Goal: Information Seeking & Learning: Find specific fact

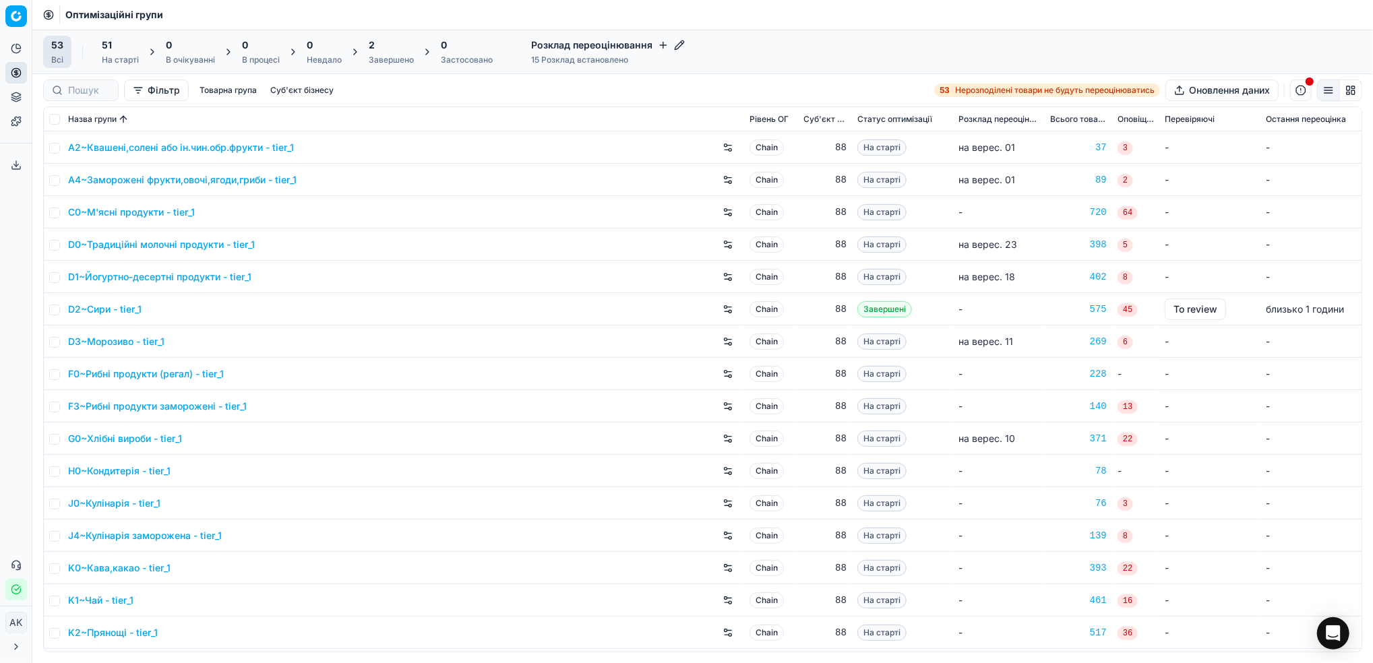
drag, startPoint x: 384, startPoint y: 59, endPoint x: 375, endPoint y: 76, distance: 19.0
click at [385, 59] on div "Завершено" at bounding box center [391, 60] width 45 height 11
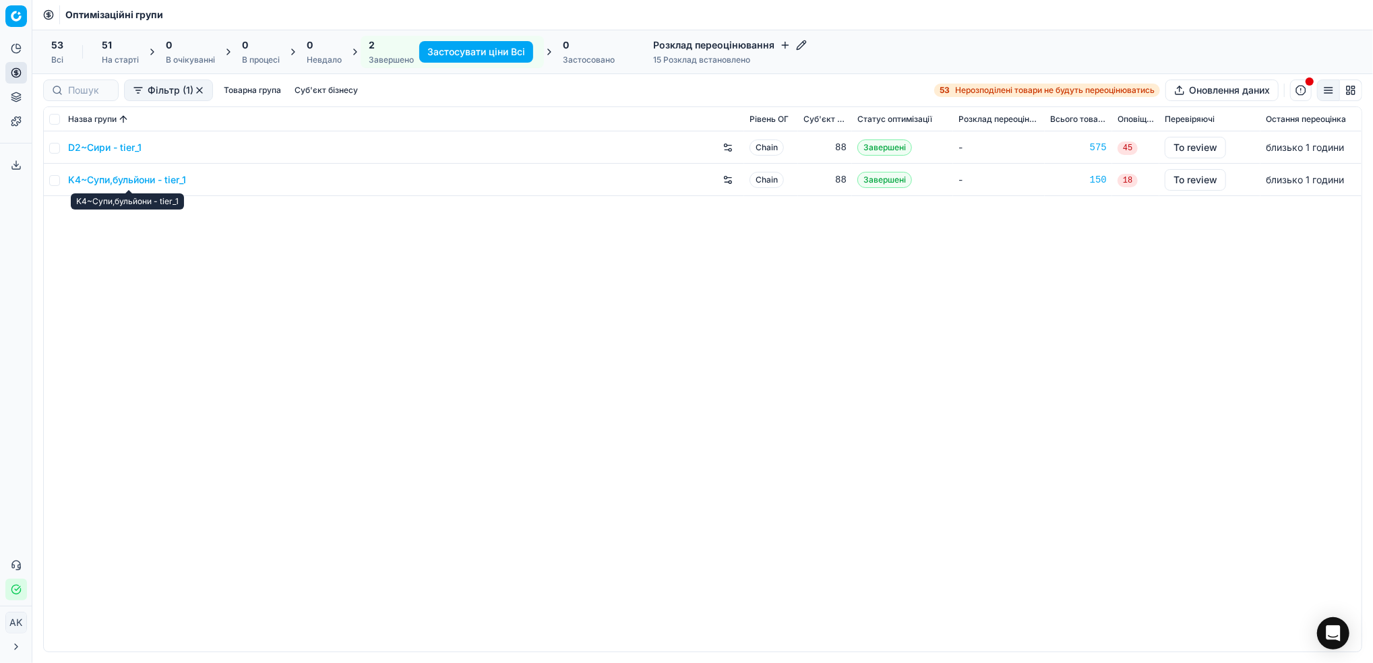
click at [123, 179] on link "K4~Супи,бульйони - tier_1" at bounding box center [127, 179] width 118 height 13
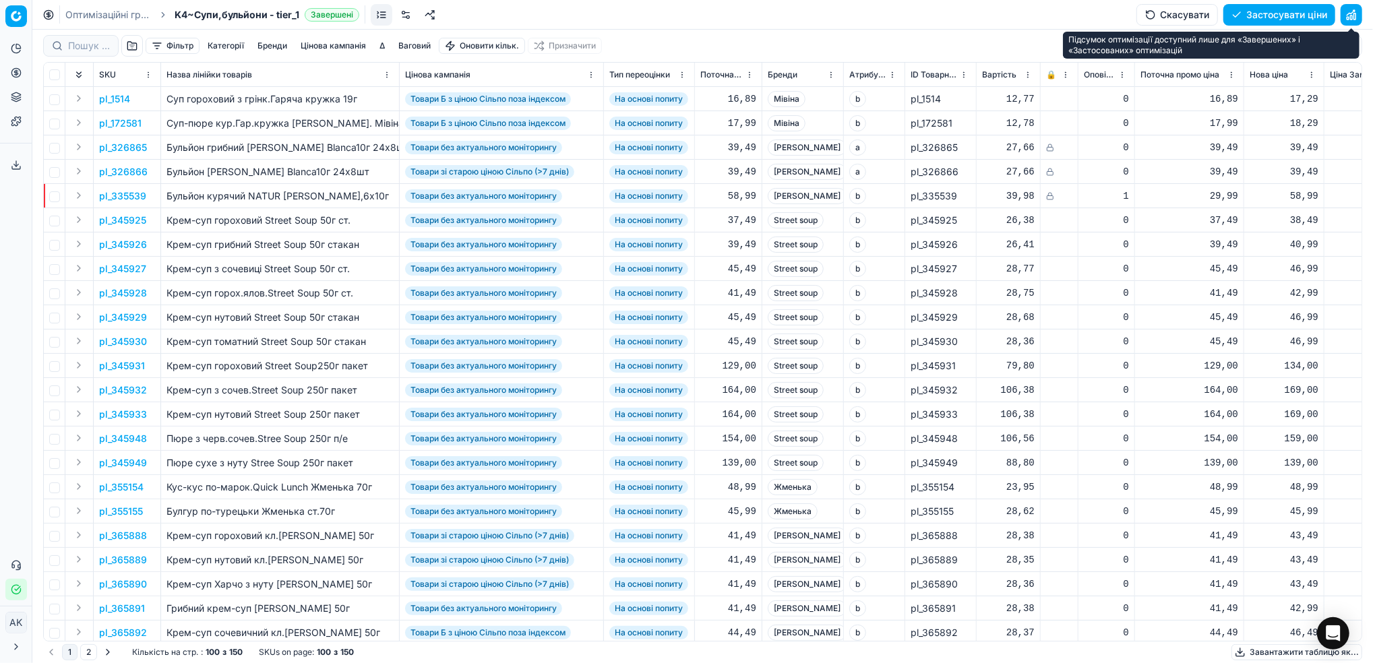
click at [1350, 13] on button "button" at bounding box center [1352, 15] width 22 height 22
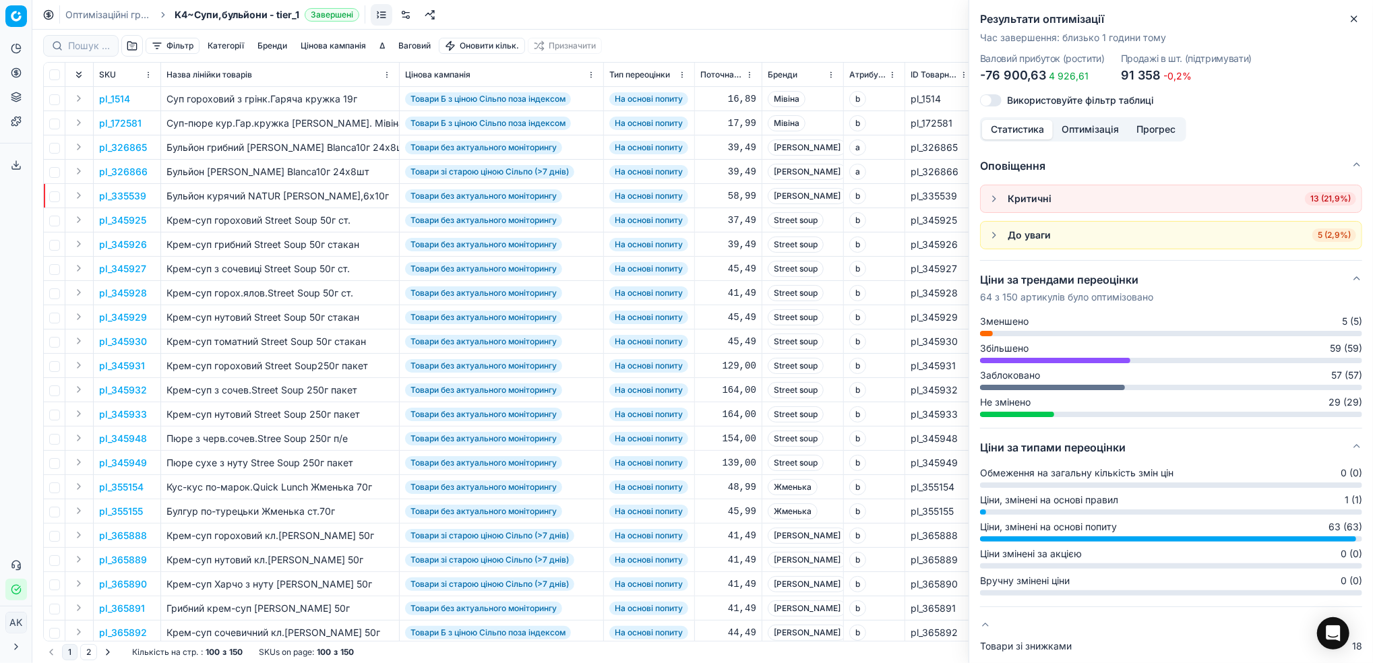
click at [1355, 18] on icon "button" at bounding box center [1353, 18] width 5 height 5
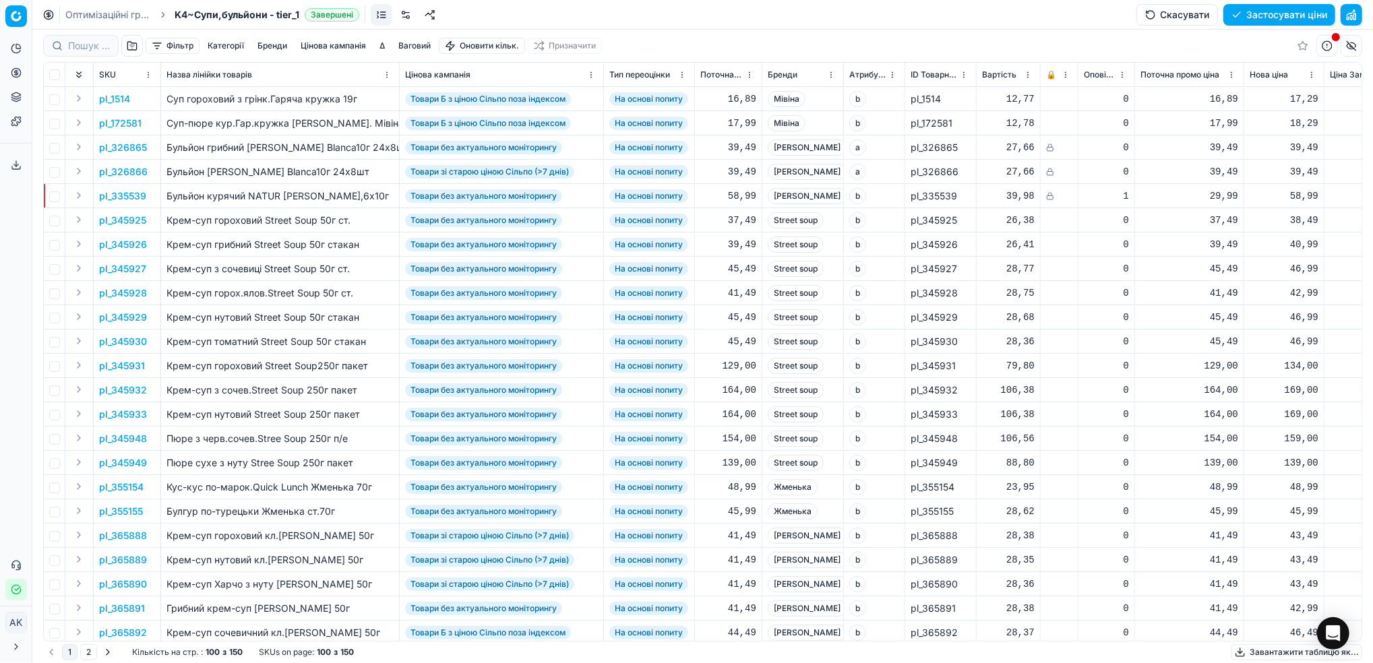
click at [333, 47] on button "Цінова кампанія" at bounding box center [333, 46] width 76 height 16
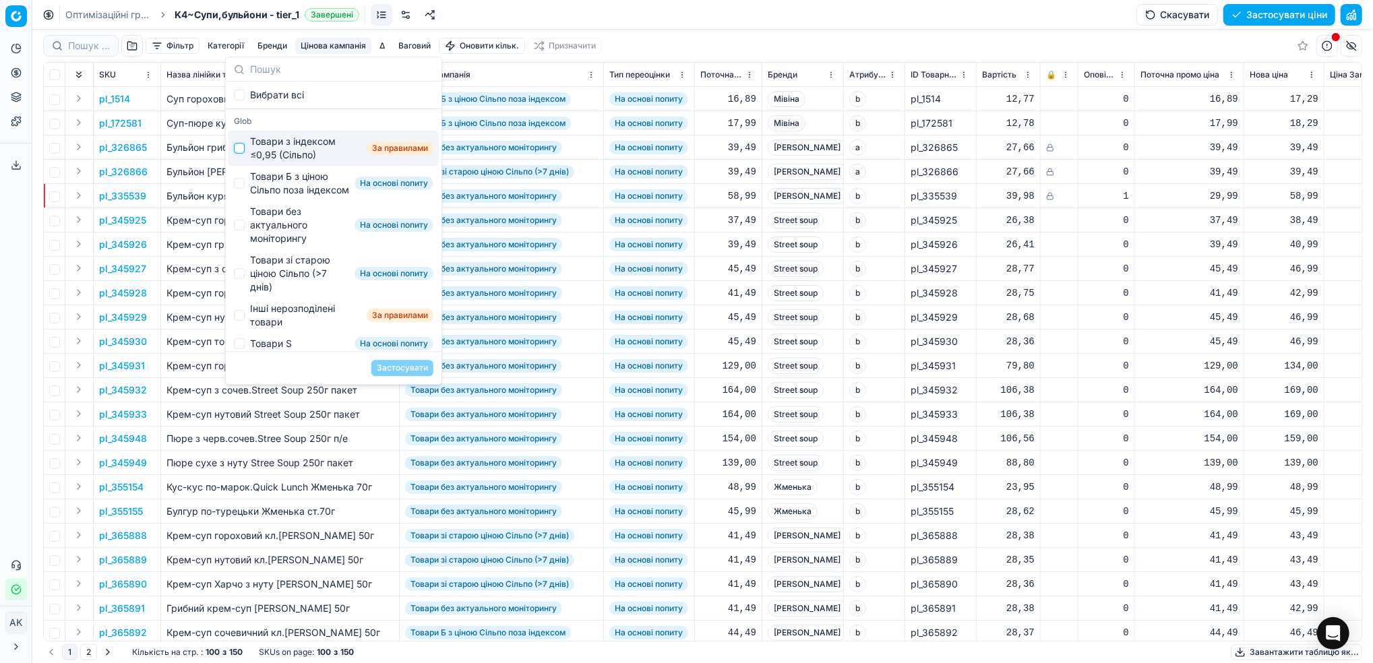
click at [241, 151] on input "Suggestions" at bounding box center [239, 148] width 11 height 11
checkbox input "true"
click at [388, 367] on button "Застосувати" at bounding box center [402, 368] width 62 height 16
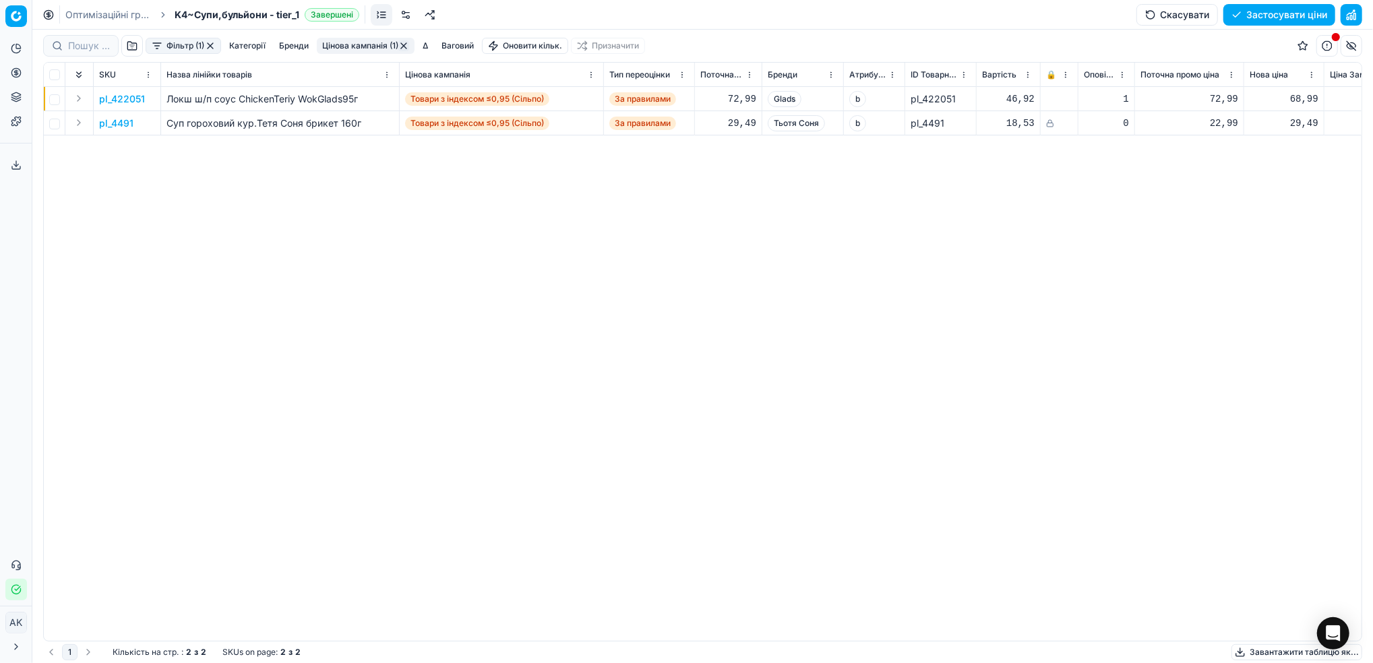
click at [173, 46] on button "Фільтр (1)" at bounding box center [183, 46] width 75 height 16
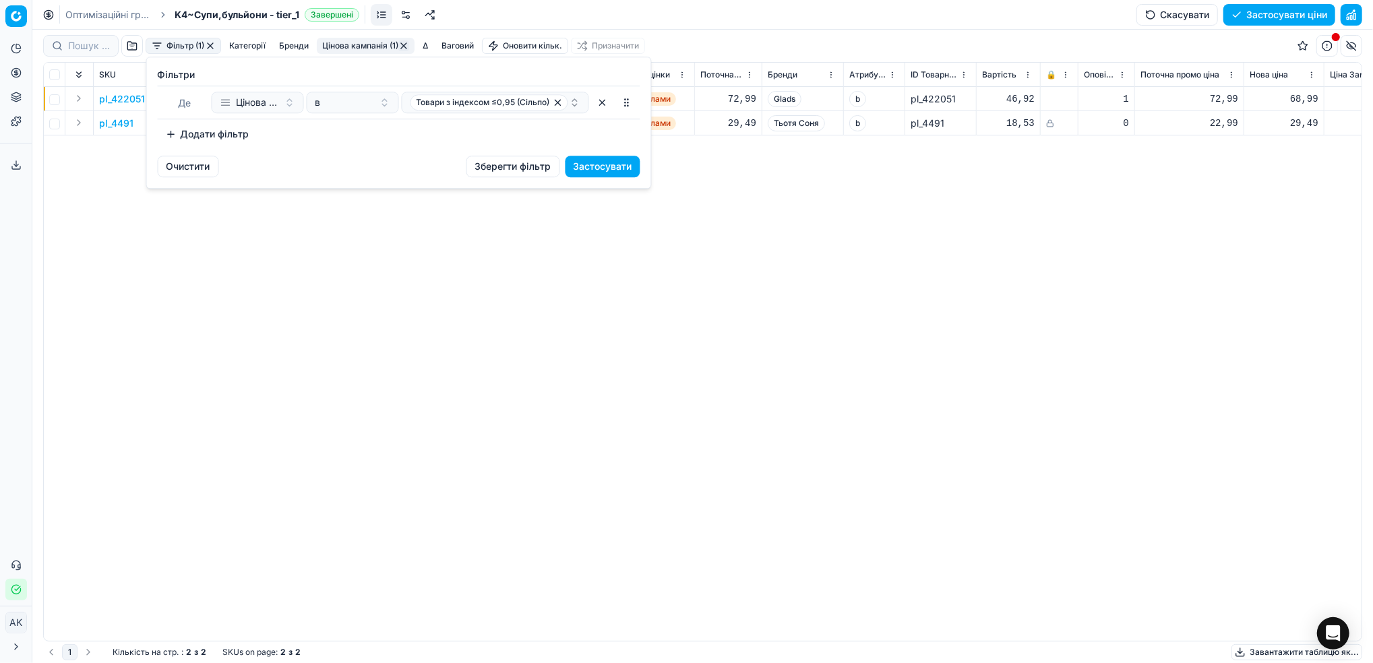
click at [212, 137] on button "Додати фільтр" at bounding box center [208, 134] width 100 height 22
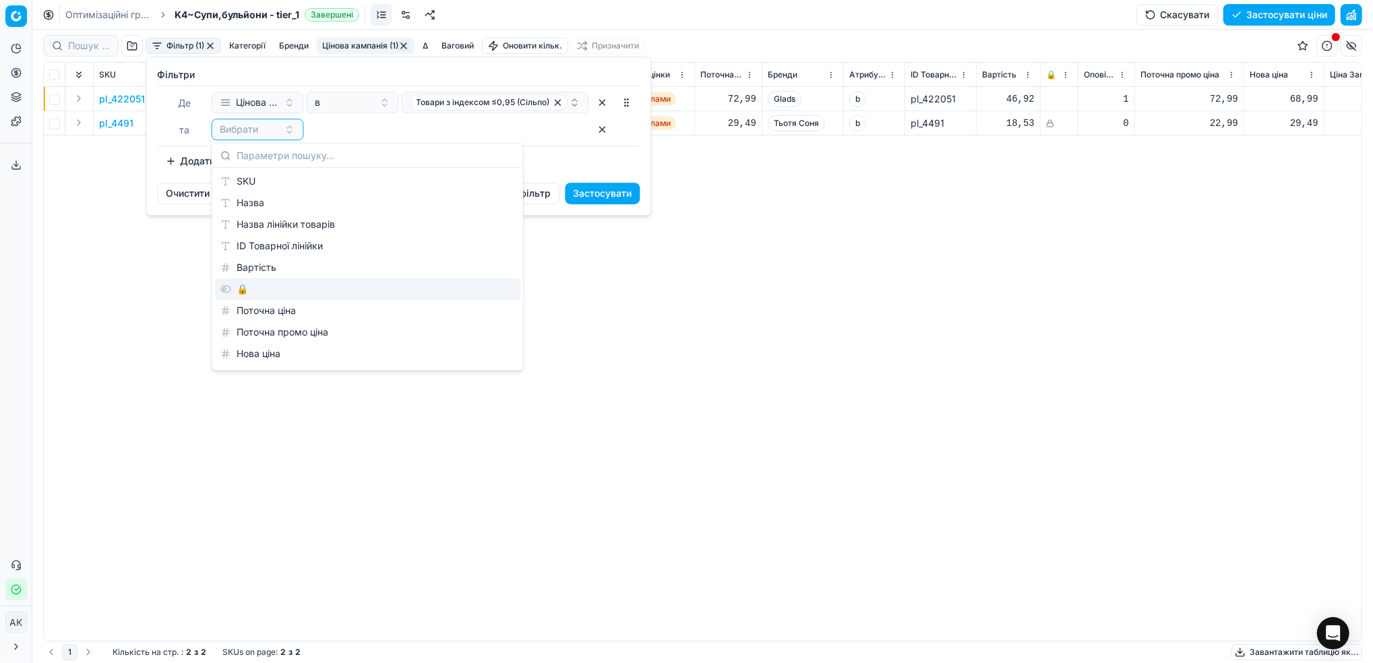
click at [257, 286] on div "🔒" at bounding box center [367, 289] width 305 height 22
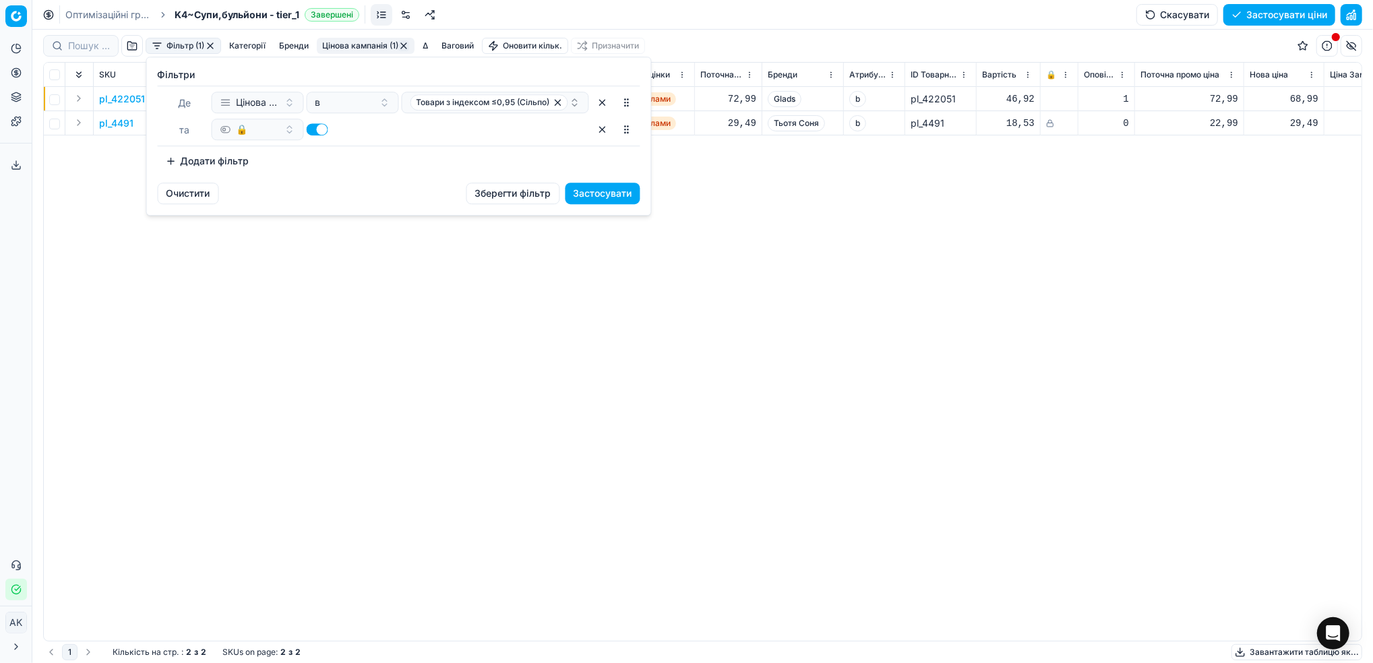
click at [318, 128] on button "button" at bounding box center [318, 129] width 22 height 12
checkbox input "false"
click at [609, 195] on button "Застосувати" at bounding box center [602, 194] width 75 height 22
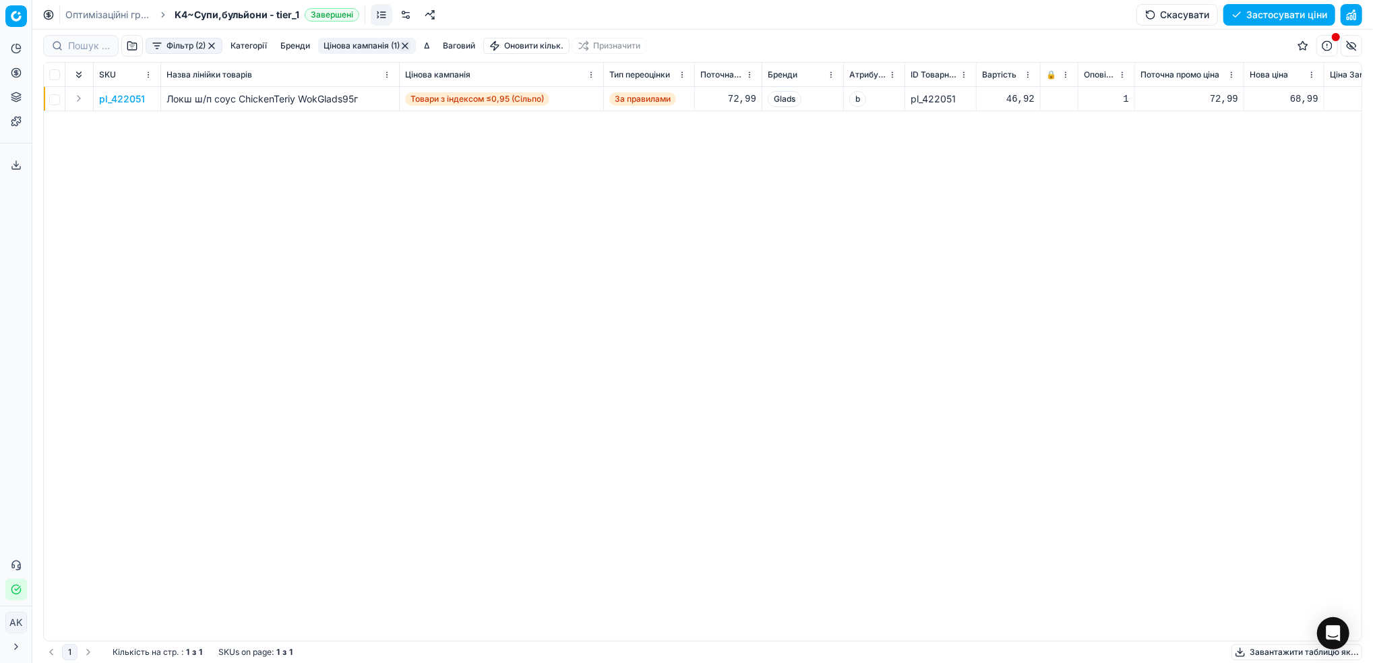
click at [120, 97] on p "pl_422051" at bounding box center [122, 98] width 46 height 13
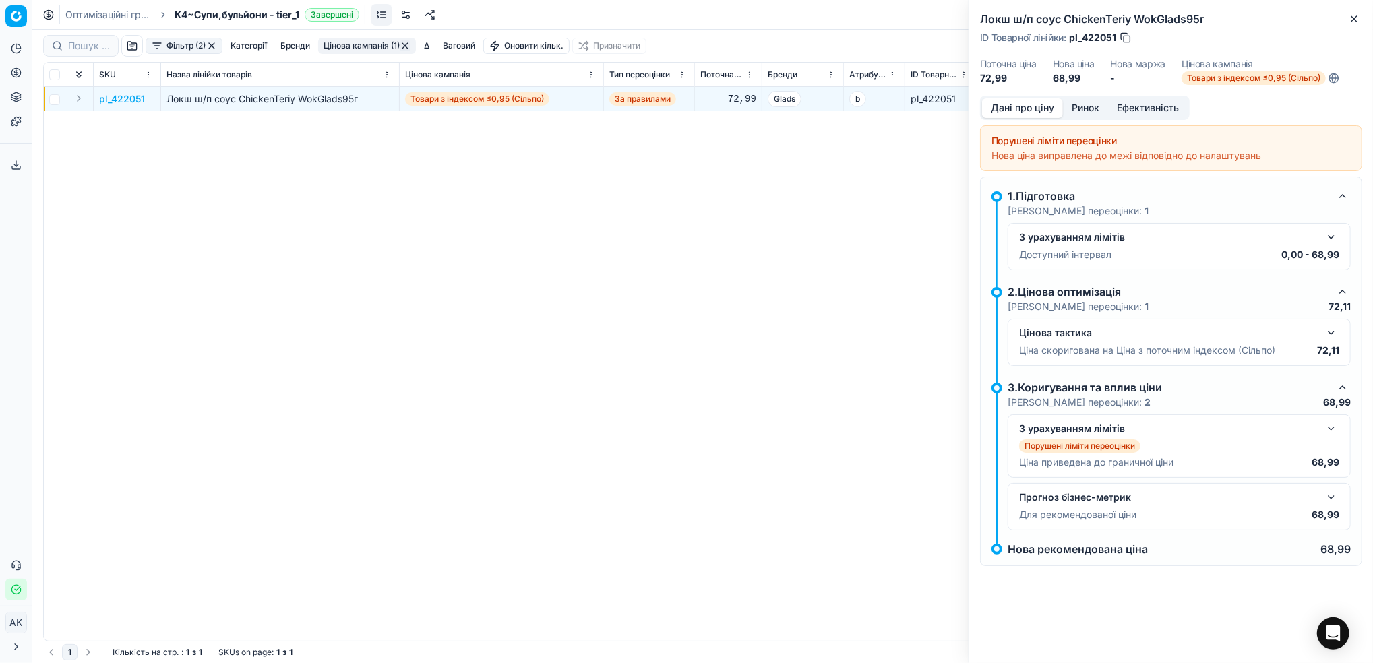
click at [1082, 108] on button "Ринок" at bounding box center [1085, 108] width 45 height 20
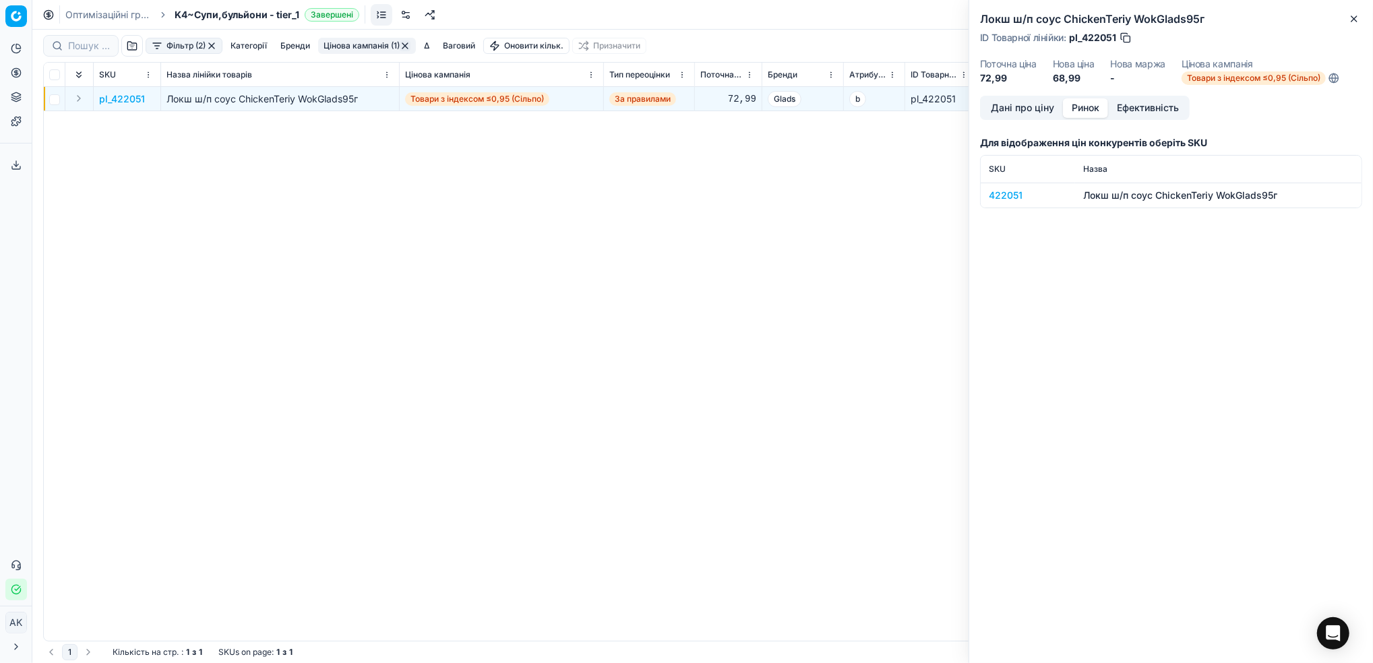
click at [1009, 195] on div "422051" at bounding box center [1028, 195] width 78 height 13
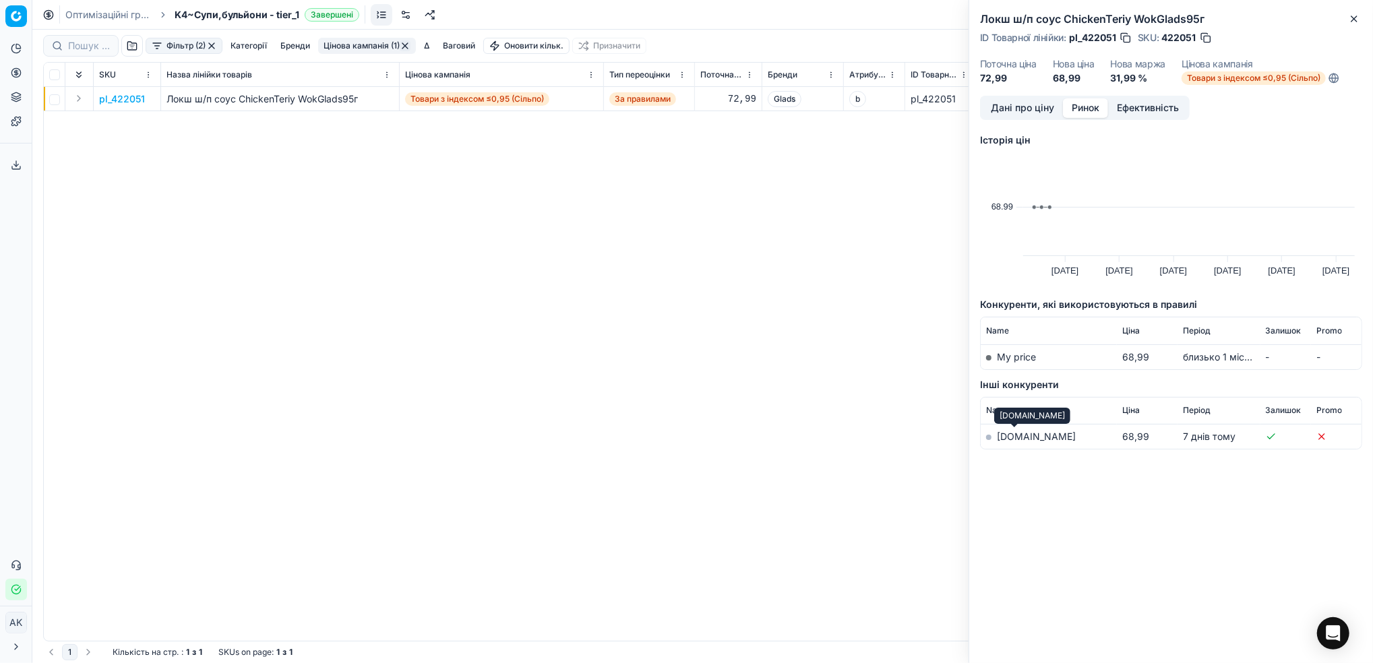
click at [1009, 433] on link "[DOMAIN_NAME]" at bounding box center [1036, 436] width 79 height 11
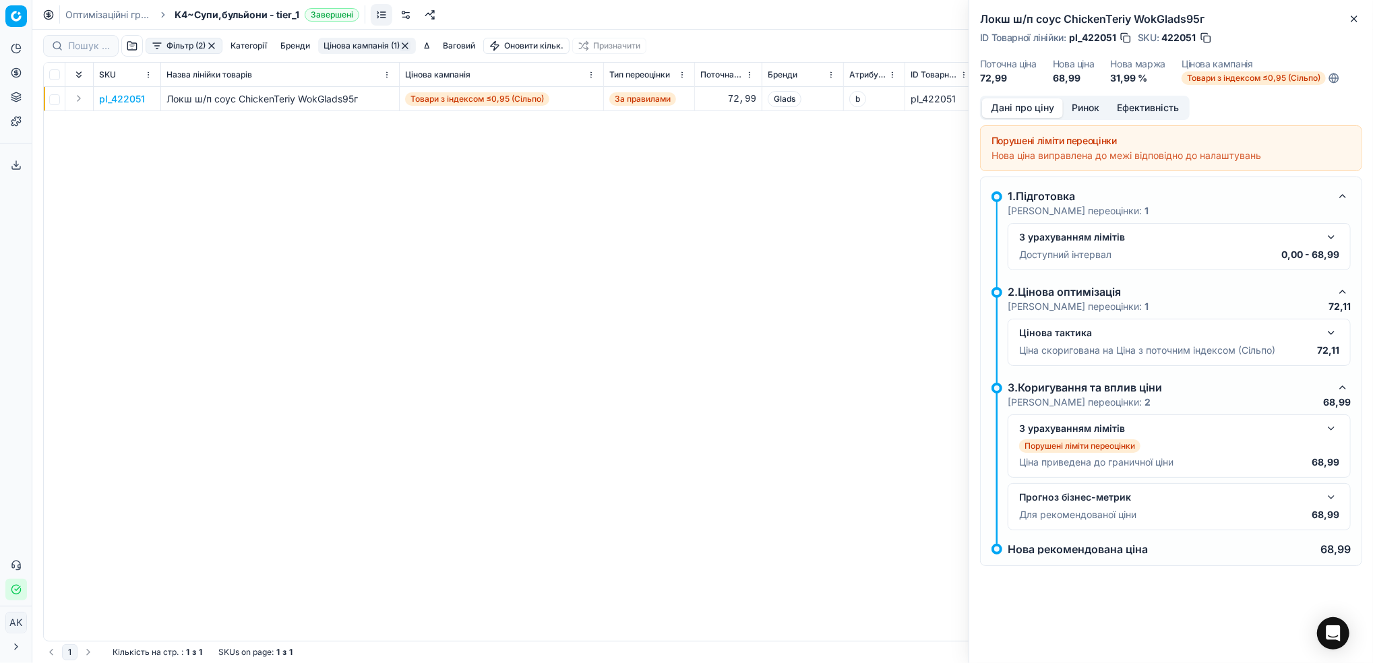
click at [1006, 110] on button "Дані про ціну" at bounding box center [1022, 108] width 81 height 20
click at [1333, 233] on button "button" at bounding box center [1331, 237] width 16 height 16
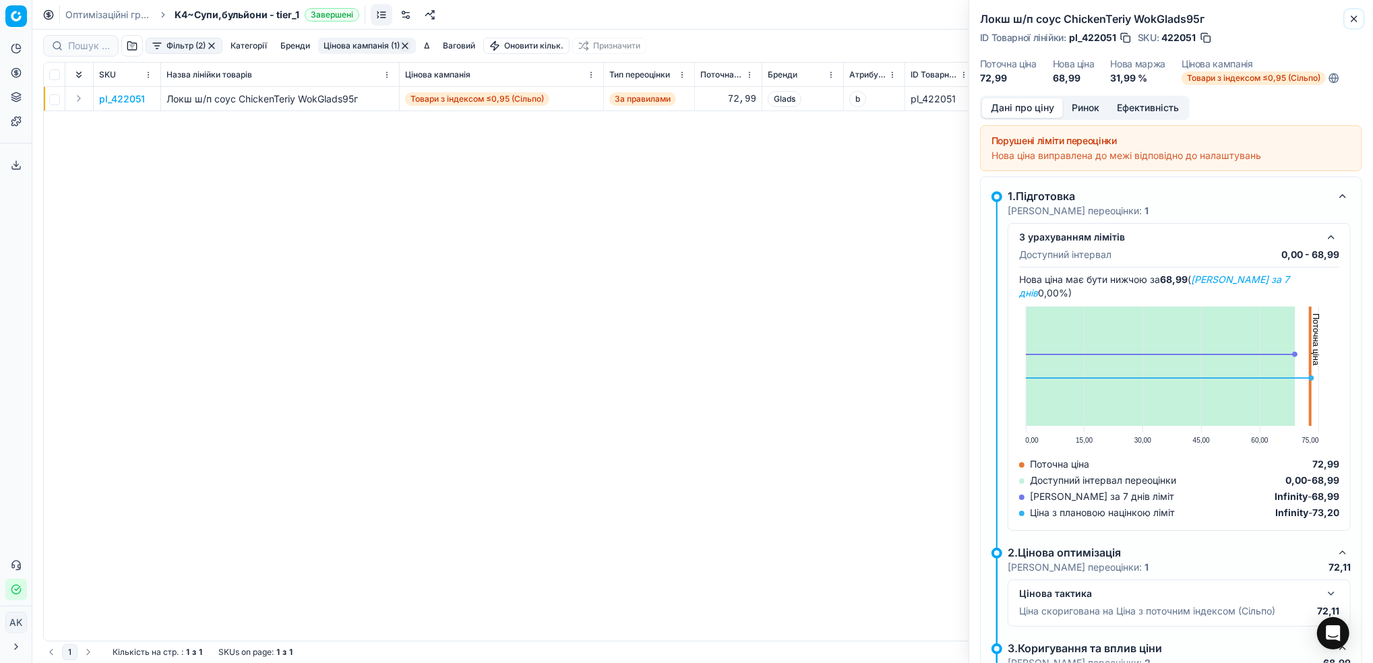
click at [1353, 15] on icon "button" at bounding box center [1354, 18] width 11 height 11
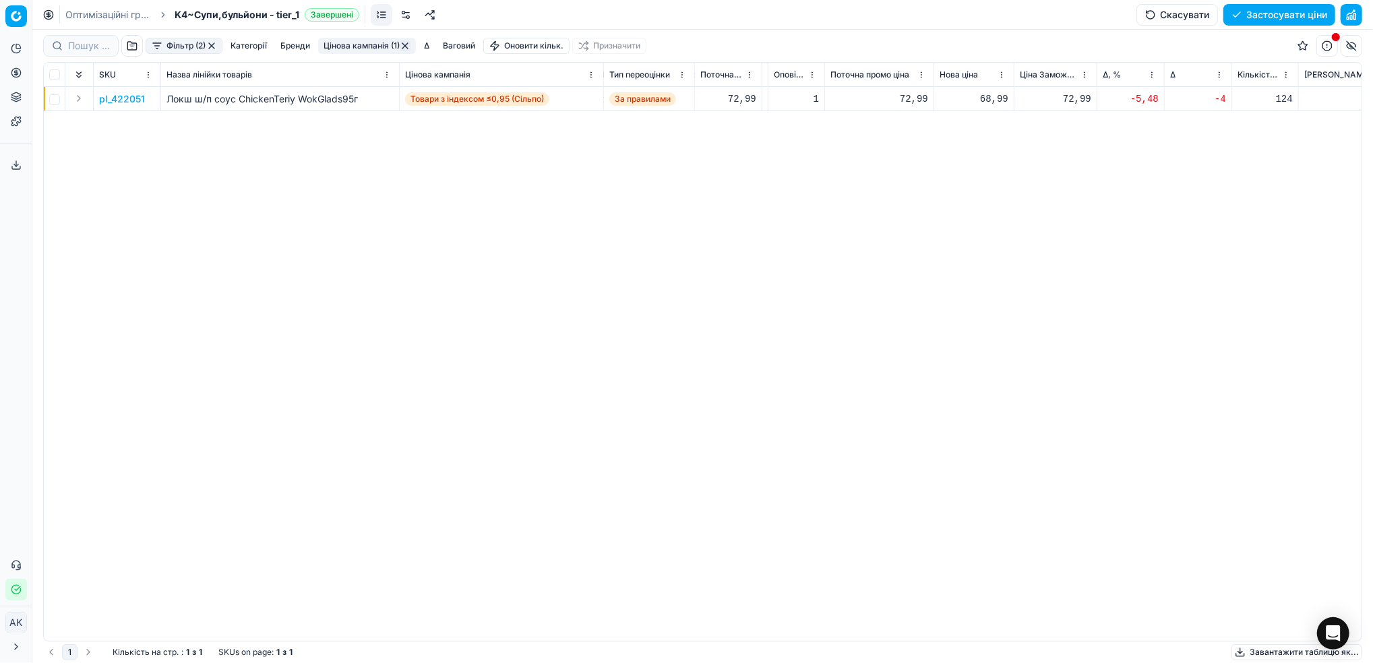
scroll to position [0, 316]
click at [981, 94] on div "68,99" at bounding box center [967, 98] width 69 height 13
drag, startPoint x: 985, startPoint y: 216, endPoint x: 966, endPoint y: 216, distance: 19.5
click at [966, 216] on dl "Поточна: 72,99 Оптимум: 68,99 Вручну: 68.99" at bounding box center [968, 191] width 194 height 88
type input "75.99"
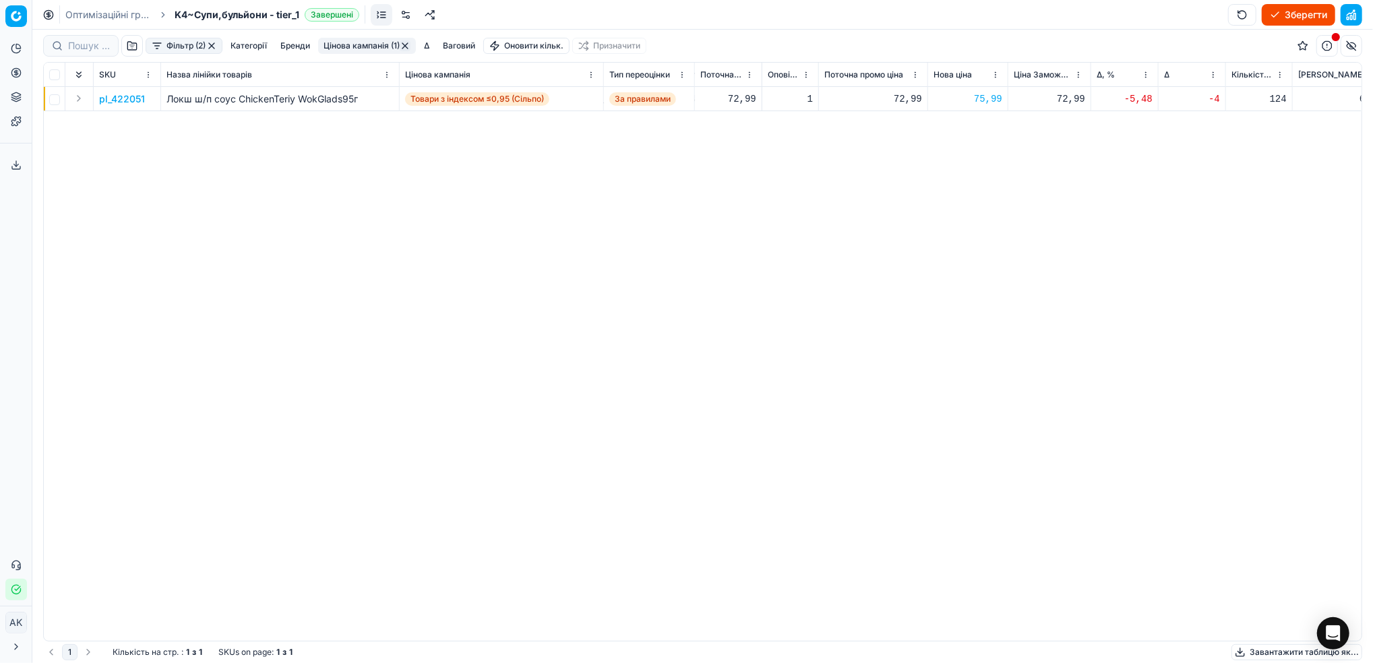
click at [353, 43] on button "Цінова кампанія (1)" at bounding box center [367, 46] width 98 height 16
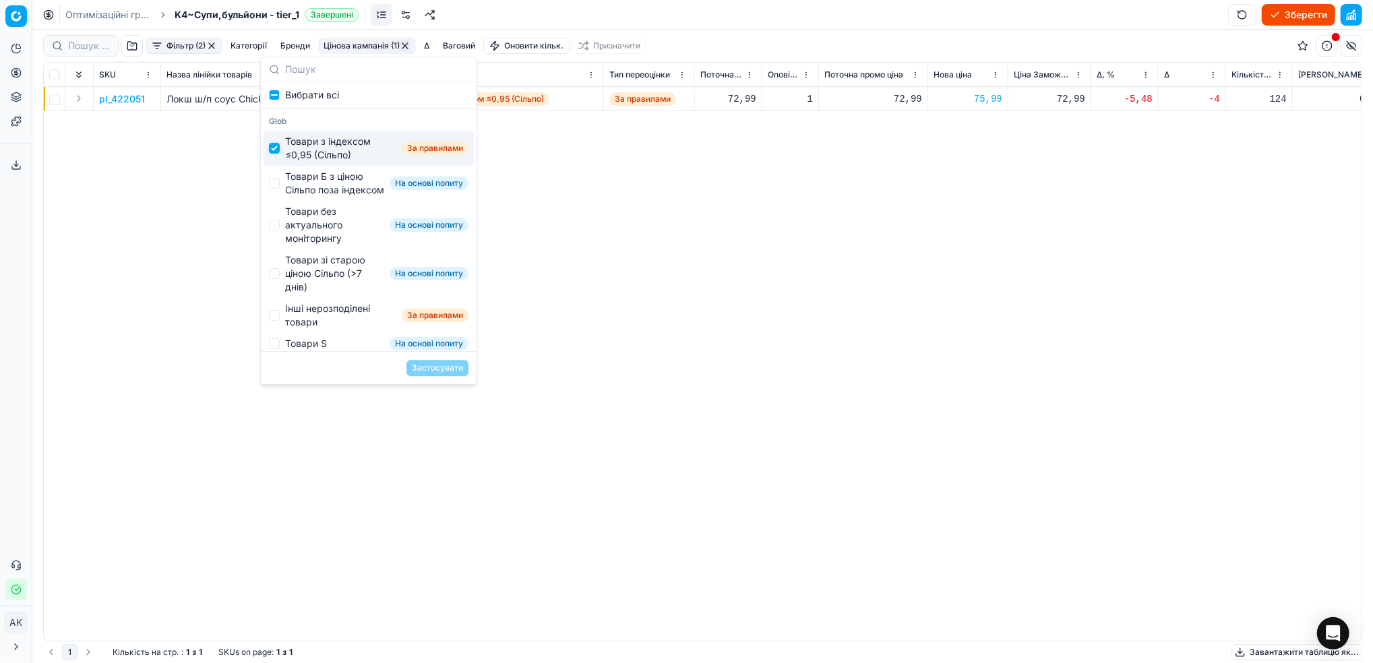
click at [274, 149] on input "Suggestions" at bounding box center [274, 148] width 11 height 11
checkbox input "false"
click at [278, 187] on input "Suggestions" at bounding box center [274, 183] width 11 height 11
checkbox input "true"
click at [437, 368] on button "Застосувати" at bounding box center [437, 368] width 62 height 16
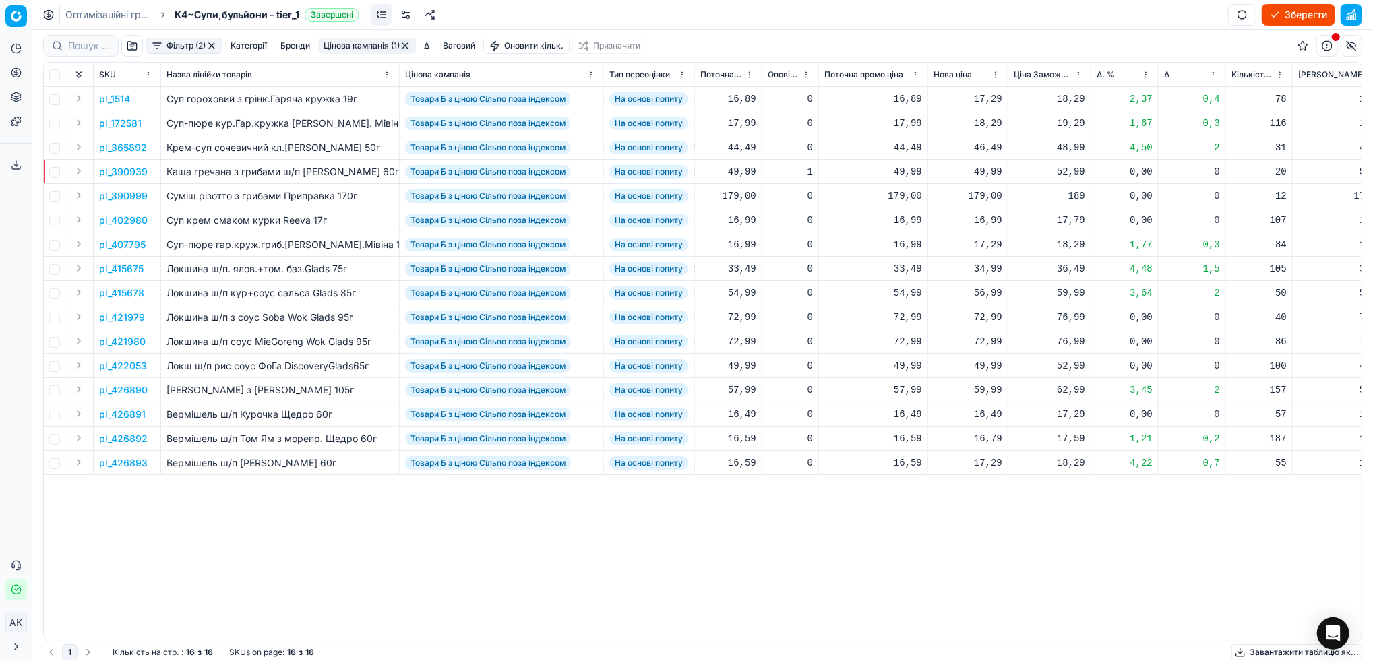
click at [1147, 75] on html "Pricing platform Аналітика Цінова оптимізація Асортимент продукції Шаблони Серв…" at bounding box center [686, 331] width 1373 height 663
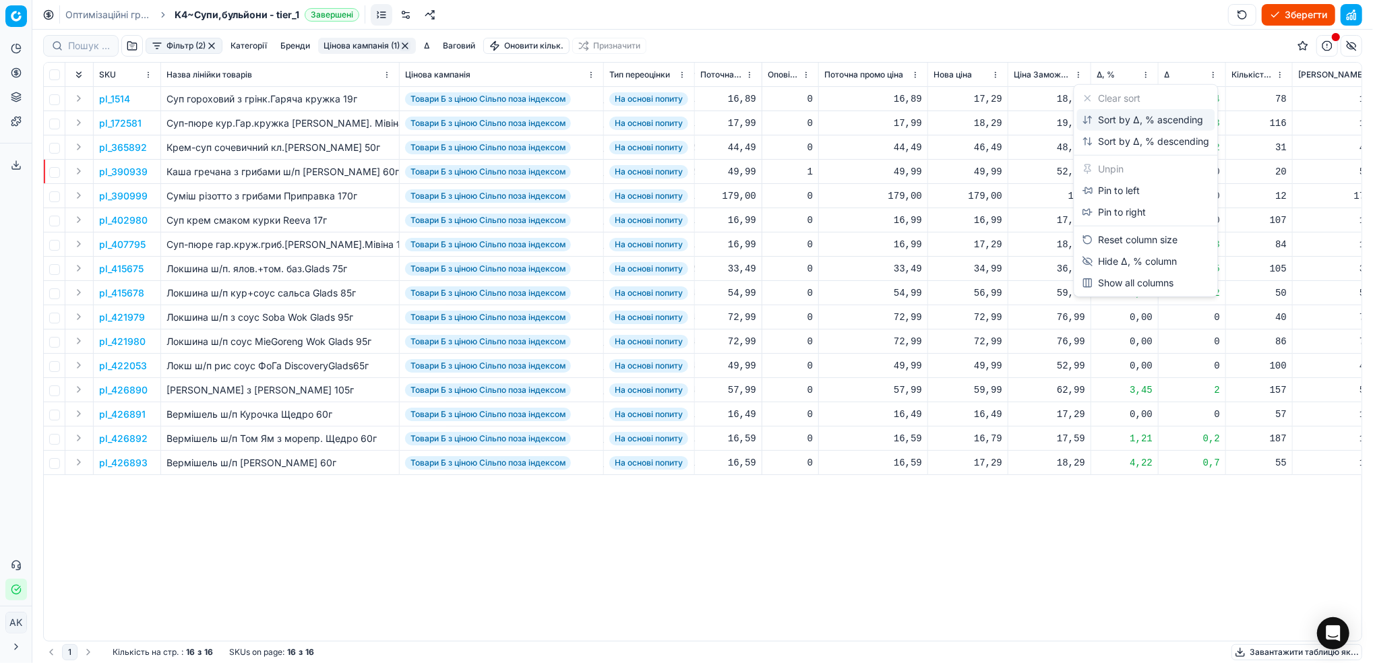
click at [1108, 116] on div "Sort by Δ, % ascending" at bounding box center [1142, 119] width 121 height 13
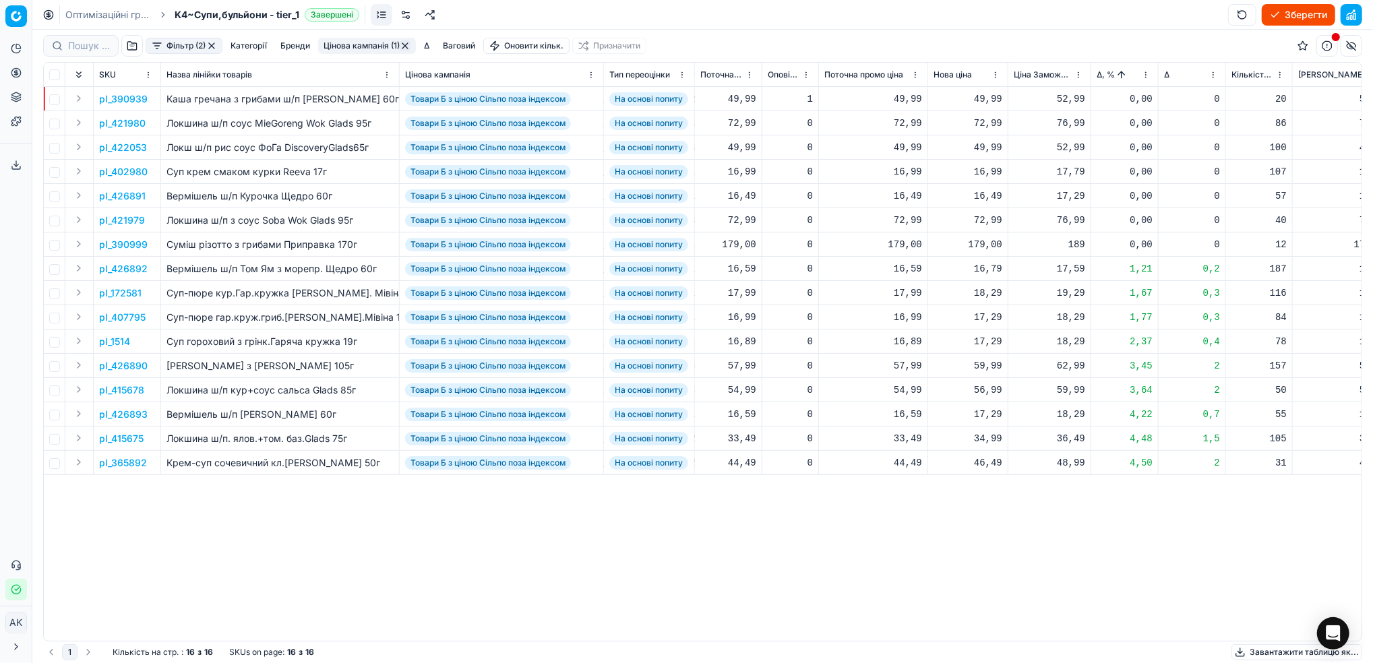
click at [1143, 76] on html "Pricing platform Аналітика Цінова оптимізація Асортимент продукції Шаблони Серв…" at bounding box center [686, 331] width 1373 height 663
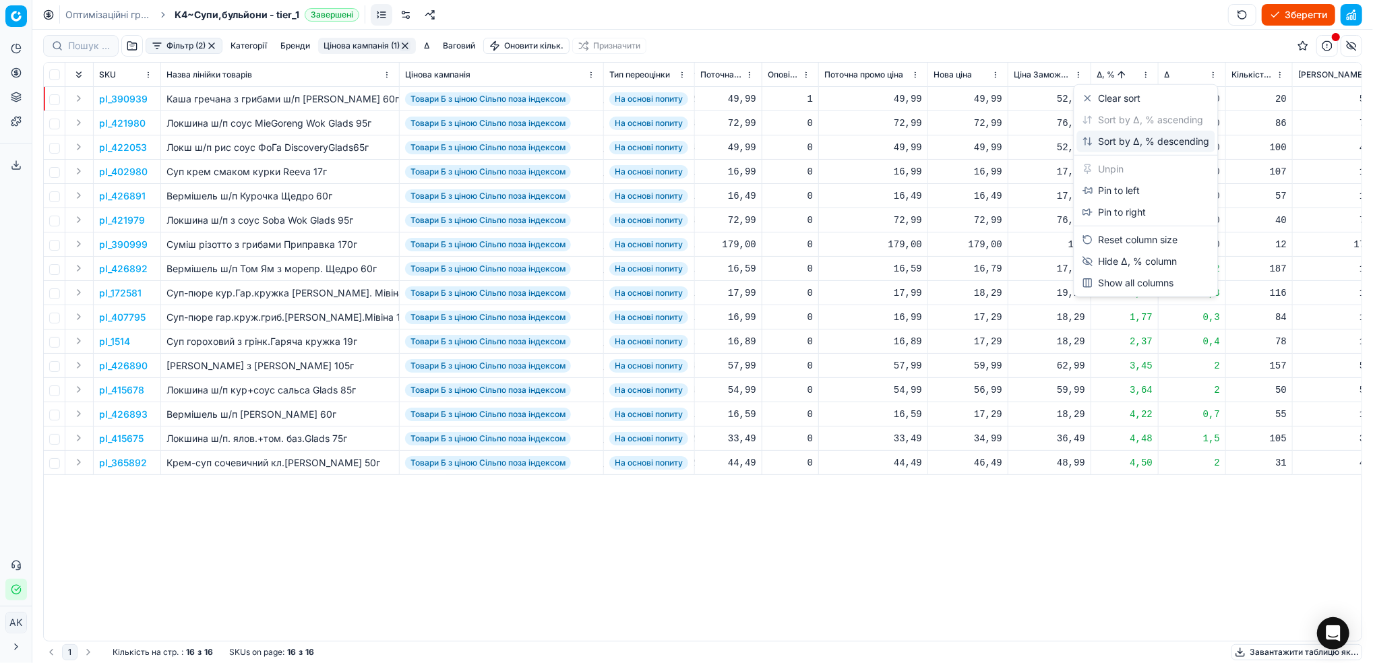
click at [1112, 146] on div "Sort by Δ, % descending" at bounding box center [1145, 141] width 127 height 13
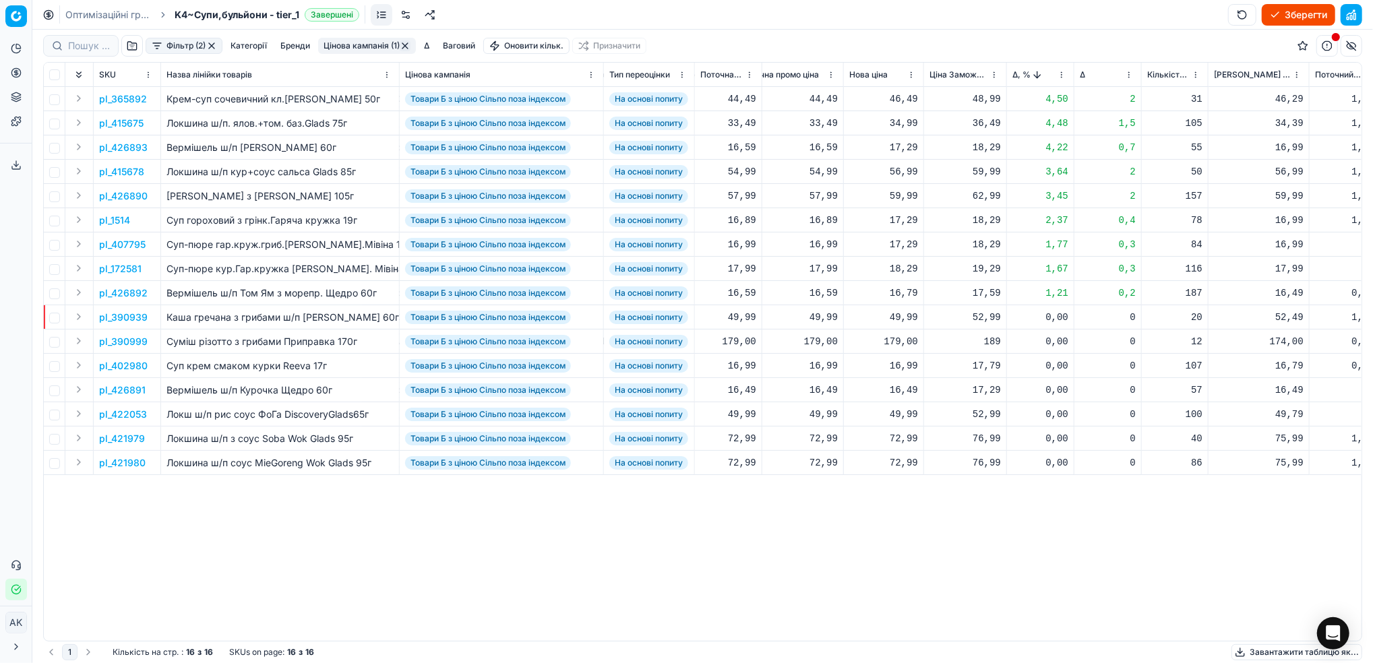
scroll to position [0, 446]
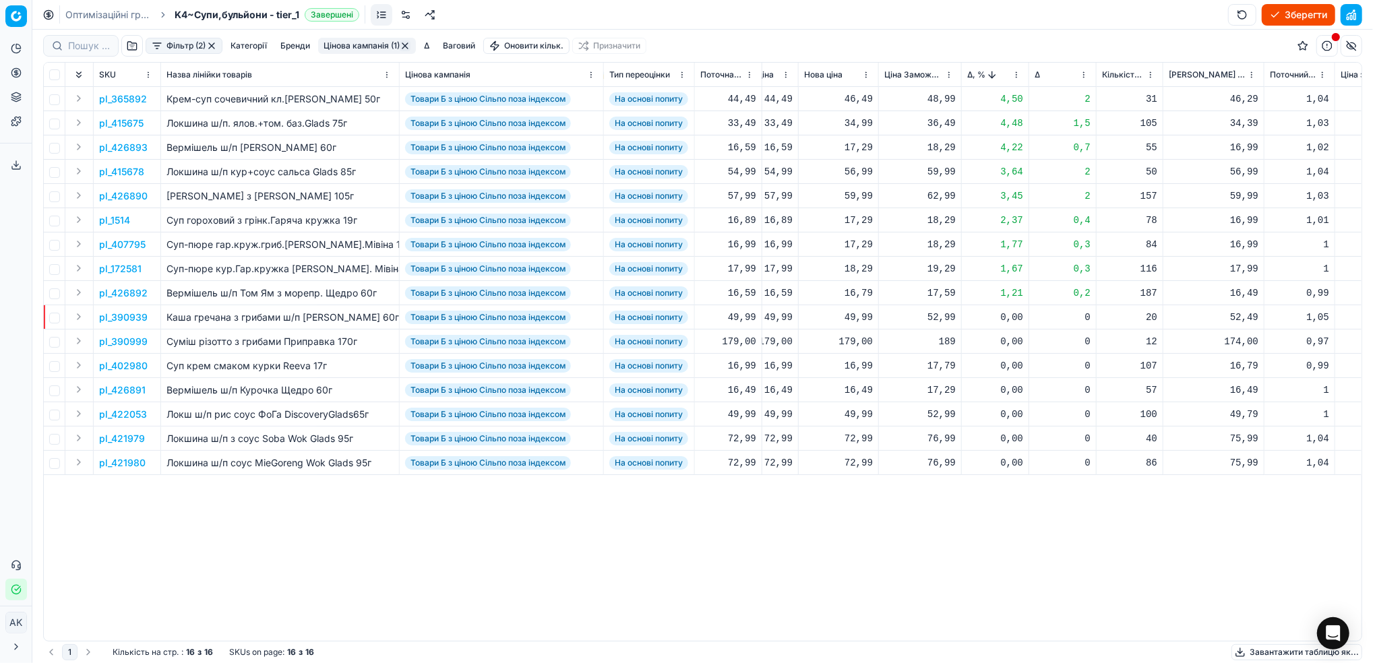
click at [122, 97] on p "pl_365892" at bounding box center [123, 98] width 48 height 13
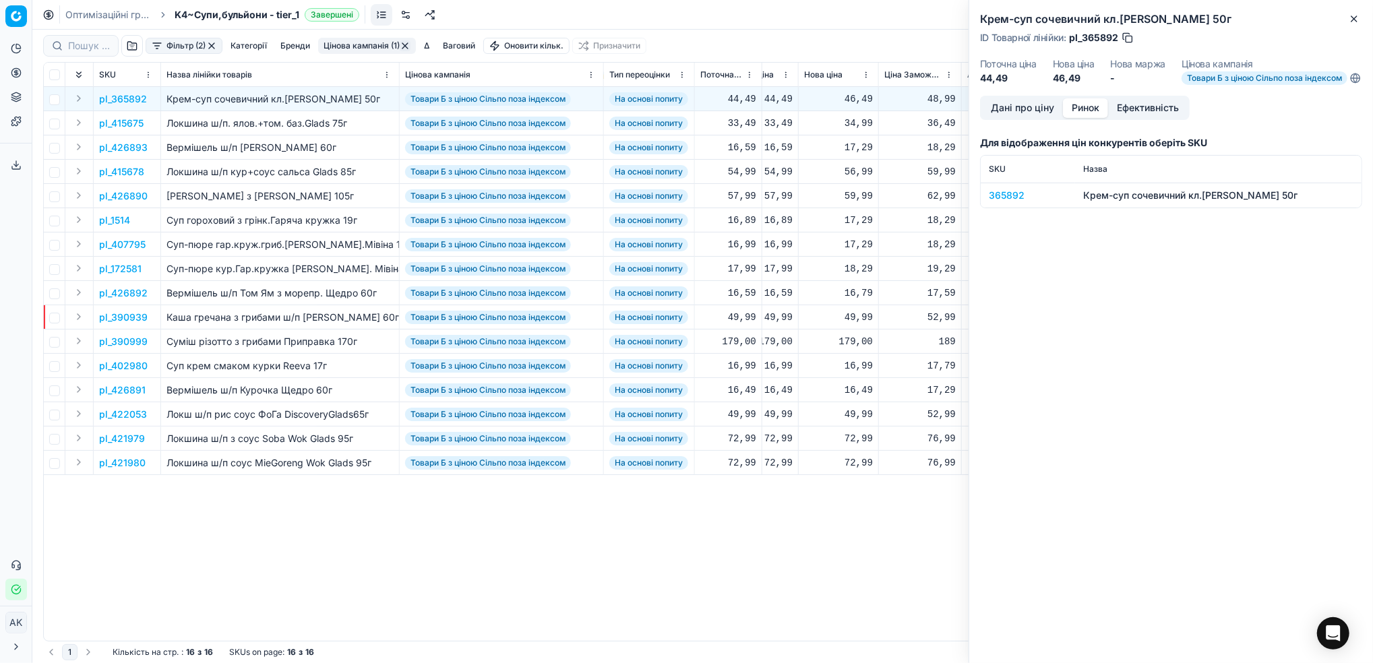
click at [1088, 118] on button "Ринок" at bounding box center [1085, 108] width 45 height 20
click at [1005, 202] on div "365892" at bounding box center [1028, 195] width 78 height 13
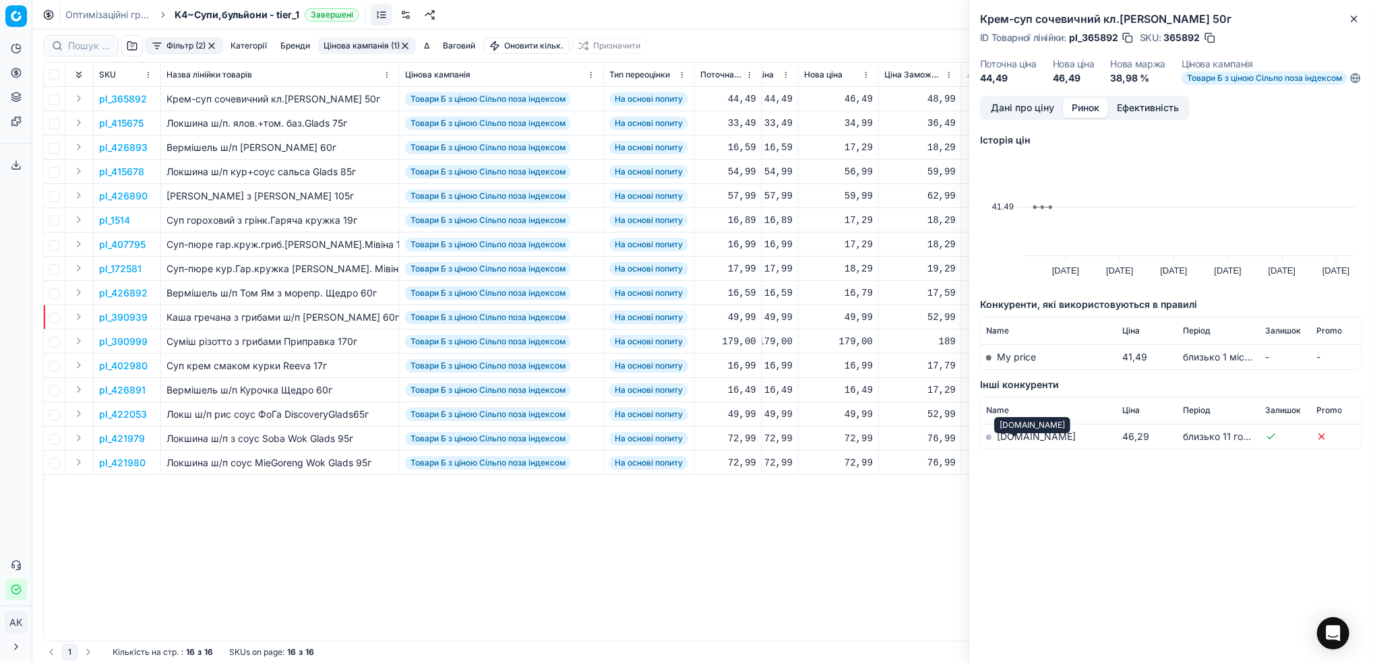
click at [1004, 442] on link "[DOMAIN_NAME]" at bounding box center [1036, 436] width 79 height 11
click at [1020, 118] on button "Дані про ціну" at bounding box center [1022, 108] width 81 height 20
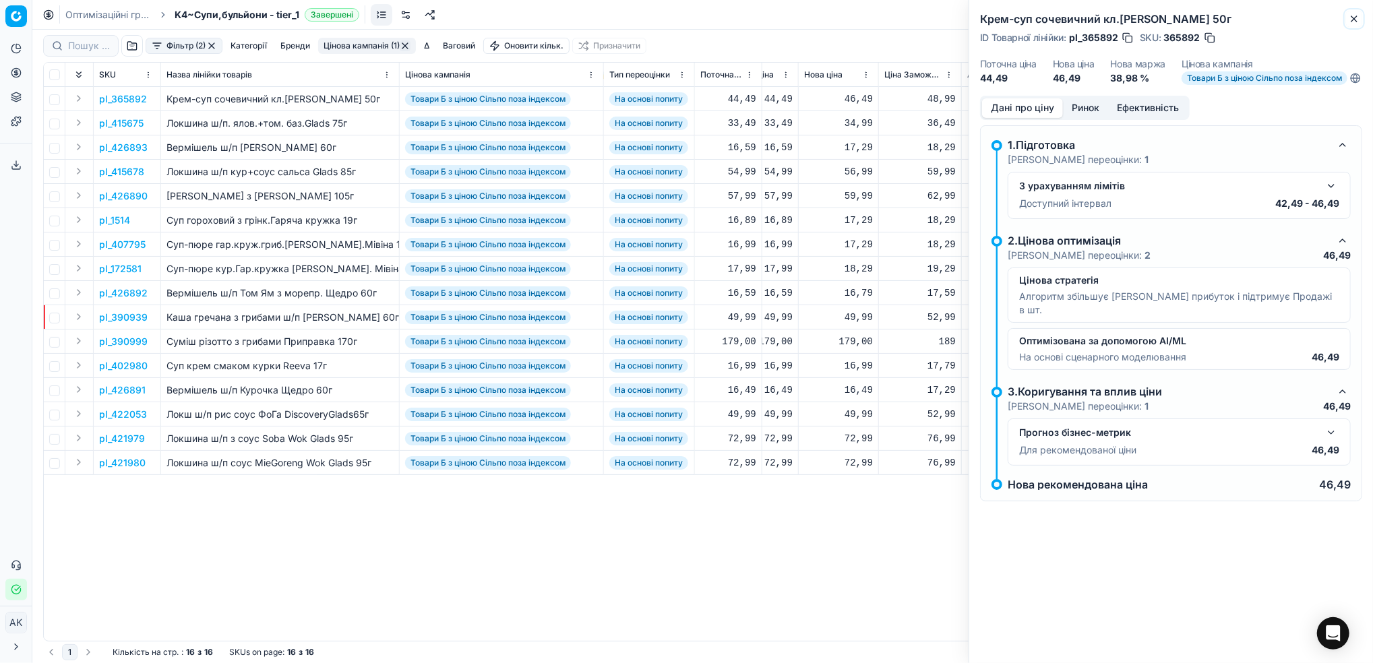
click at [1359, 13] on icon "button" at bounding box center [1354, 18] width 11 height 11
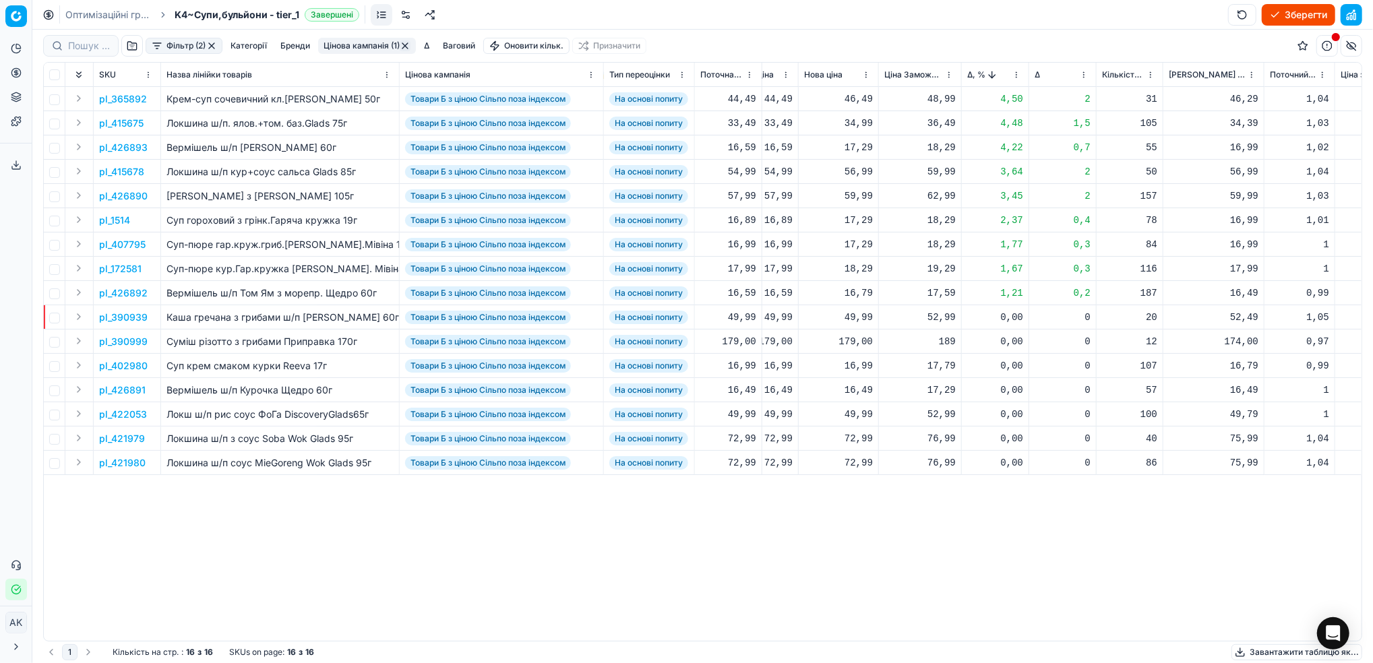
click at [130, 126] on p "pl_415675" at bounding box center [121, 123] width 44 height 13
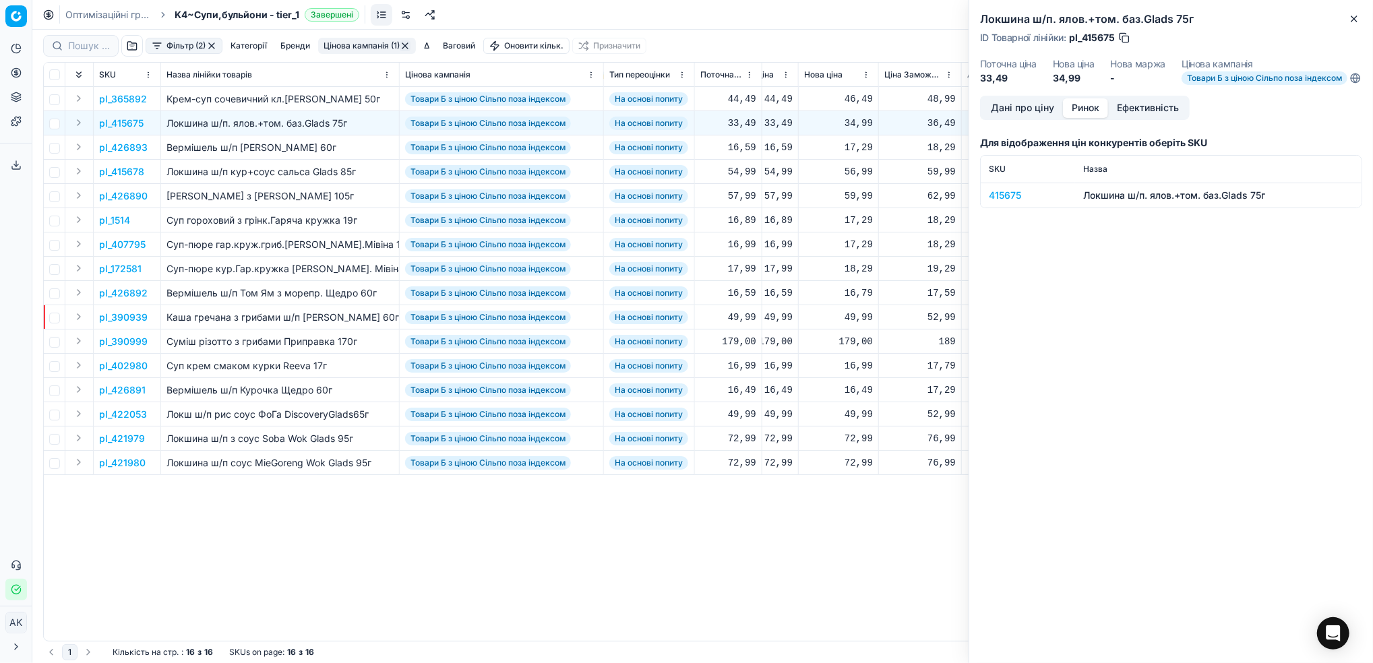
click at [1086, 116] on button "Ринок" at bounding box center [1085, 108] width 45 height 20
click at [1008, 202] on div "415675" at bounding box center [1028, 195] width 78 height 13
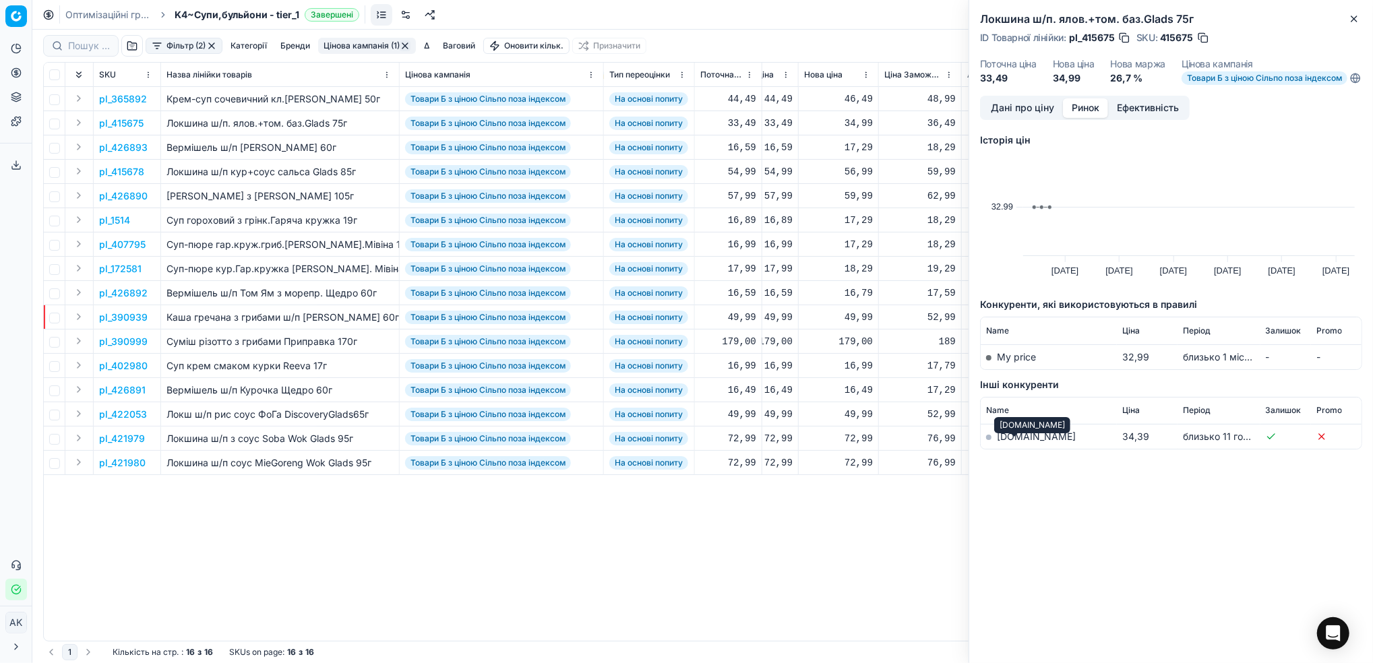
click at [1017, 442] on link "[DOMAIN_NAME]" at bounding box center [1036, 436] width 79 height 11
click at [1357, 13] on icon "button" at bounding box center [1354, 18] width 11 height 11
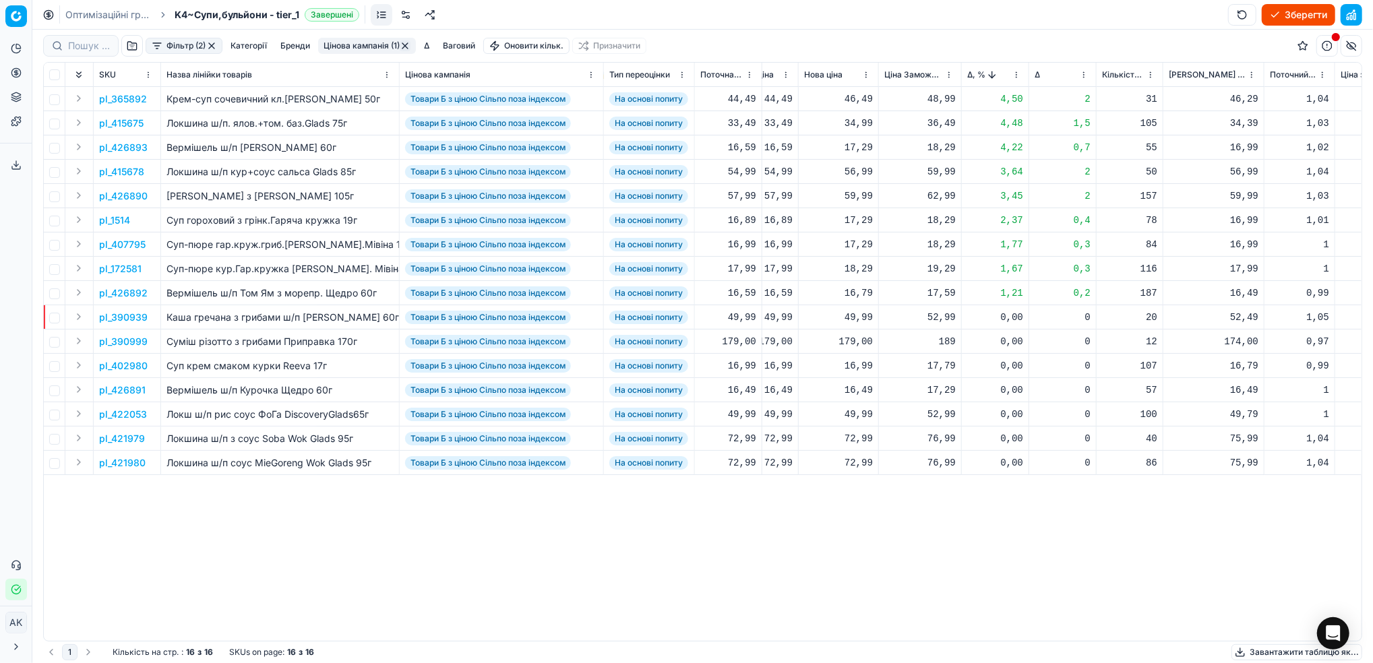
click at [115, 295] on p "pl_426892" at bounding box center [123, 292] width 49 height 13
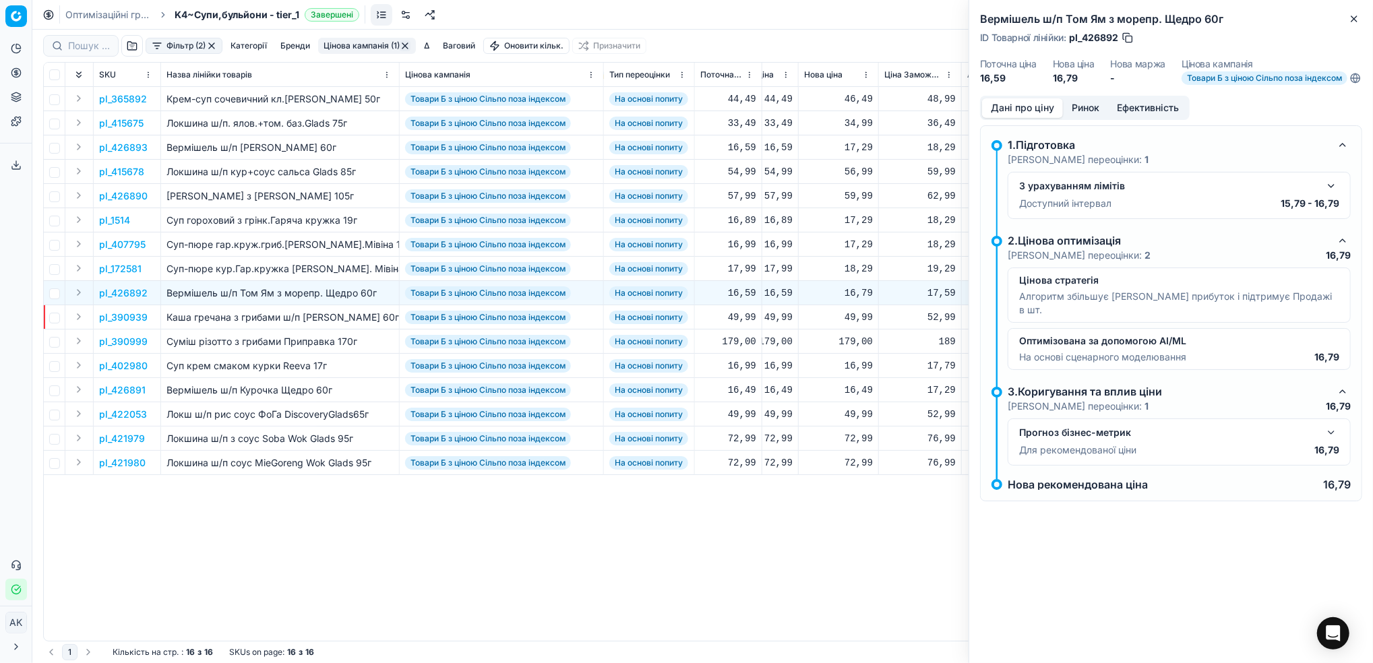
click at [1082, 118] on button "Ринок" at bounding box center [1085, 108] width 45 height 20
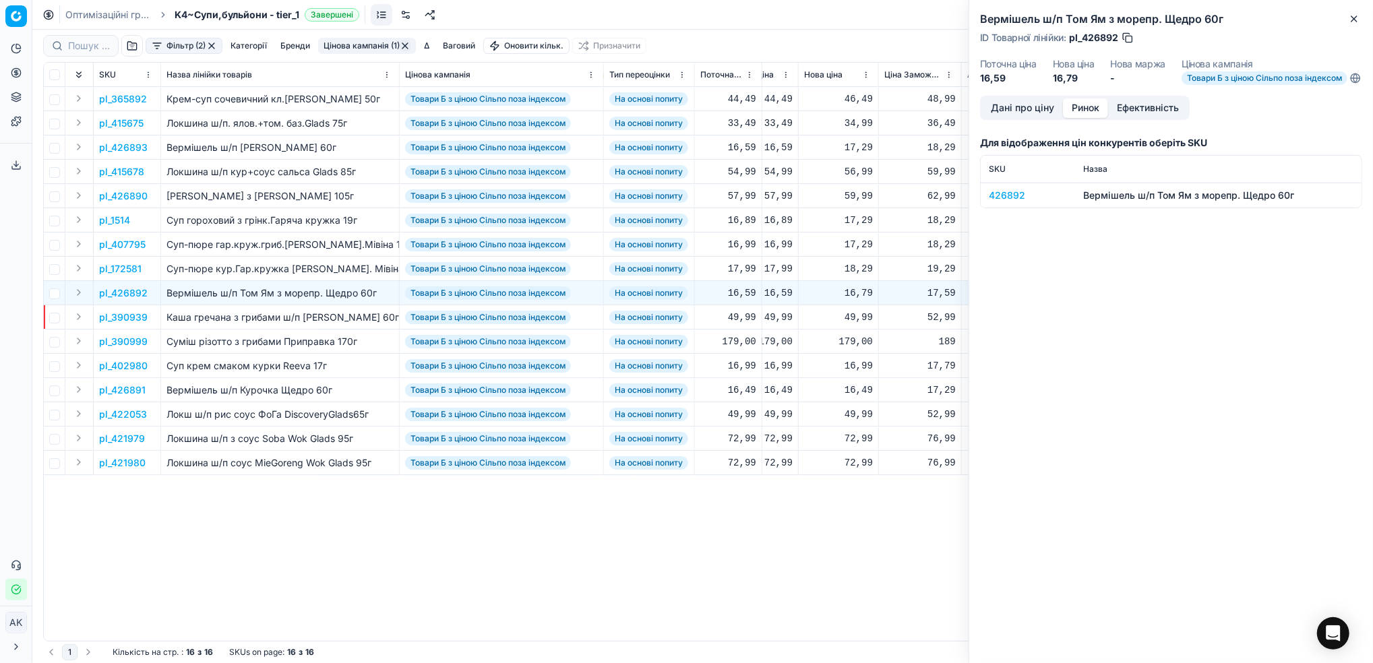
click at [1000, 202] on div "426892" at bounding box center [1028, 195] width 78 height 13
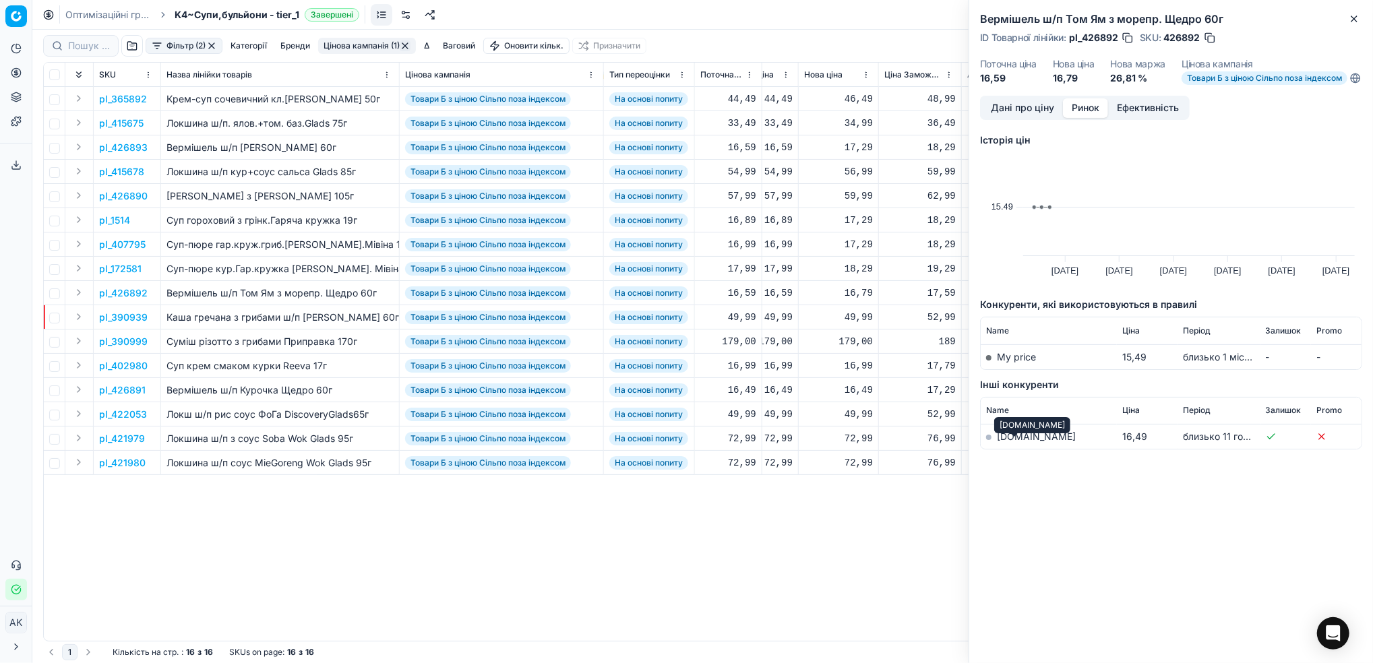
click at [1012, 442] on link "[DOMAIN_NAME]" at bounding box center [1036, 436] width 79 height 11
click at [1359, 24] on icon "button" at bounding box center [1354, 18] width 11 height 11
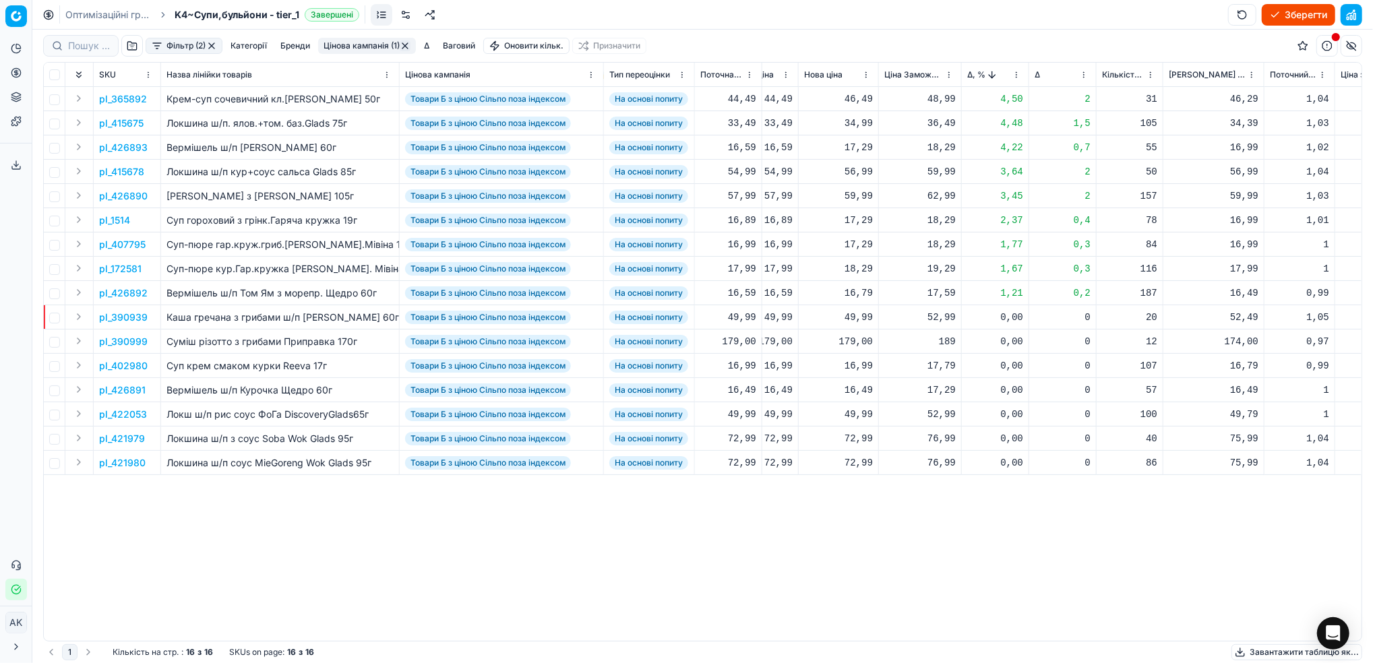
click at [357, 42] on button "Цінова кампанія (1)" at bounding box center [367, 46] width 98 height 16
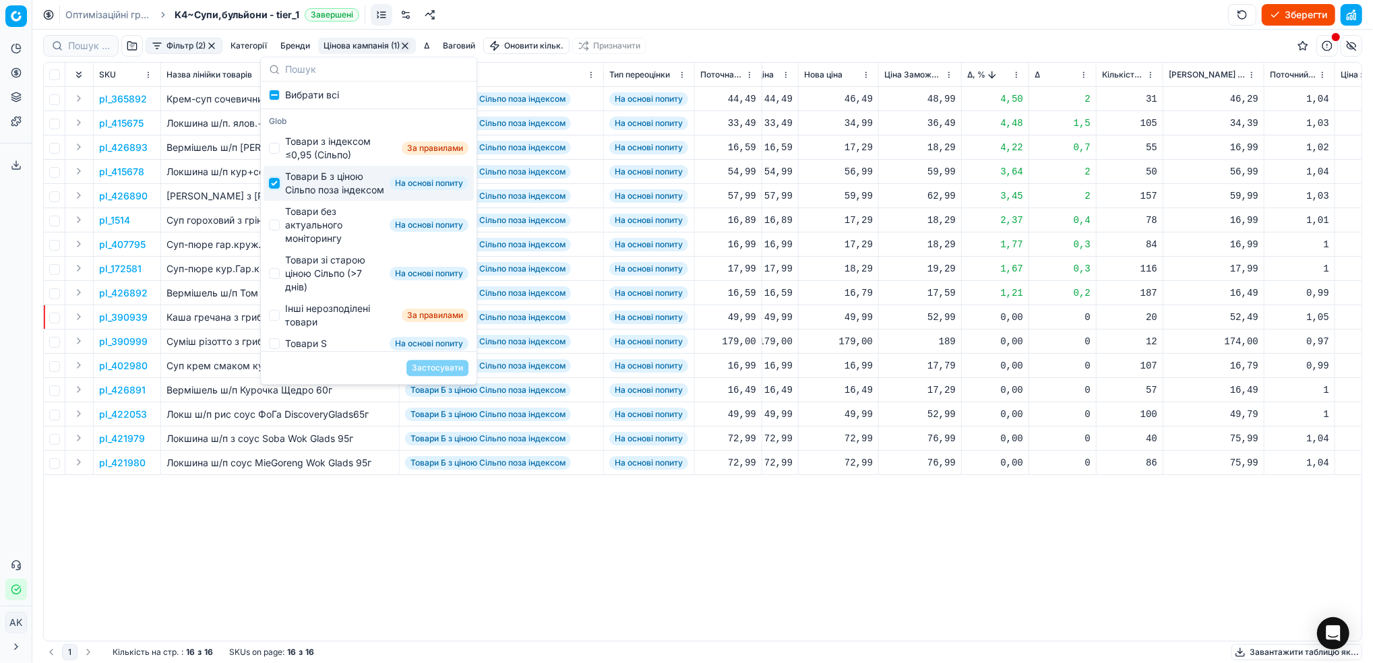
click at [274, 187] on input "Suggestions" at bounding box center [274, 183] width 11 height 11
checkbox input "false"
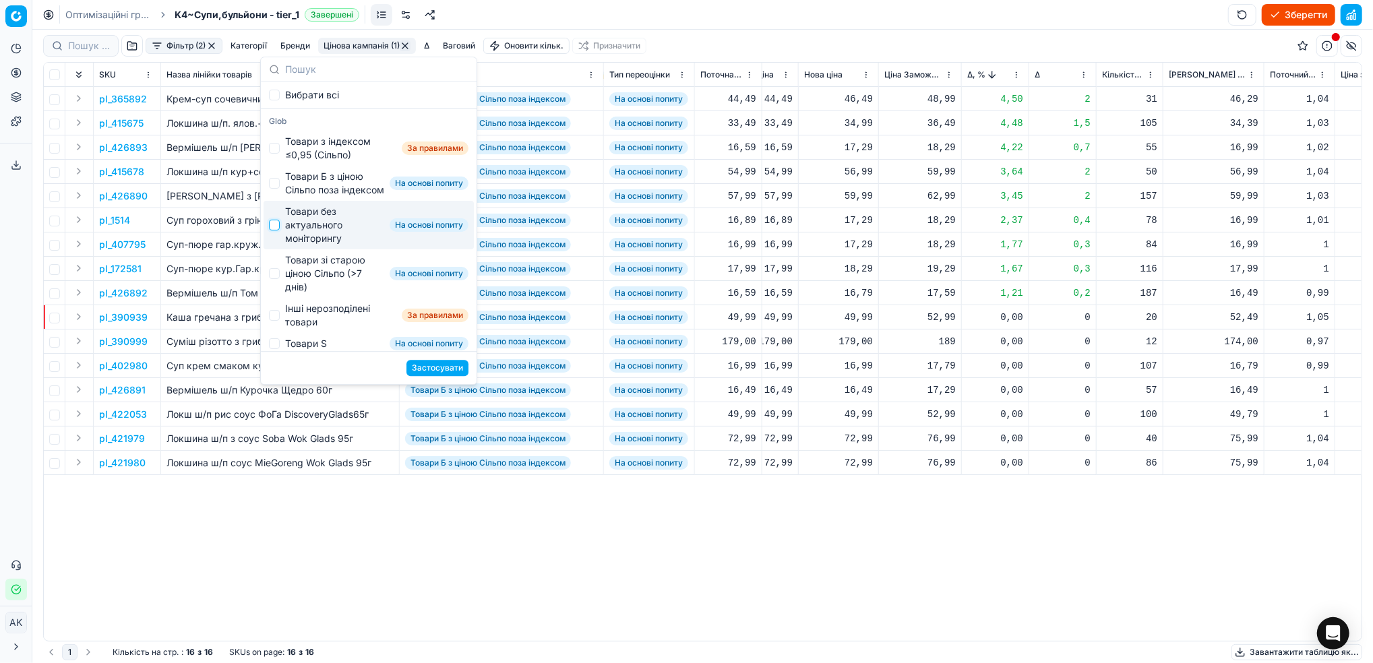
click at [276, 231] on input "Suggestions" at bounding box center [274, 225] width 11 height 11
checkbox input "true"
click at [443, 367] on button "Застосувати" at bounding box center [437, 368] width 62 height 16
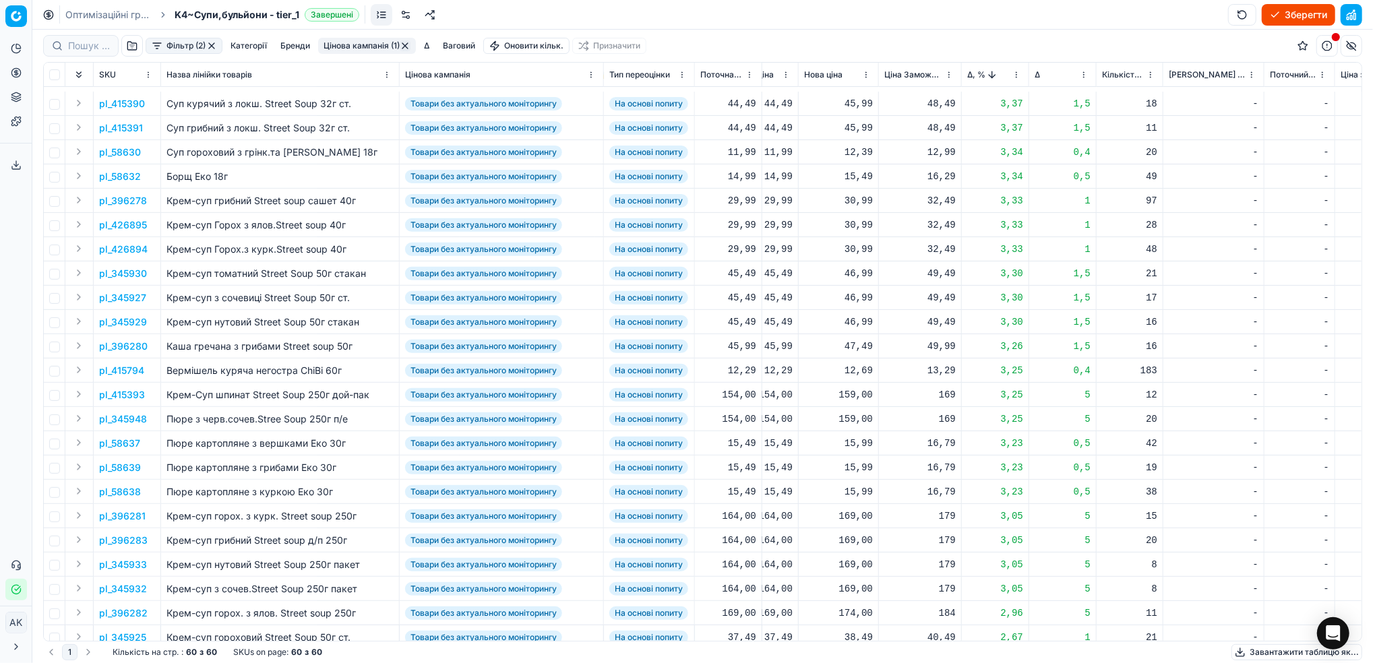
scroll to position [449, 446]
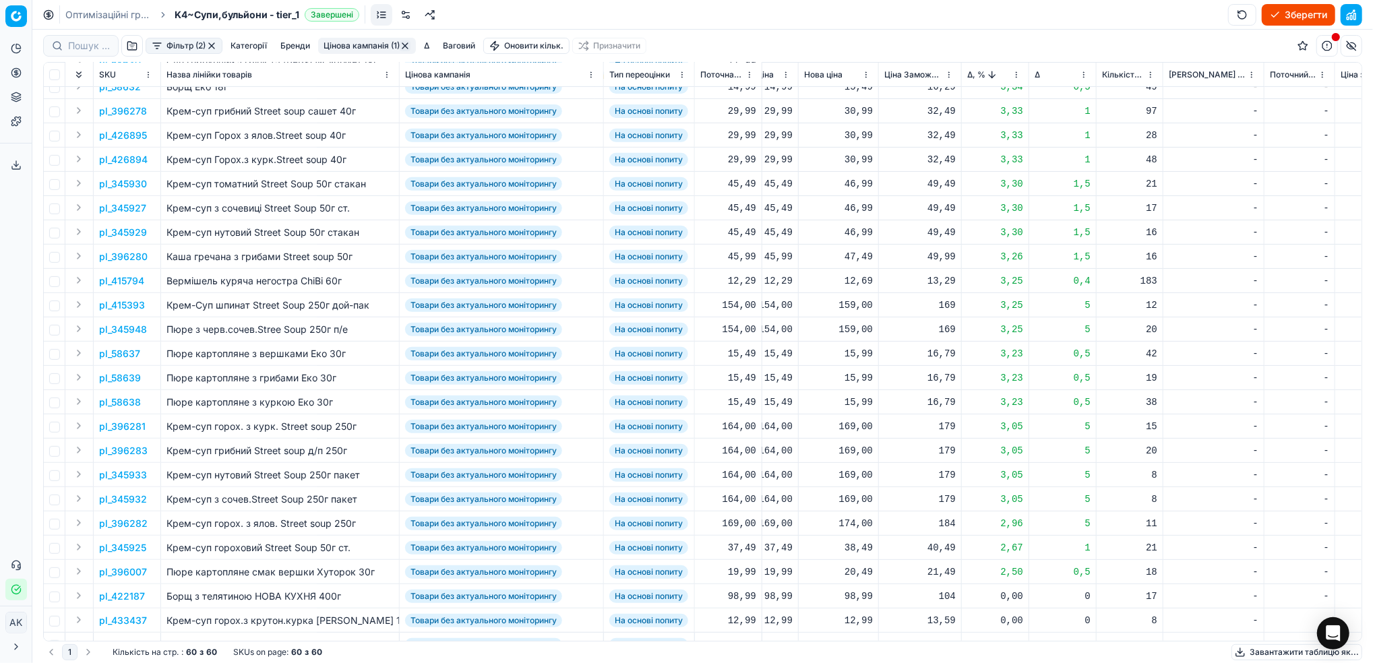
click at [125, 303] on p "pl_415393" at bounding box center [122, 305] width 46 height 13
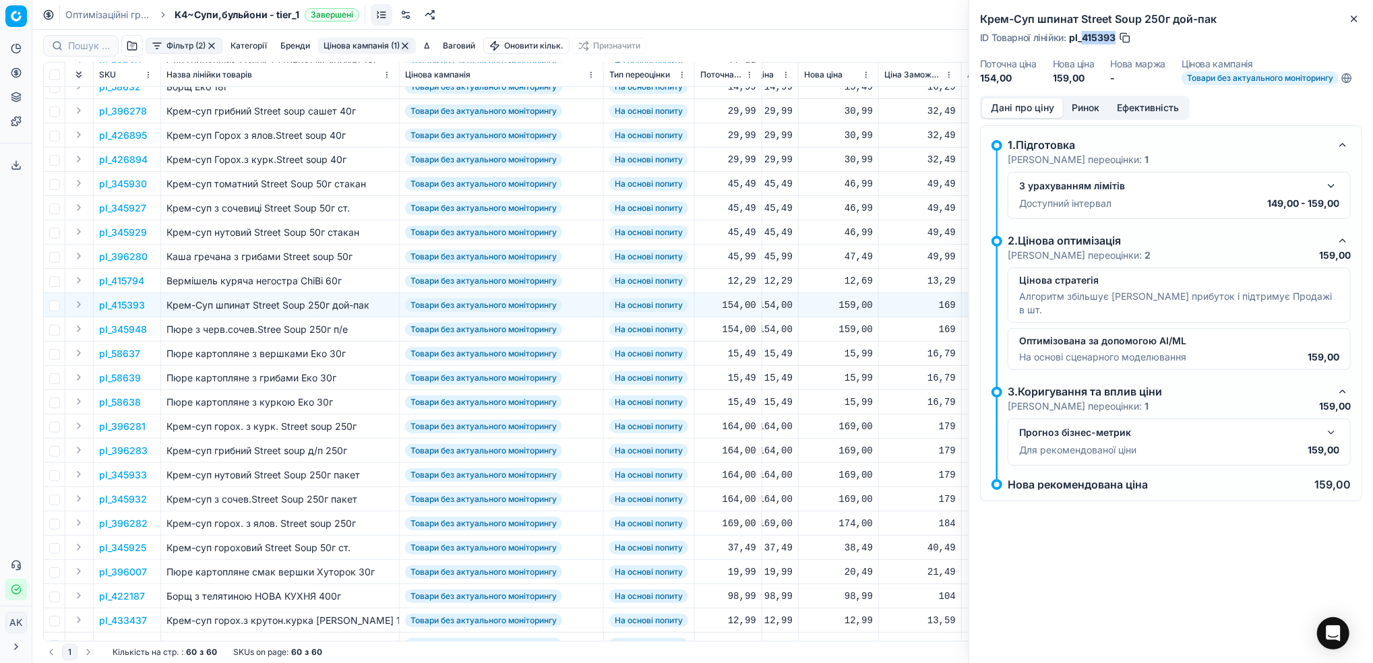
drag, startPoint x: 1116, startPoint y: 38, endPoint x: 1084, endPoint y: 34, distance: 32.7
click at [1084, 34] on div "ID Товарної лінійки : pl_415393" at bounding box center [1056, 37] width 152 height 13
copy span "415393"
click at [1353, 20] on icon "button" at bounding box center [1353, 18] width 5 height 5
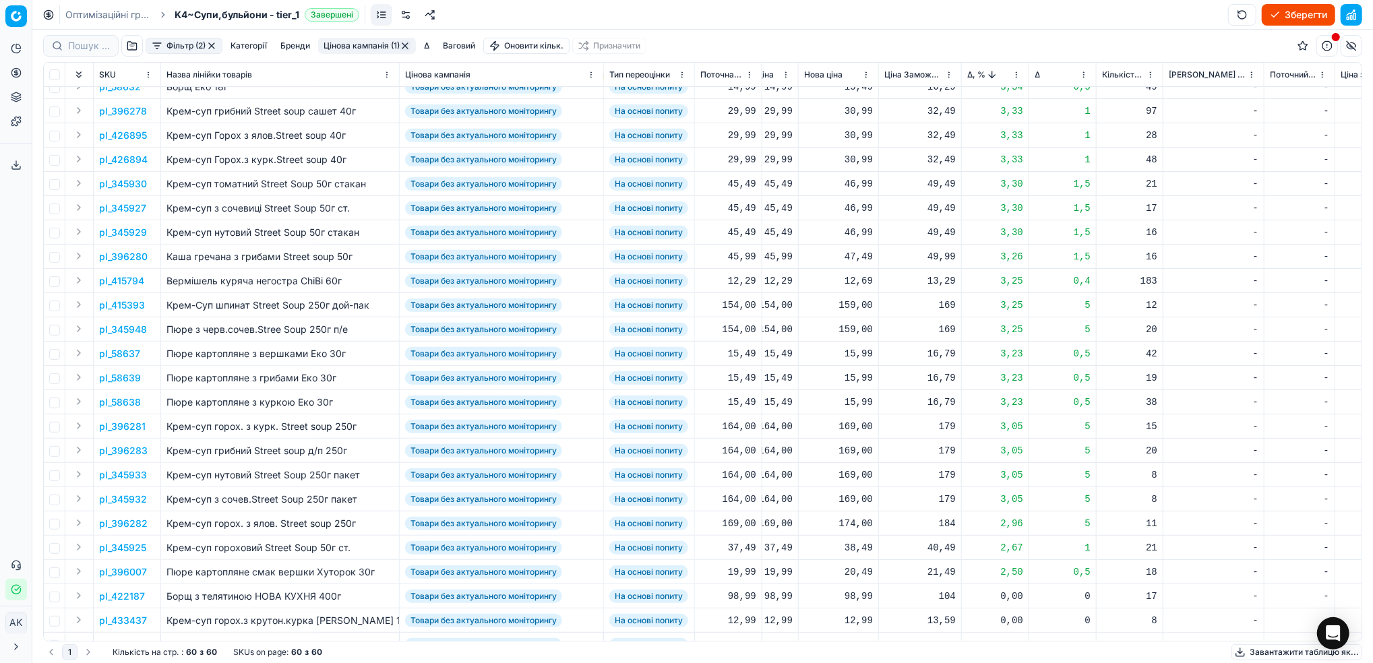
scroll to position [539, 446]
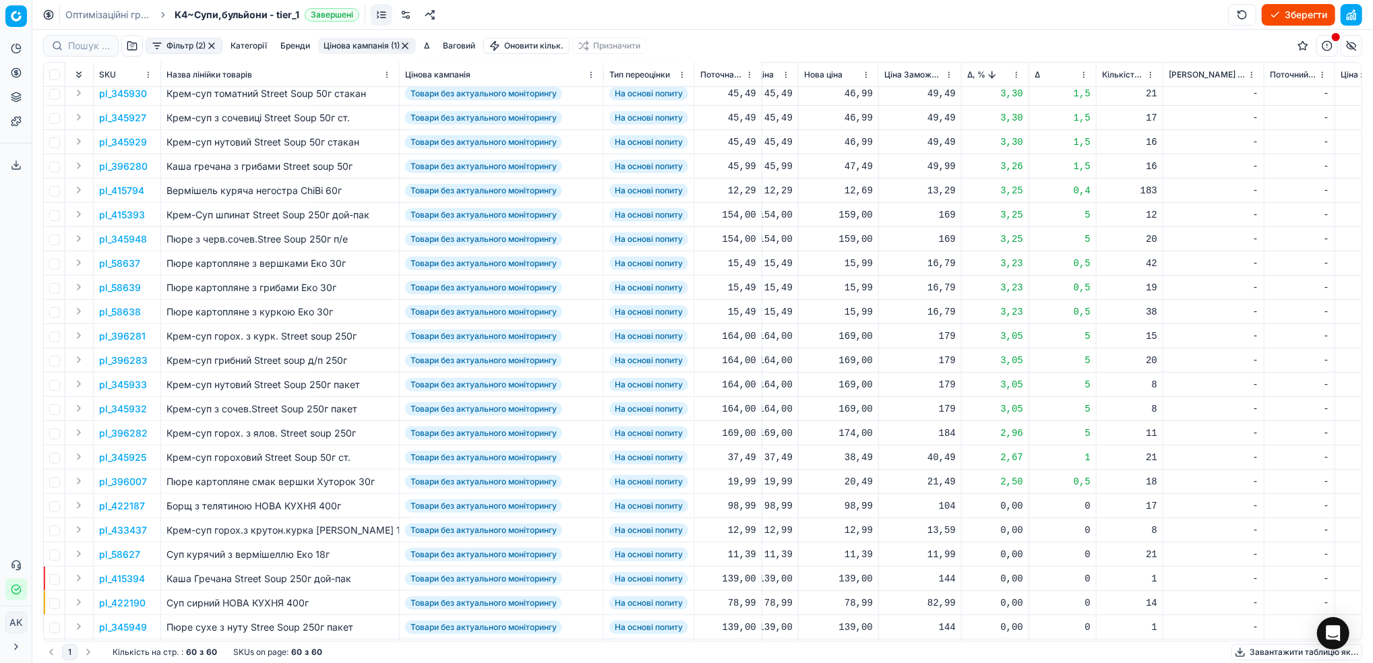
click at [126, 385] on p "pl_345933" at bounding box center [123, 384] width 48 height 13
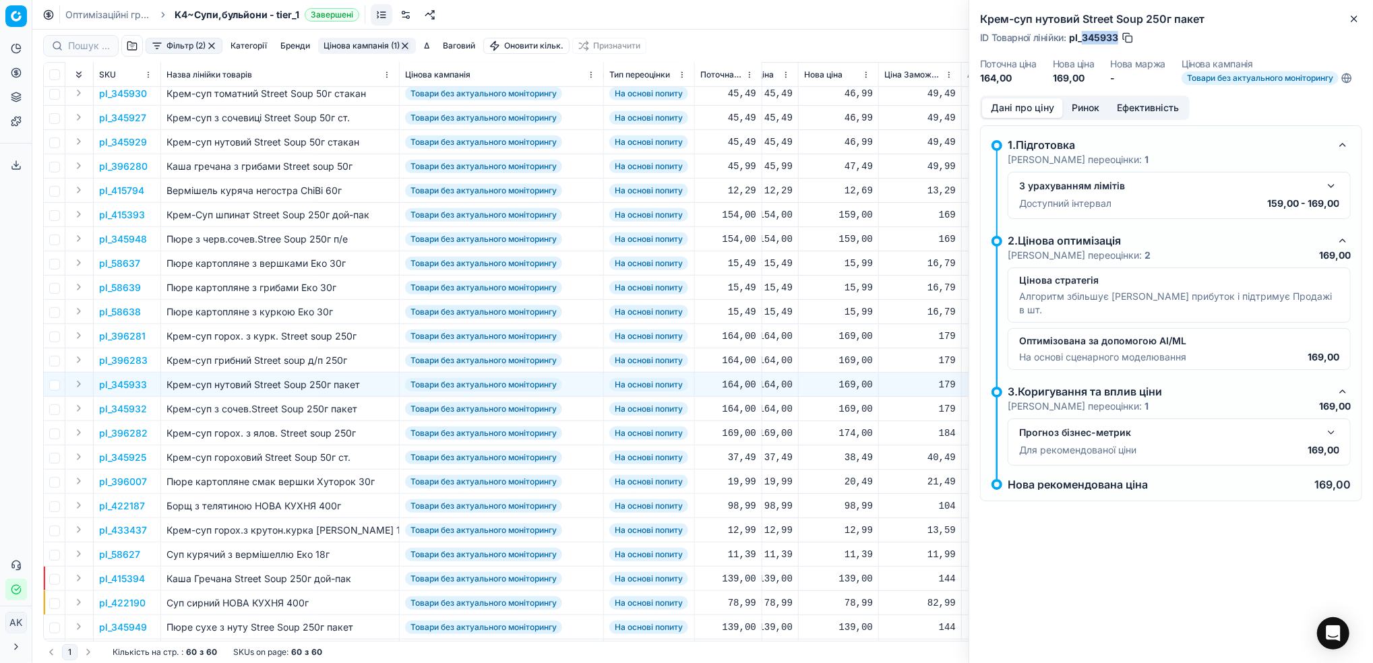
drag, startPoint x: 1119, startPoint y: 36, endPoint x: 1082, endPoint y: 40, distance: 36.7
click at [1082, 40] on div "ID Товарної лінійки : pl_345933" at bounding box center [1057, 37] width 154 height 13
copy span "345933"
click at [1349, 21] on icon "button" at bounding box center [1354, 18] width 11 height 11
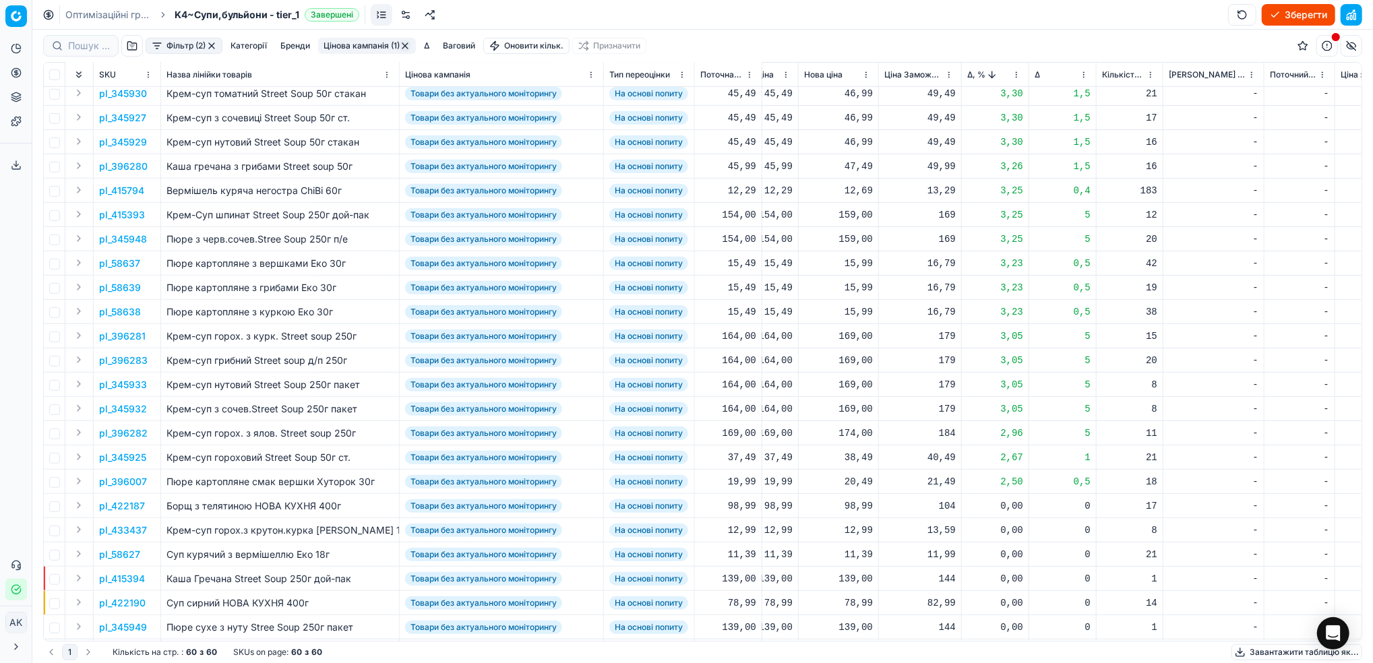
click at [129, 386] on p "pl_345933" at bounding box center [123, 384] width 48 height 13
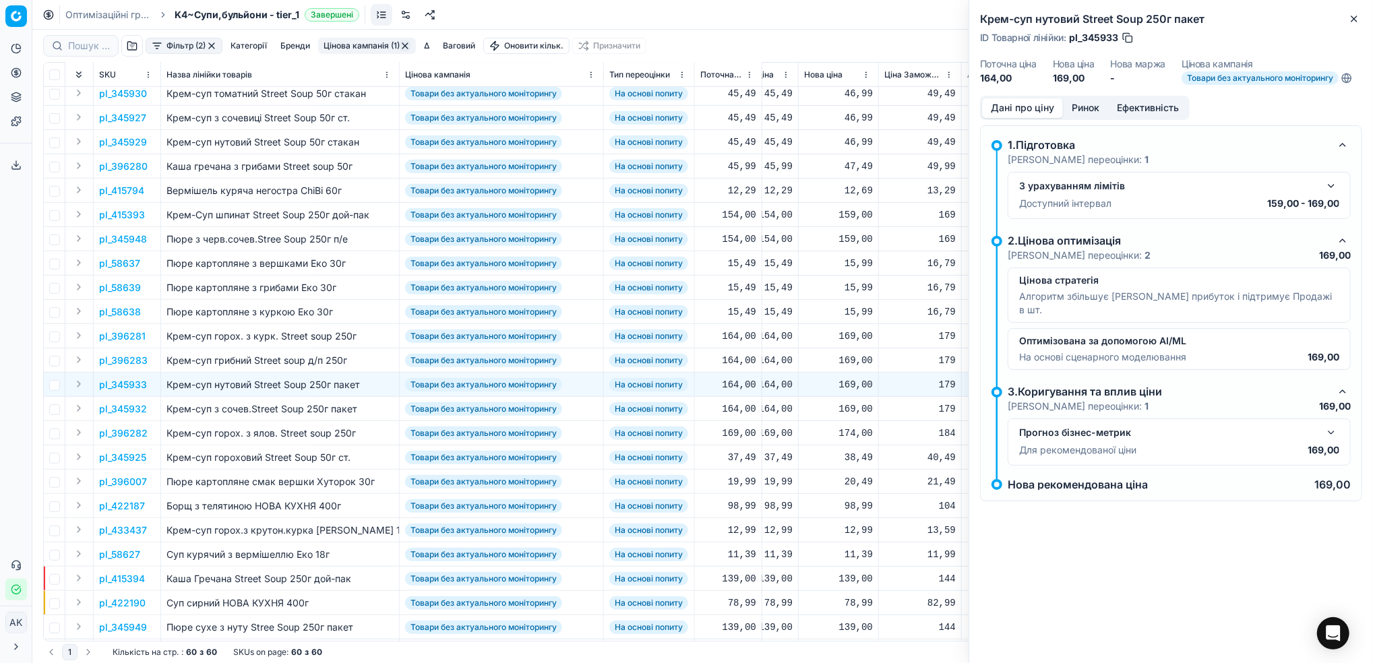
click at [1091, 104] on button "Ринок" at bounding box center [1085, 108] width 45 height 20
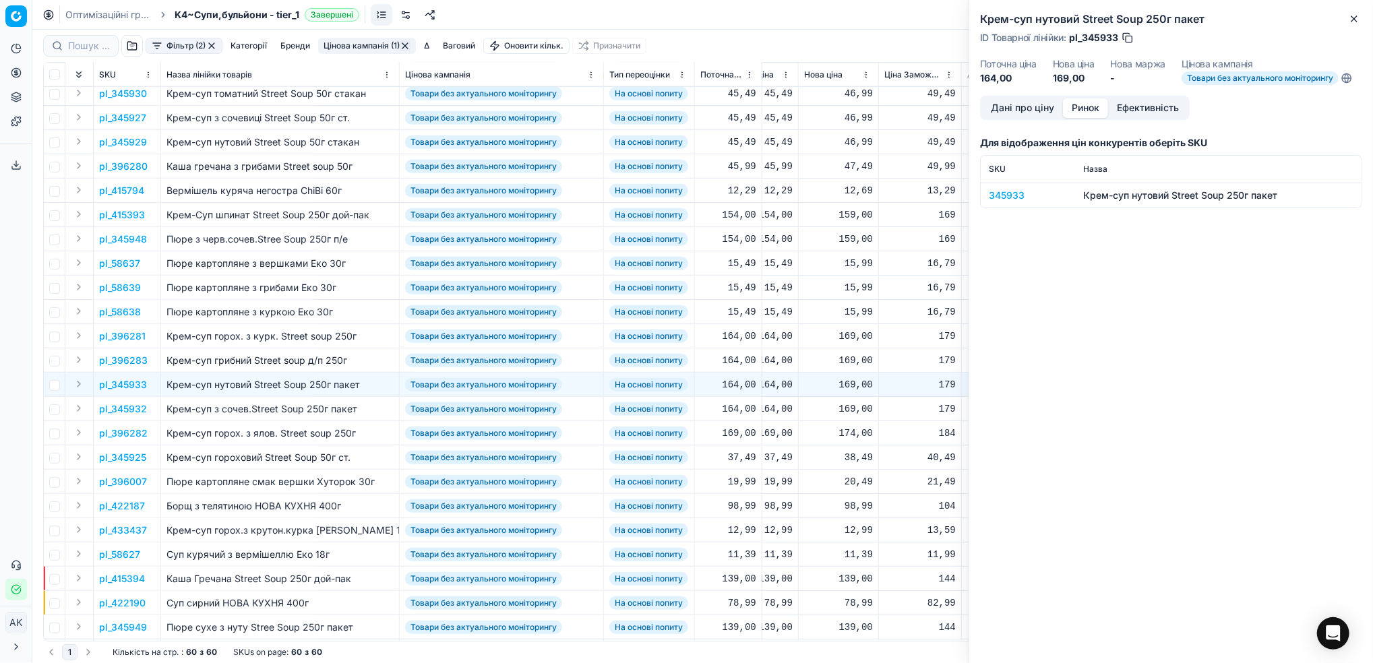
click at [993, 195] on div "345933" at bounding box center [1028, 195] width 78 height 13
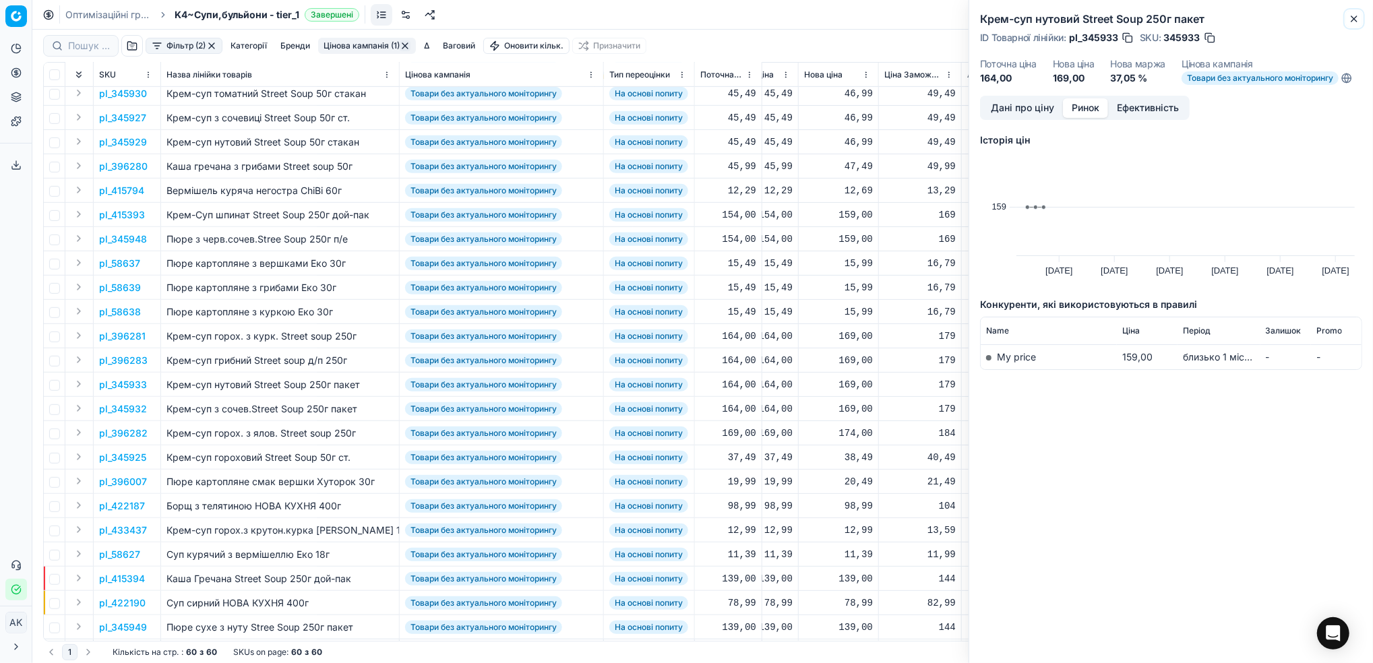
click at [1353, 15] on icon "button" at bounding box center [1354, 18] width 11 height 11
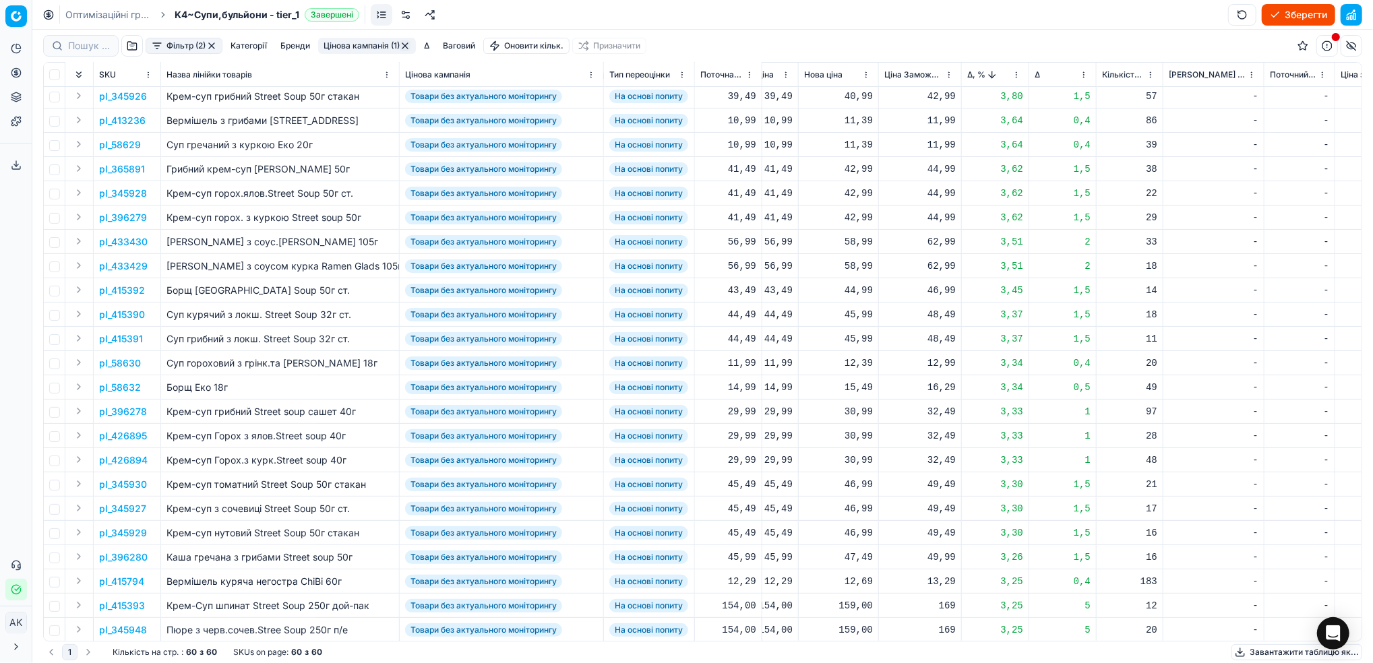
scroll to position [0, 446]
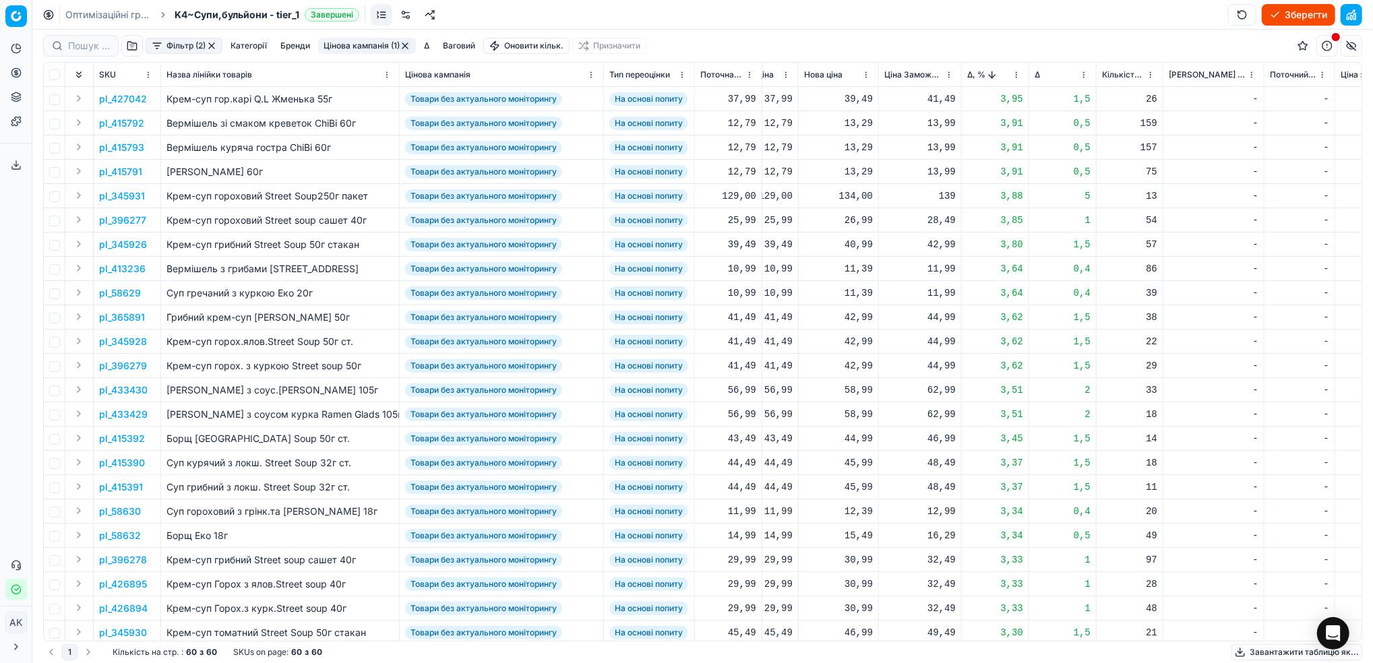
click at [1016, 76] on html "Pricing platform Аналітика Цінова оптимізація Асортимент продукції Шаблони Серв…" at bounding box center [686, 331] width 1373 height 663
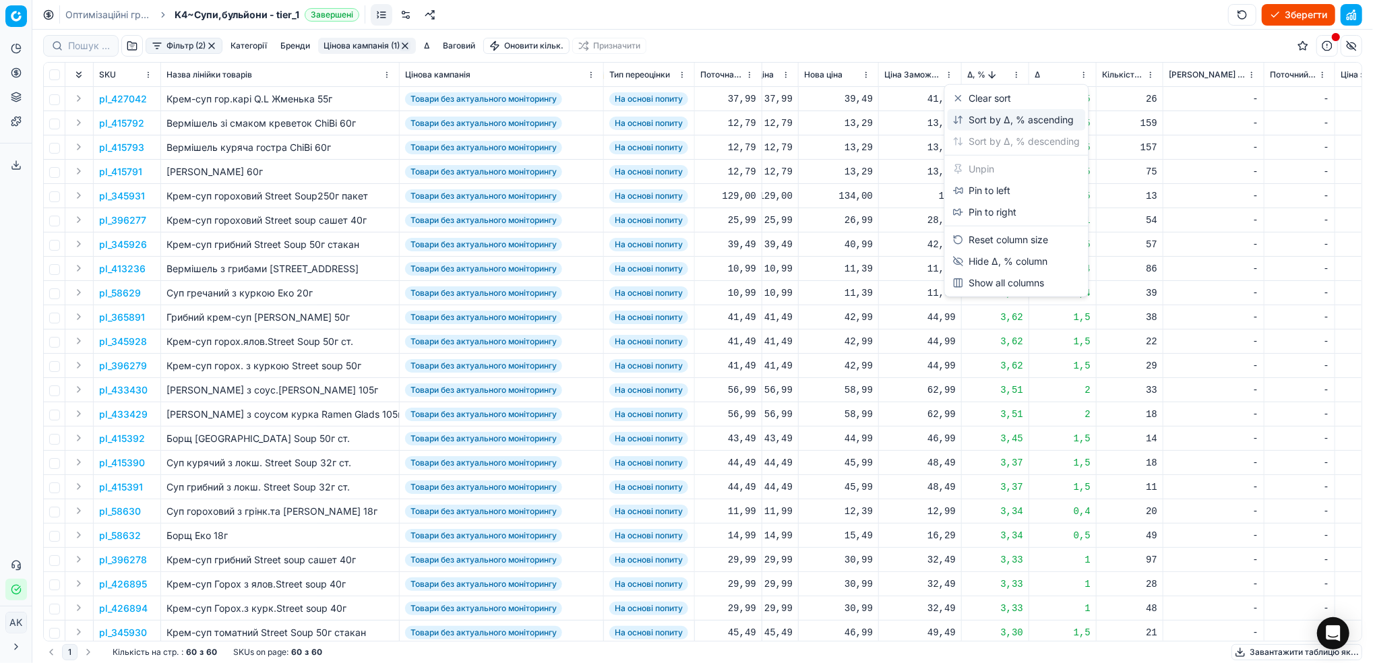
click at [969, 122] on div "Sort by Δ, % ascending" at bounding box center [1013, 119] width 121 height 13
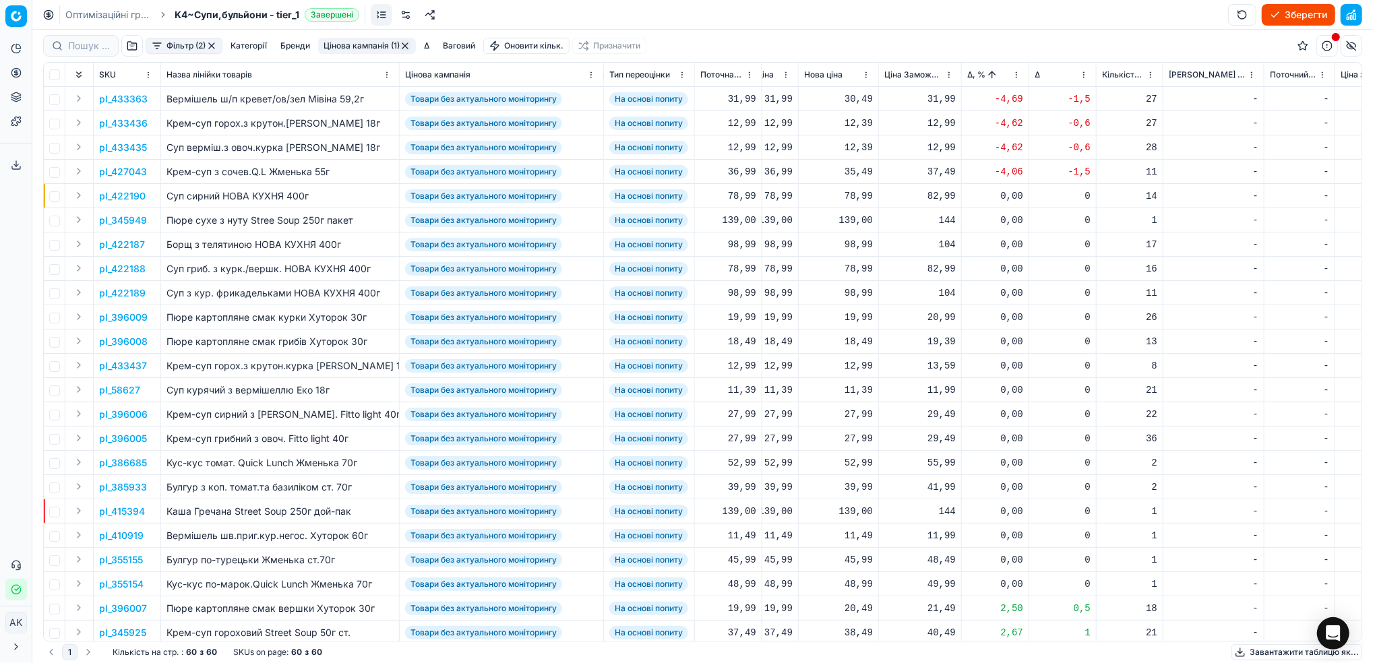
click at [114, 104] on p "pl_433363" at bounding box center [123, 98] width 49 height 13
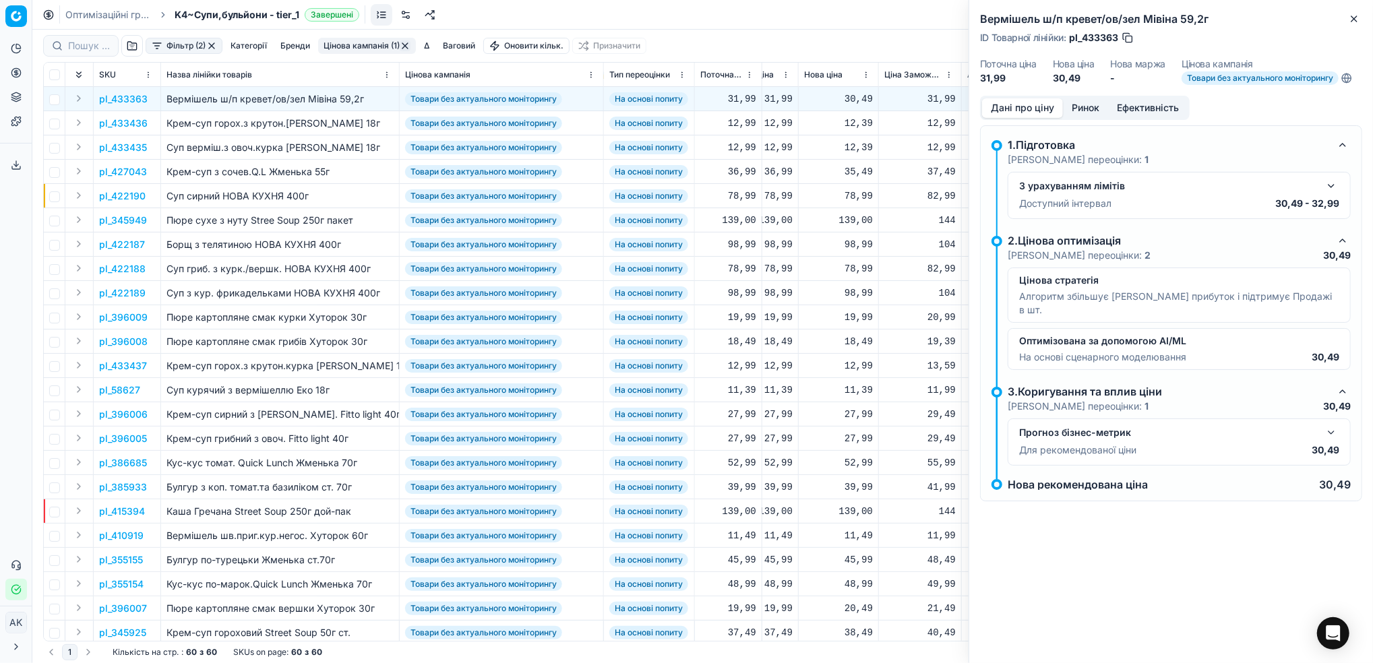
click at [1093, 102] on button "Ринок" at bounding box center [1085, 108] width 45 height 20
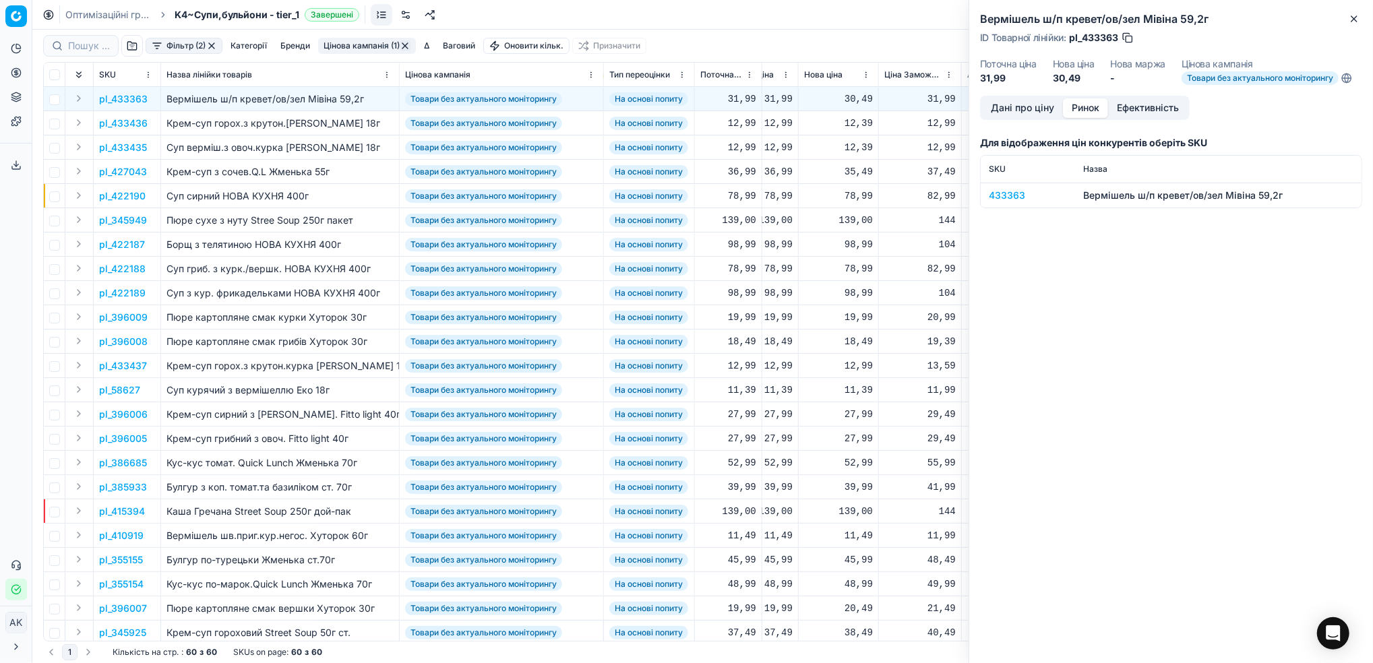
click at [1008, 190] on div "433363" at bounding box center [1028, 195] width 78 height 13
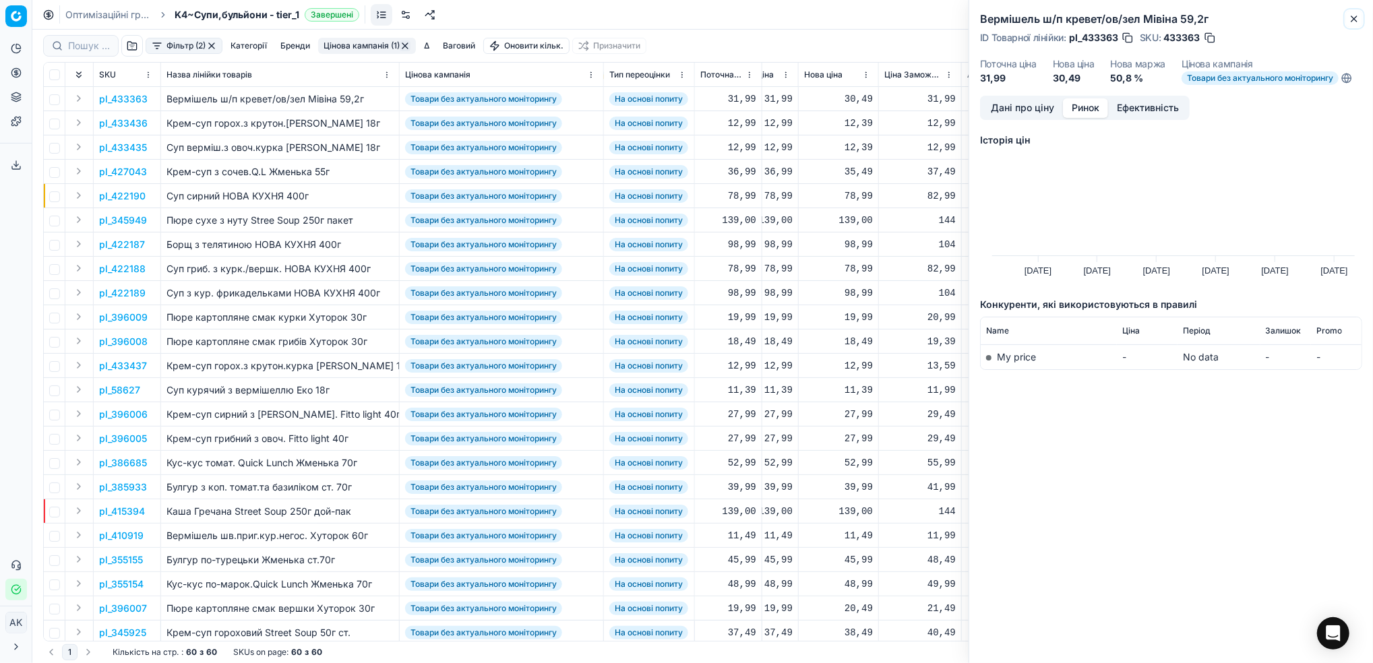
click at [1356, 13] on icon "button" at bounding box center [1354, 18] width 11 height 11
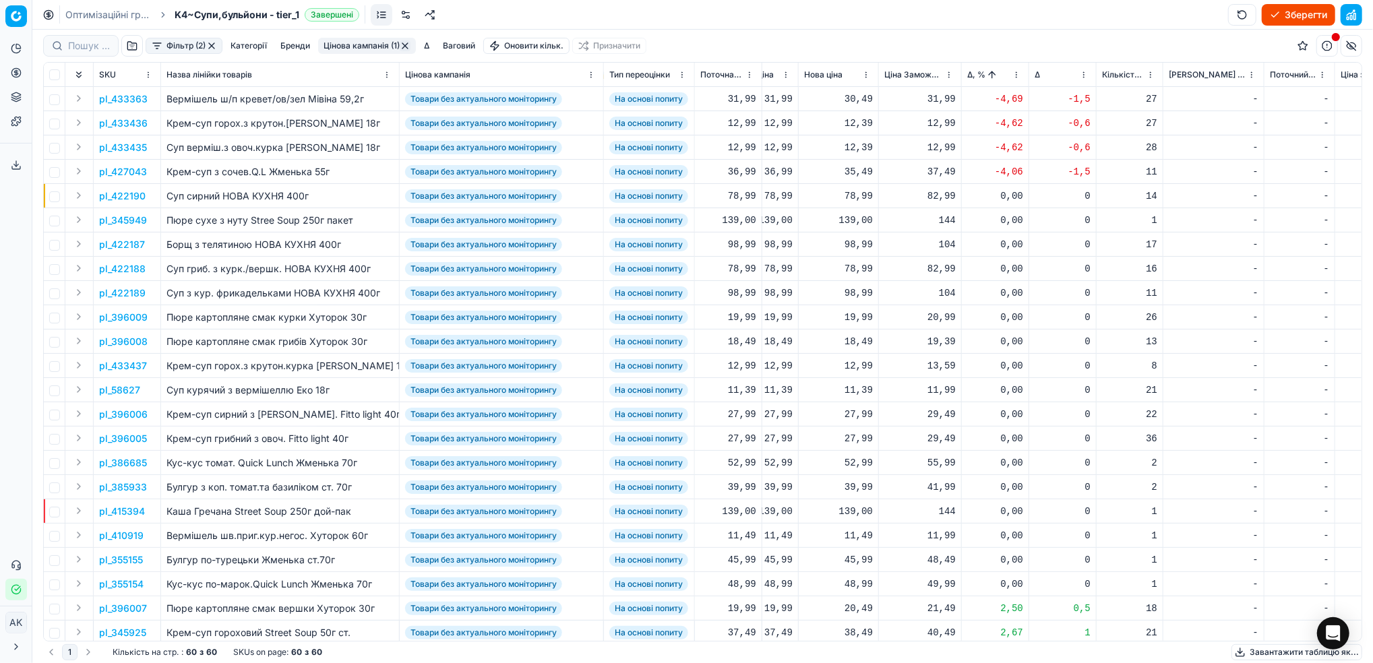
click at [128, 100] on p "pl_433363" at bounding box center [123, 98] width 49 height 13
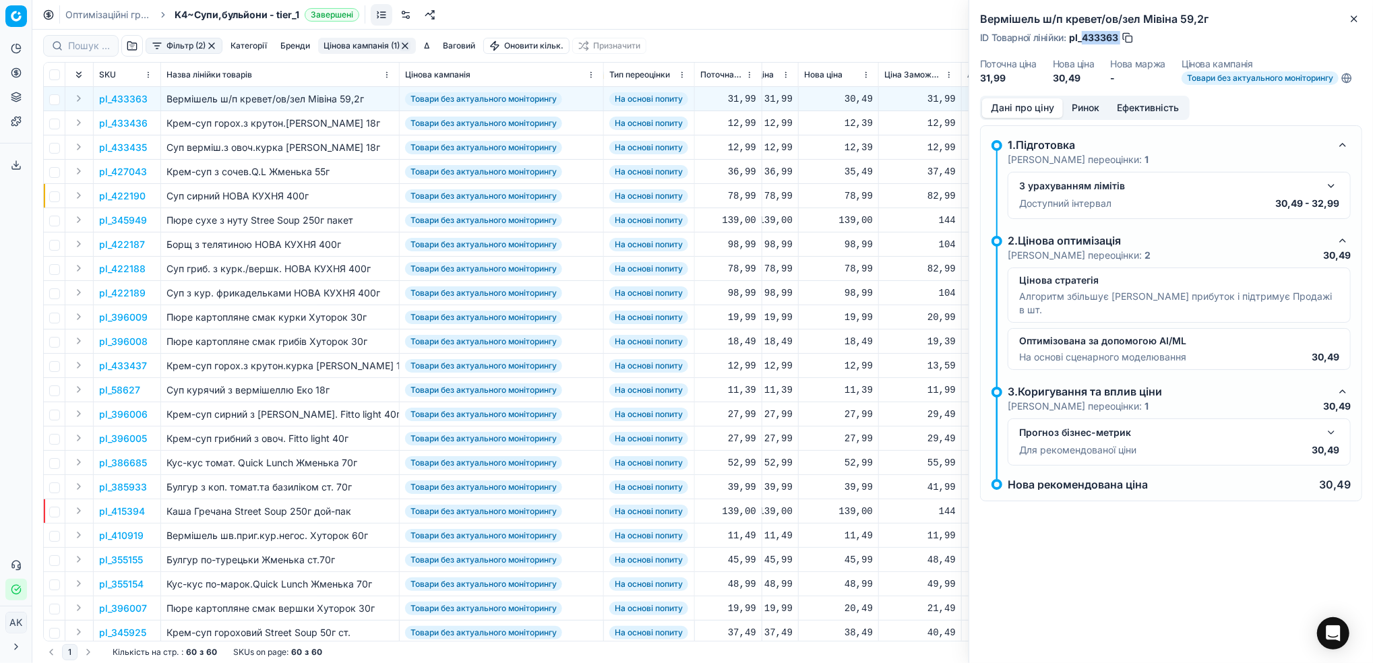
drag, startPoint x: 1120, startPoint y: 39, endPoint x: 1084, endPoint y: 40, distance: 35.1
click at [1084, 40] on div "ID Товарної лінійки : pl_433363" at bounding box center [1057, 37] width 154 height 13
copy div "433363"
click at [1349, 15] on icon "button" at bounding box center [1354, 18] width 11 height 11
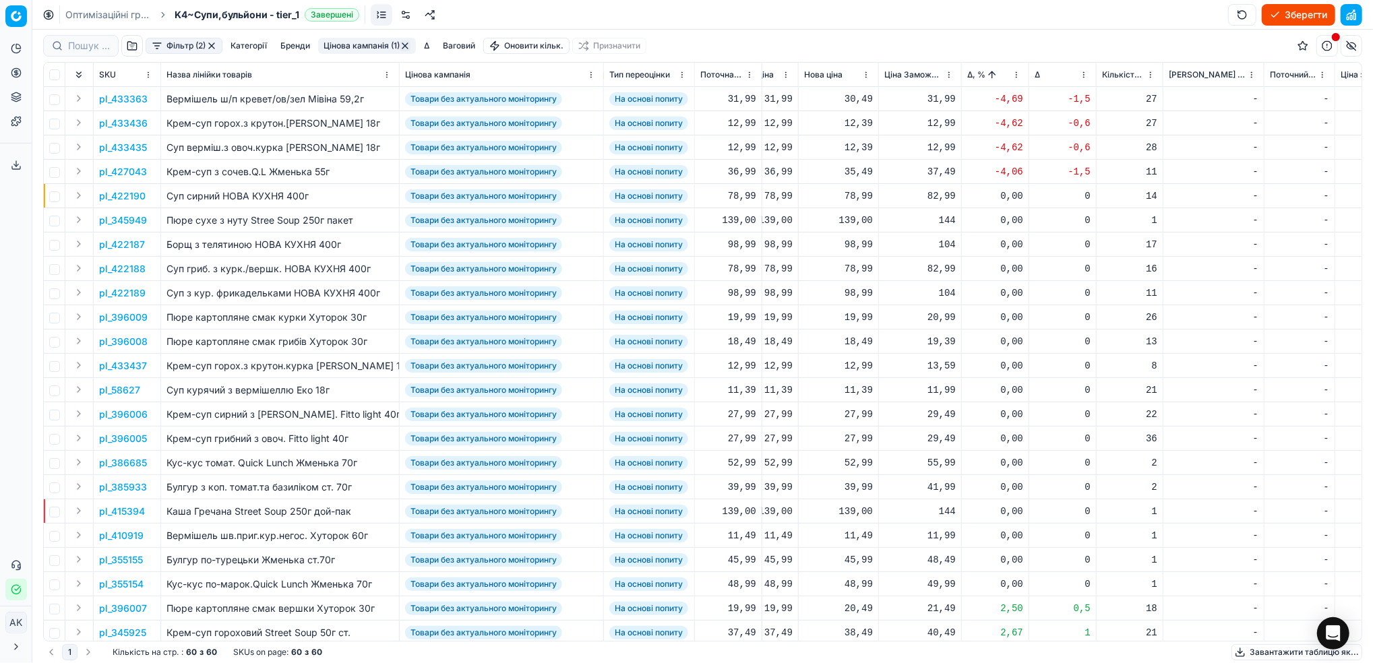
click at [121, 98] on p "pl_433363" at bounding box center [123, 98] width 49 height 13
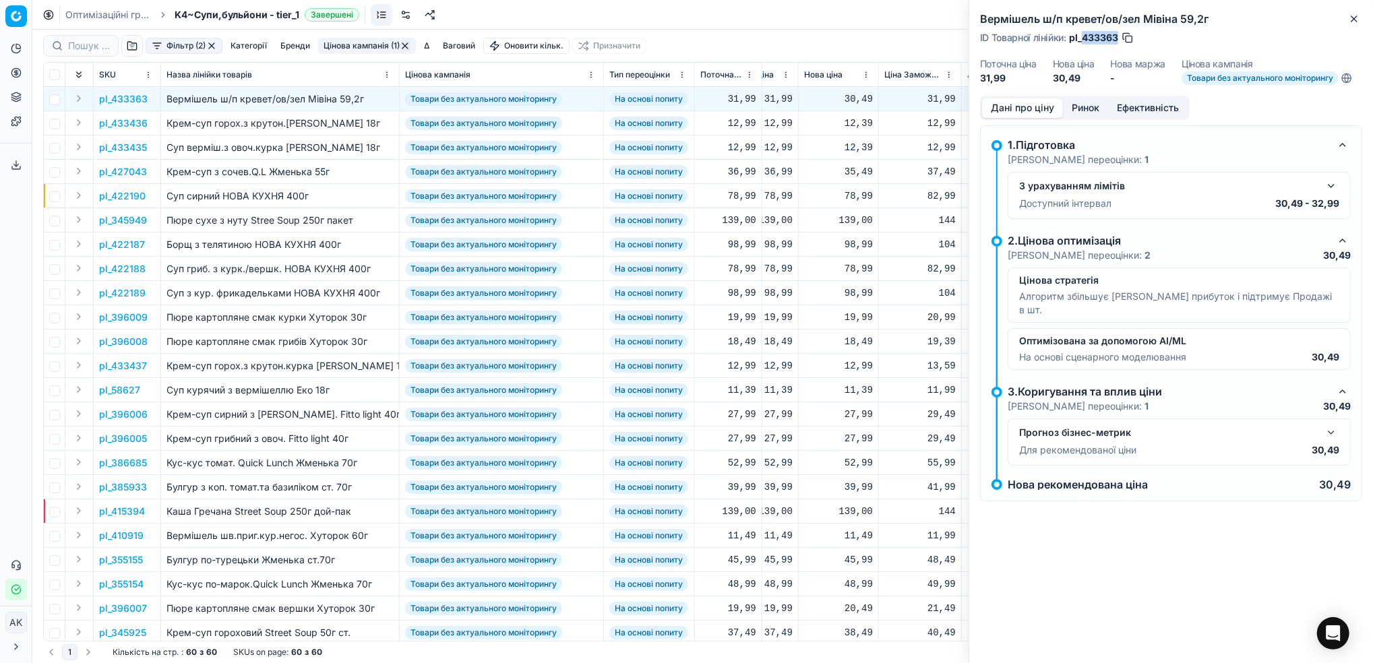
drag, startPoint x: 1119, startPoint y: 36, endPoint x: 1084, endPoint y: 40, distance: 35.2
click at [1084, 40] on div "ID Товарної лінійки : pl_433363" at bounding box center [1057, 37] width 154 height 13
copy span "433363"
click at [1353, 22] on icon "button" at bounding box center [1354, 18] width 11 height 11
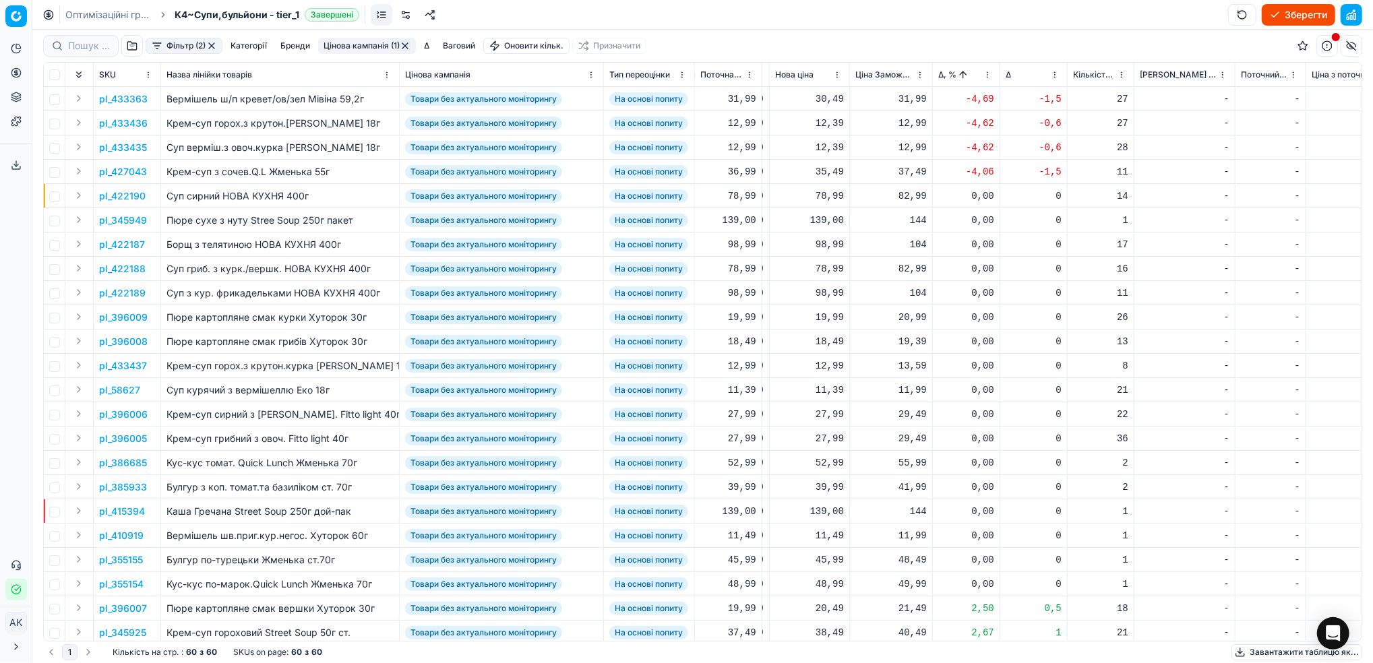
scroll to position [0, 480]
click at [119, 172] on p "pl_427043" at bounding box center [123, 171] width 48 height 13
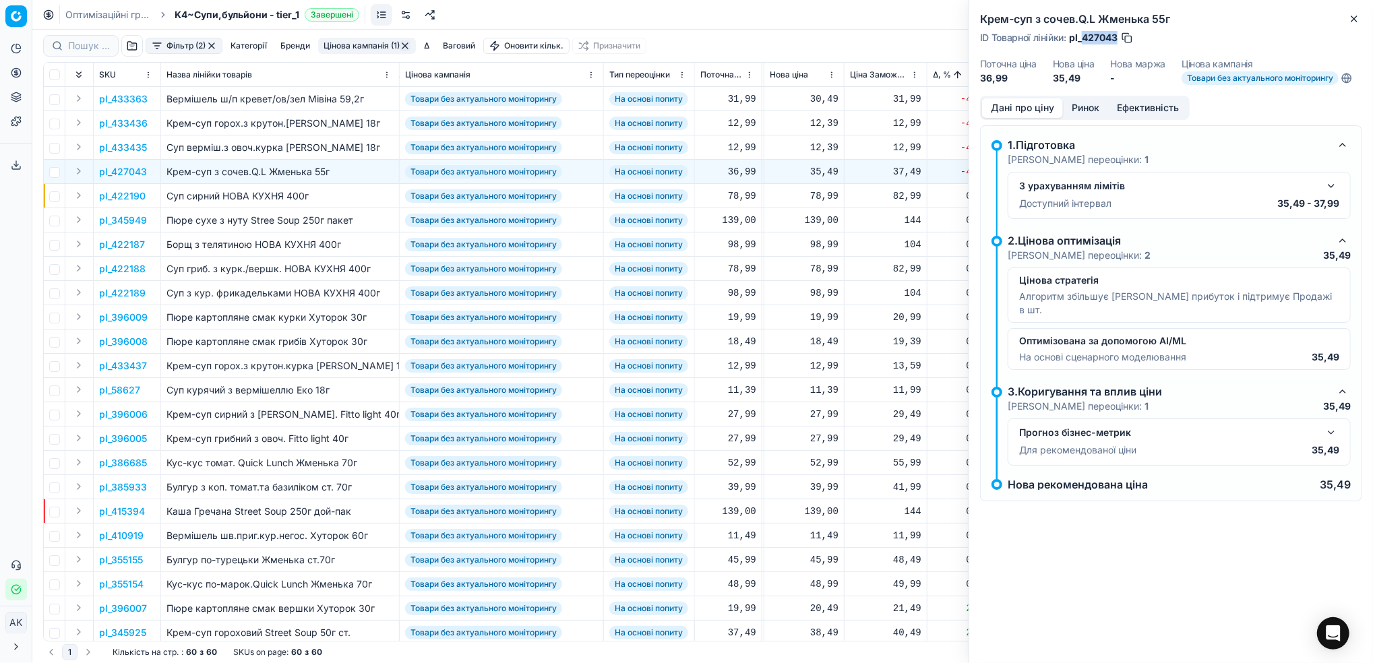
drag, startPoint x: 1118, startPoint y: 33, endPoint x: 1084, endPoint y: 42, distance: 35.6
click at [1084, 42] on div "ID Товарної лінійки : pl_427043" at bounding box center [1057, 37] width 154 height 13
copy span "427043"
click at [1357, 19] on icon "button" at bounding box center [1354, 18] width 11 height 11
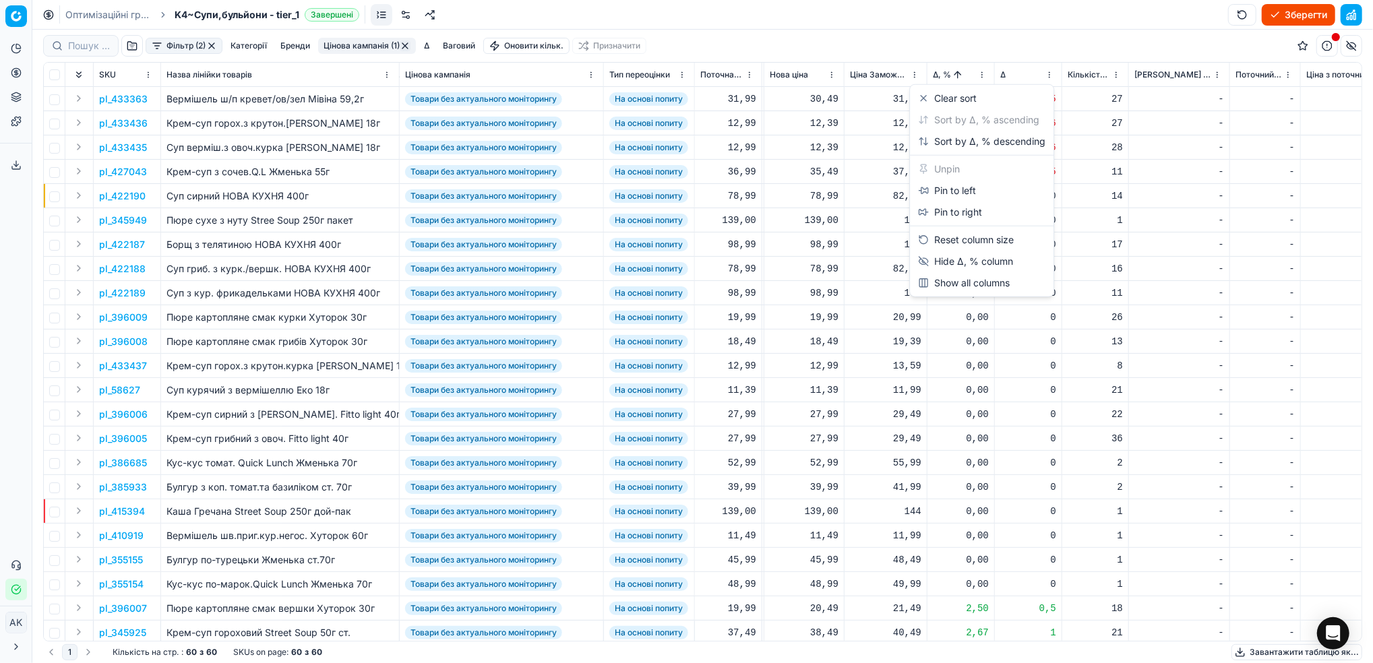
click at [979, 75] on html "Pricing platform Аналітика Цінова оптимізація Асортимент продукції Шаблони Серв…" at bounding box center [686, 331] width 1373 height 663
click at [958, 135] on div "Sort by Δ, % descending" at bounding box center [981, 141] width 127 height 13
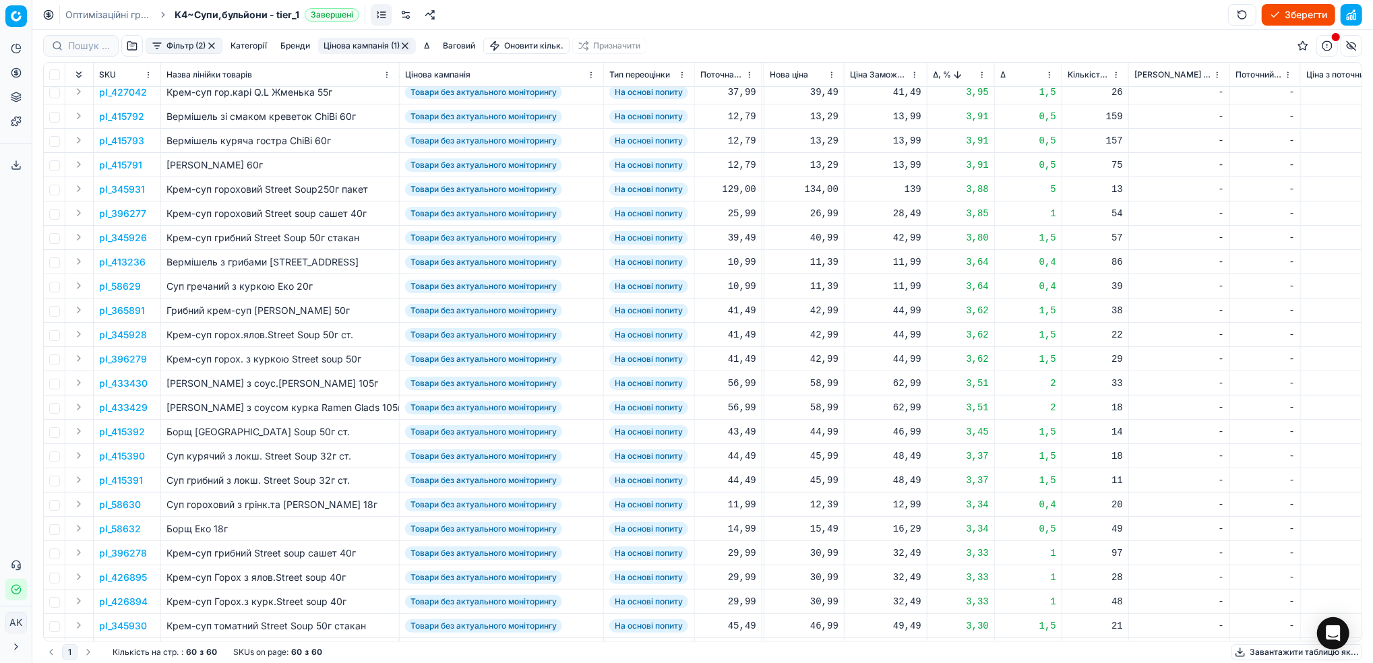
scroll to position [0, 480]
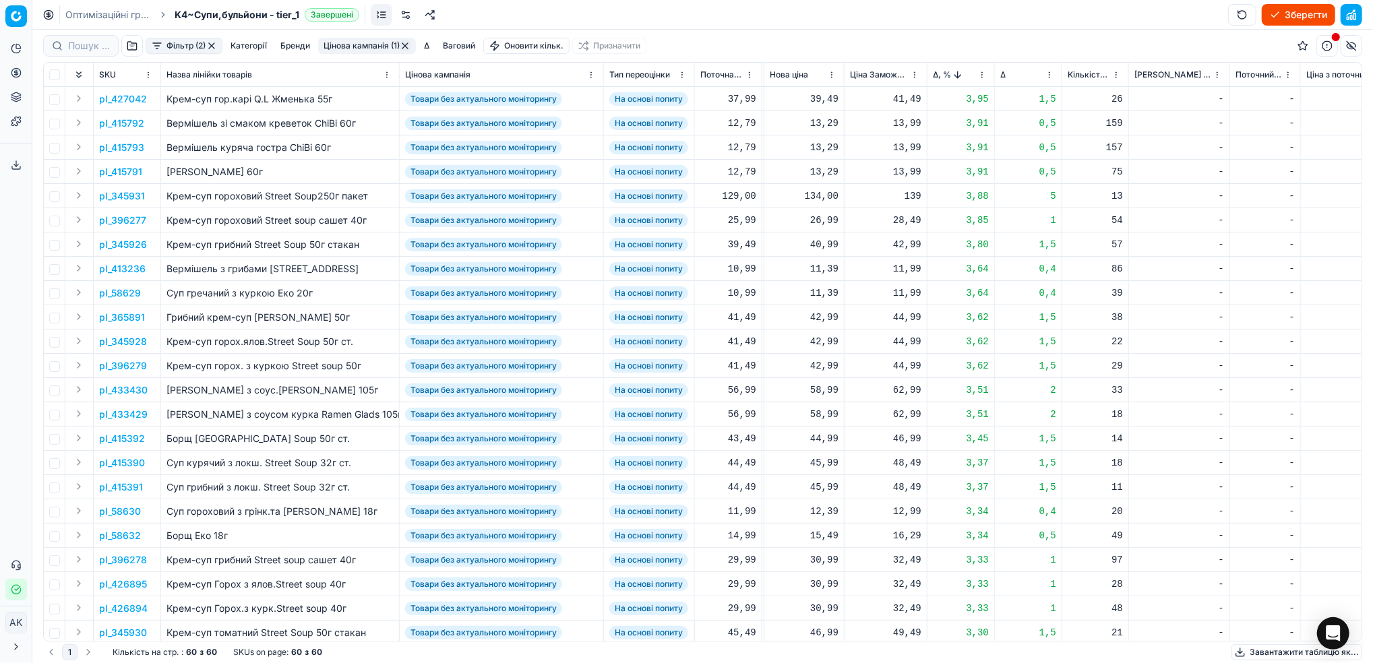
drag, startPoint x: 352, startPoint y: 45, endPoint x: 356, endPoint y: 51, distance: 7.3
click at [353, 45] on button "Цінова кампанія (1)" at bounding box center [367, 46] width 98 height 16
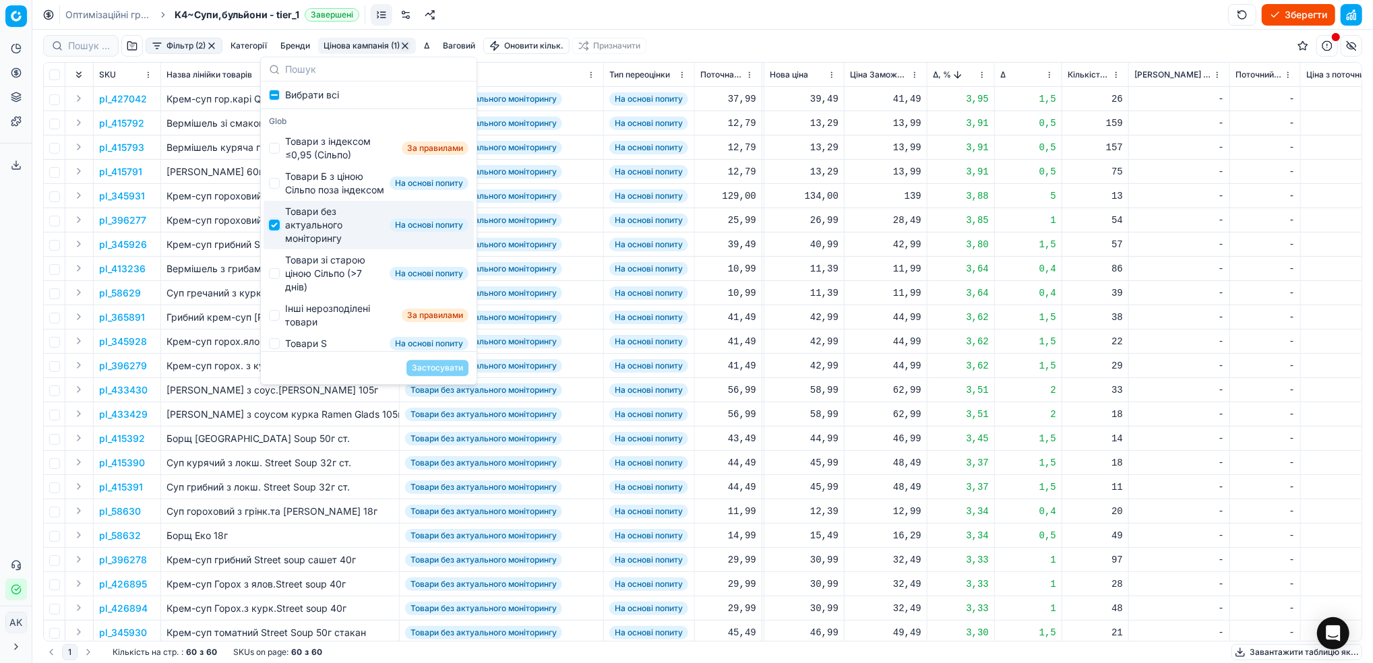
click at [276, 231] on input "Suggestions" at bounding box center [274, 225] width 11 height 11
checkbox input "false"
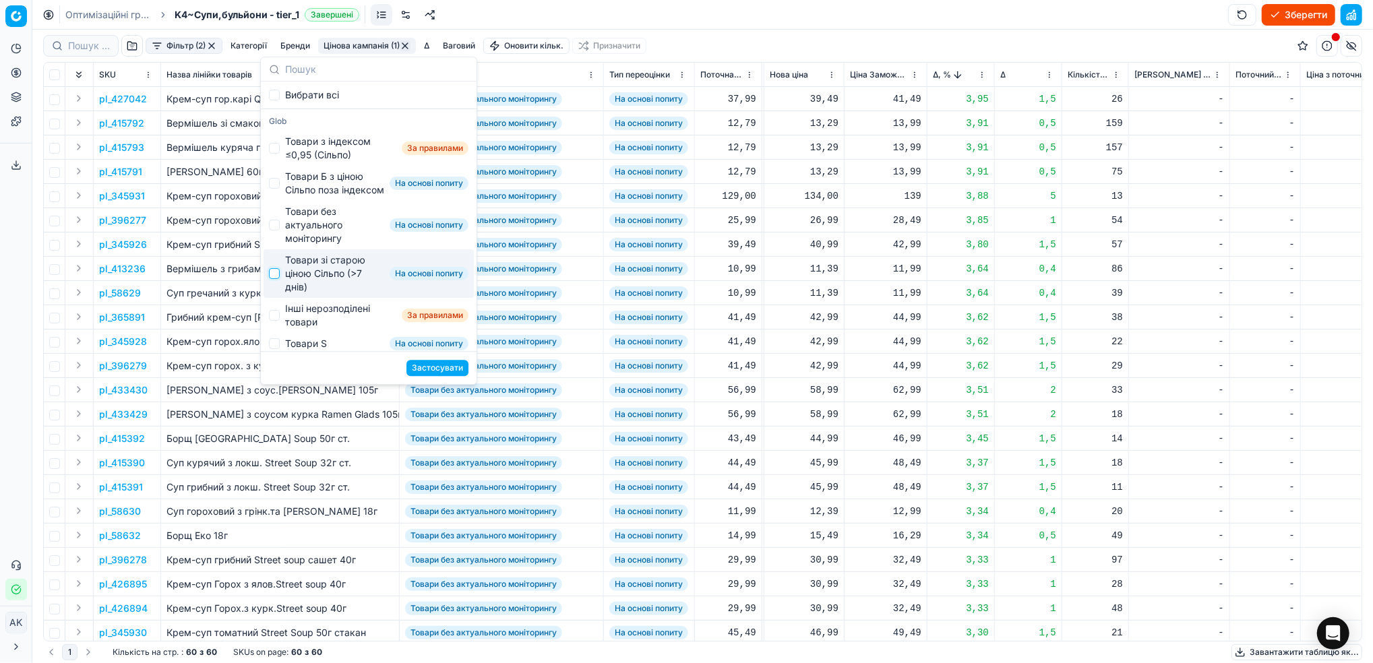
click at [276, 279] on input "Suggestions" at bounding box center [274, 273] width 11 height 11
checkbox input "true"
click at [433, 370] on button "Застосувати" at bounding box center [437, 368] width 62 height 16
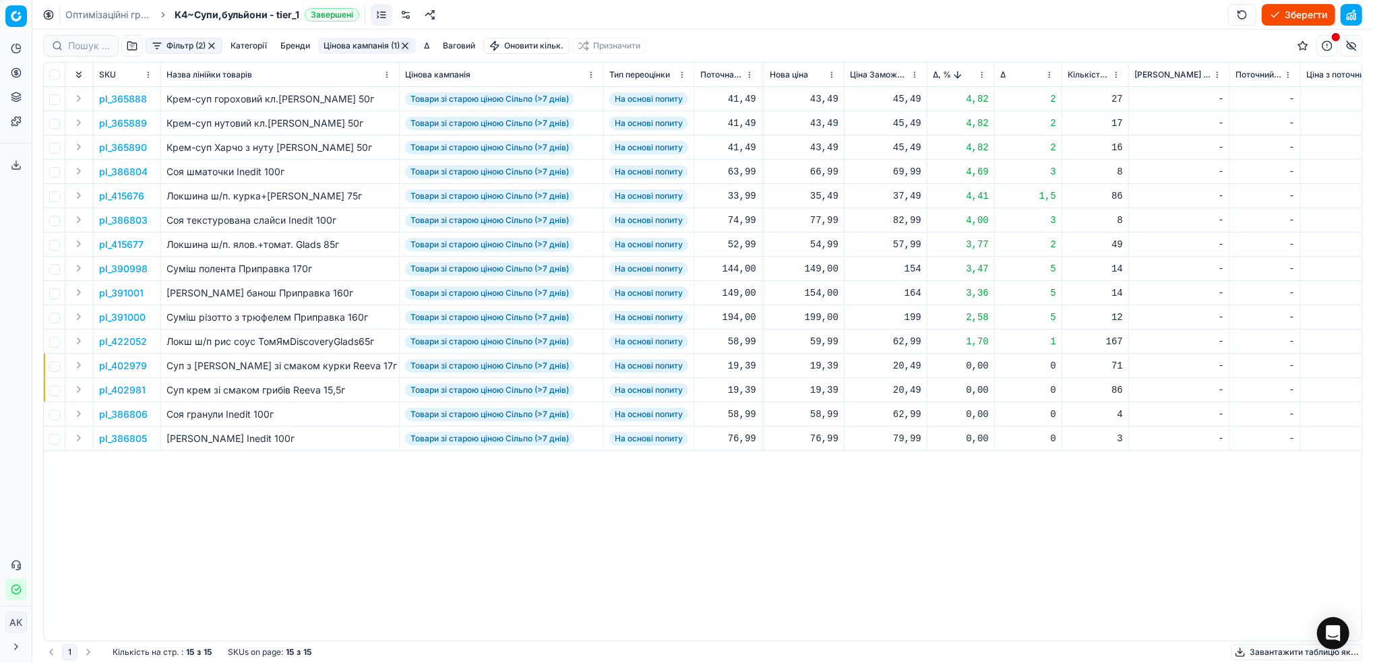
click at [117, 174] on p "pl_386804" at bounding box center [123, 171] width 49 height 13
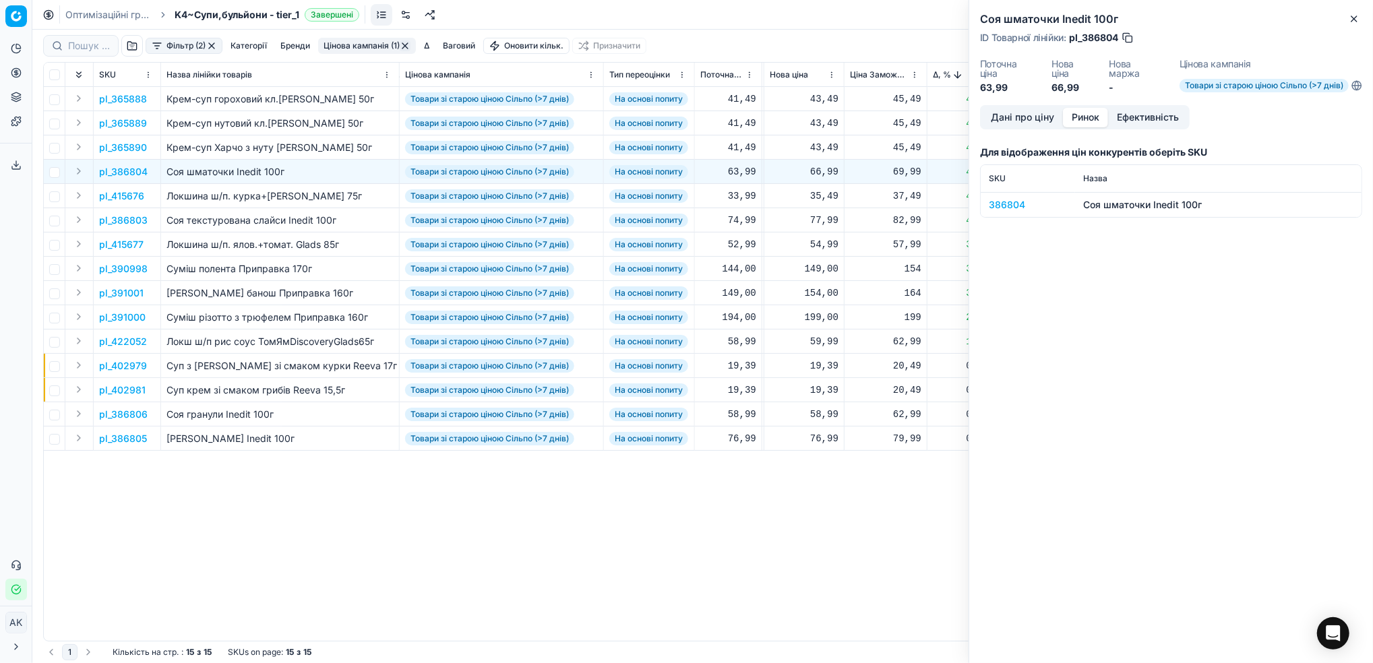
click at [1085, 121] on button "Ринок" at bounding box center [1085, 118] width 45 height 20
click at [1016, 204] on div "386804" at bounding box center [1028, 204] width 78 height 13
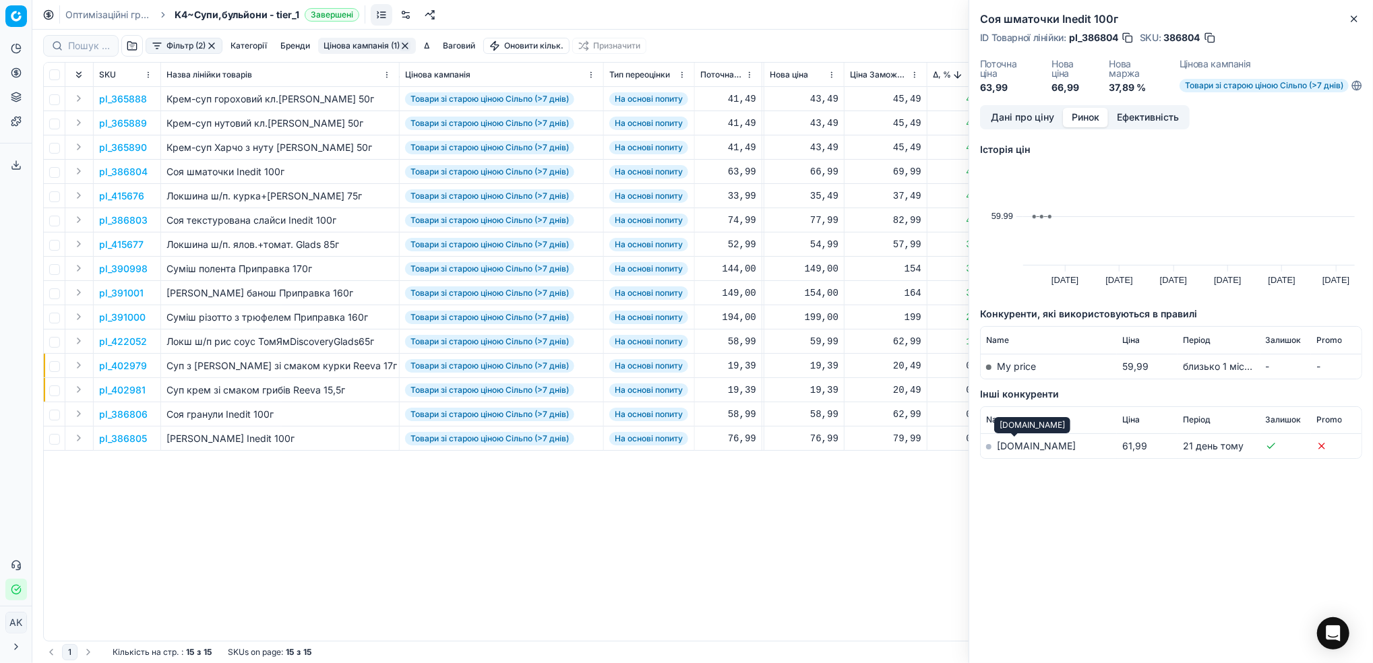
click at [1016, 446] on link "[DOMAIN_NAME]" at bounding box center [1036, 445] width 79 height 11
click at [1352, 21] on icon "button" at bounding box center [1353, 18] width 5 height 5
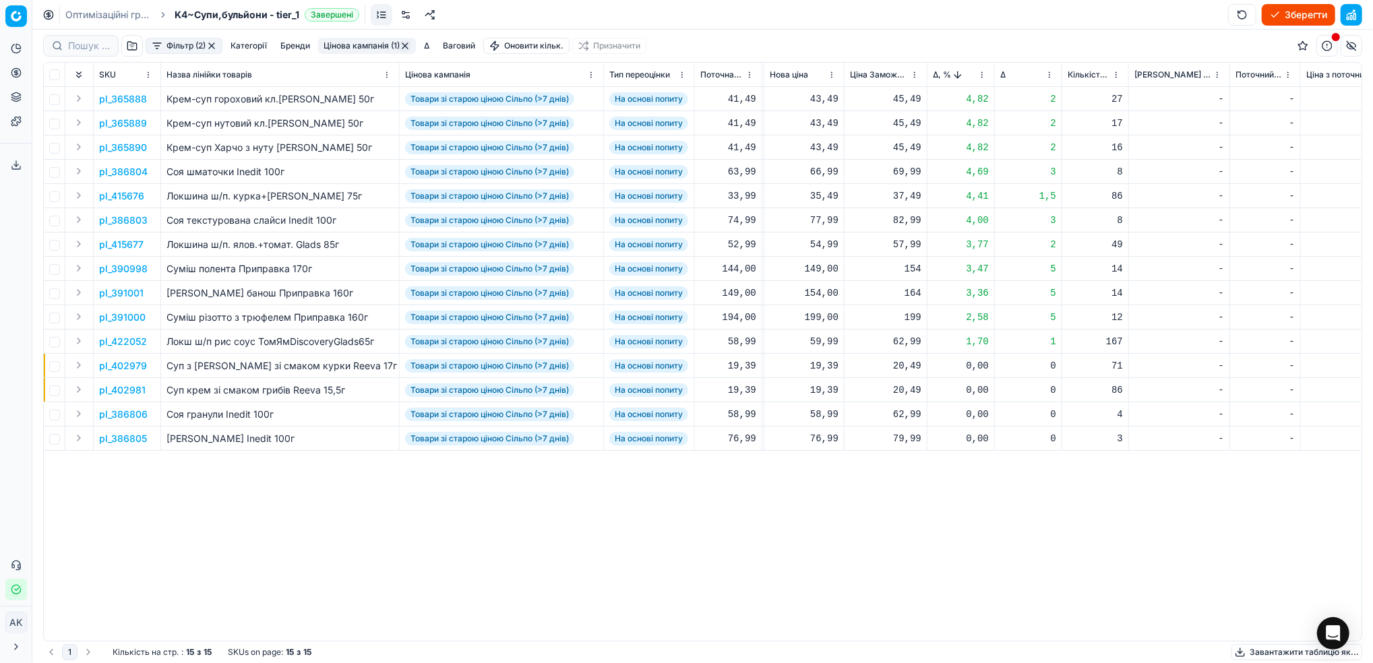
click at [357, 47] on button "Цінова кампанія (1)" at bounding box center [367, 46] width 98 height 16
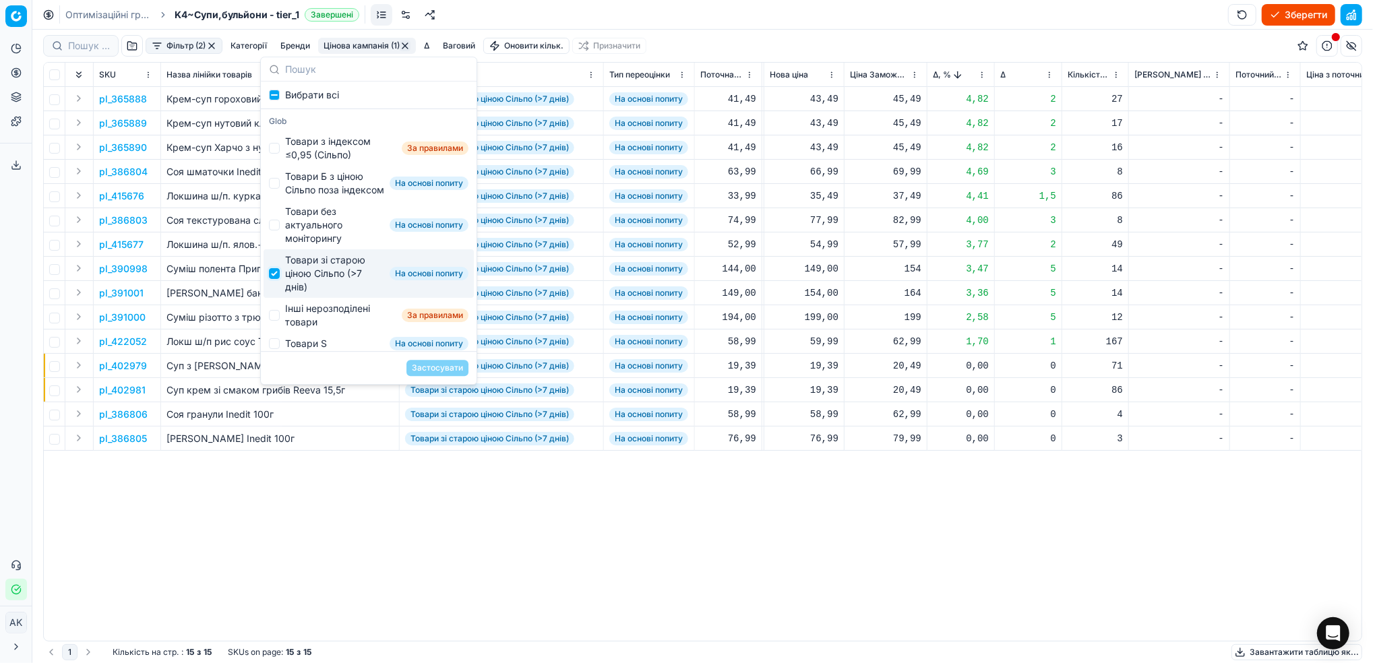
click at [274, 279] on input "Suggestions" at bounding box center [274, 273] width 11 height 11
checkbox input "false"
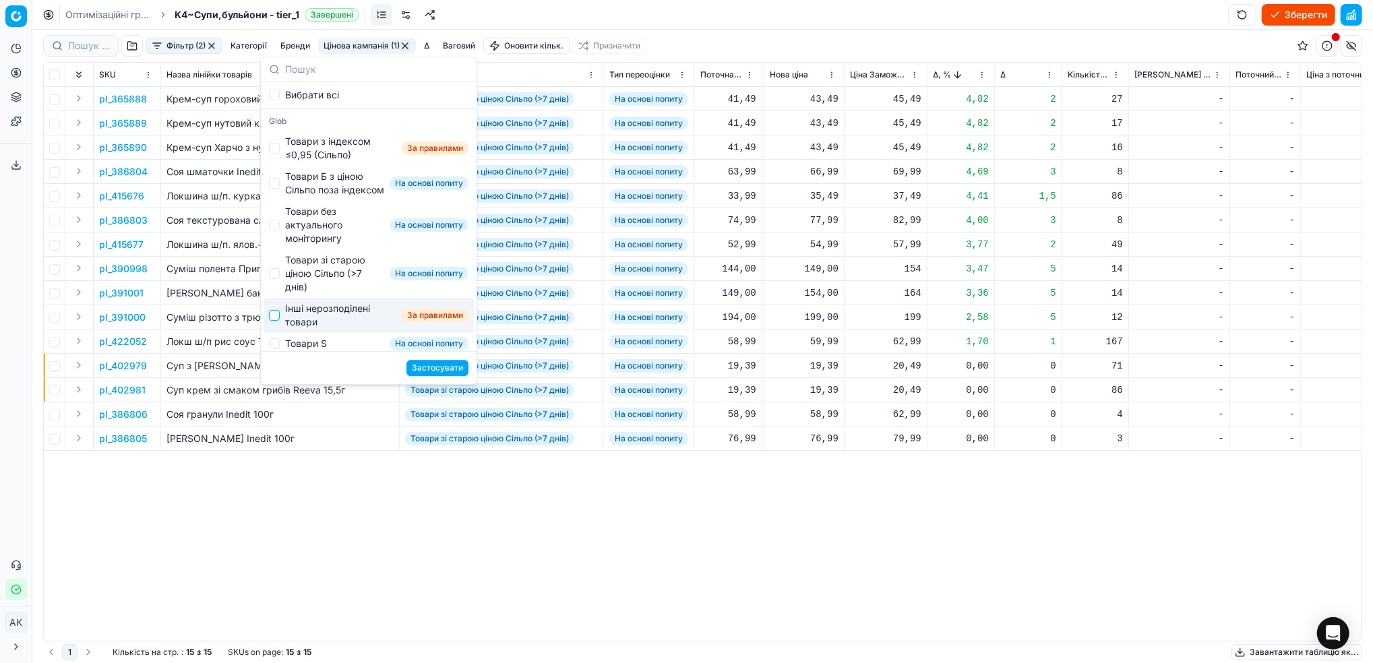
click at [272, 321] on input "Suggestions" at bounding box center [274, 315] width 11 height 11
checkbox input "true"
click at [427, 372] on button "Застосувати" at bounding box center [437, 368] width 62 height 16
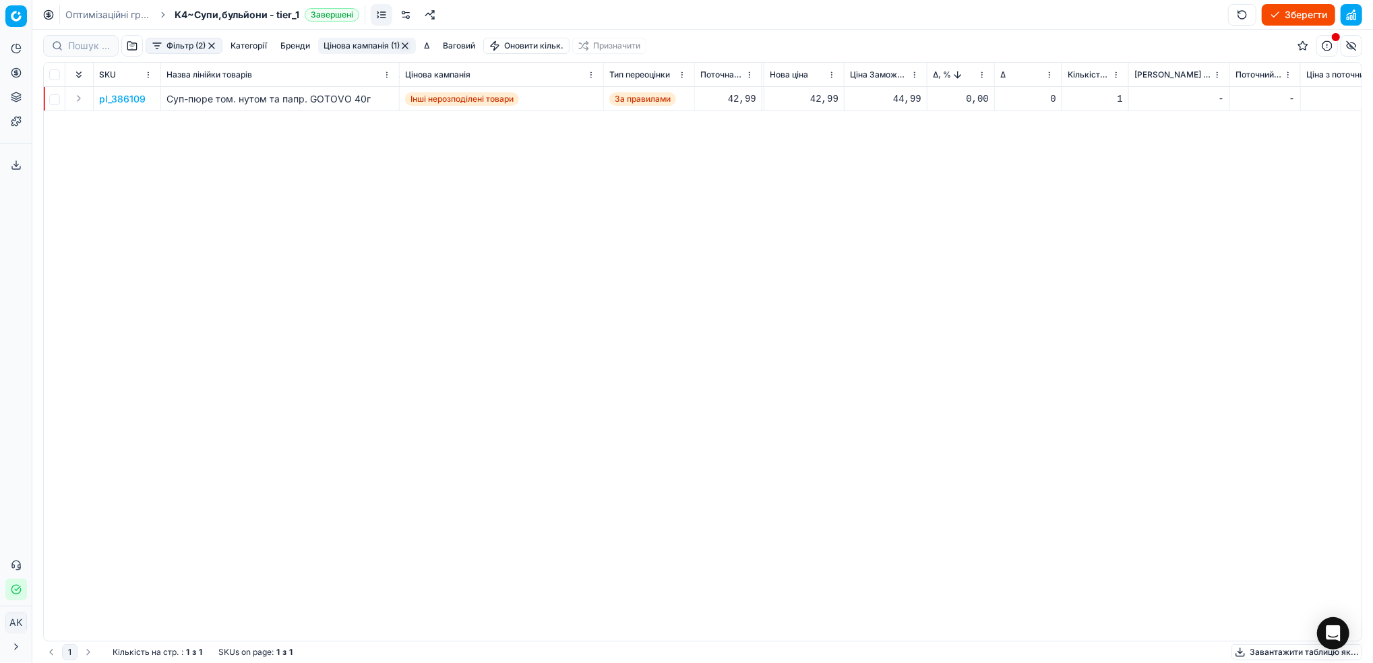
click at [357, 43] on button "Цінова кампанія (1)" at bounding box center [367, 46] width 98 height 16
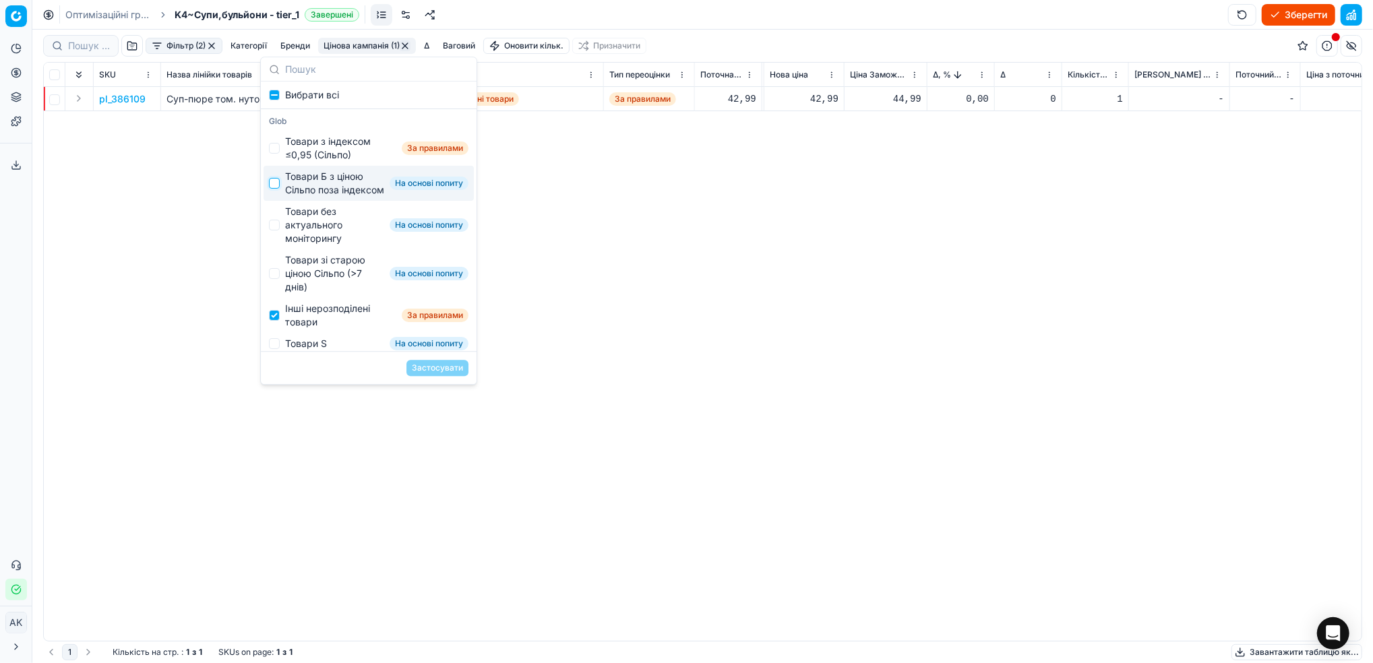
click at [276, 189] on input "Suggestions" at bounding box center [274, 183] width 11 height 11
checkbox input "true"
click at [271, 321] on input "Suggestions" at bounding box center [274, 315] width 11 height 11
checkbox input "false"
click at [429, 369] on button "Застосувати" at bounding box center [437, 368] width 62 height 16
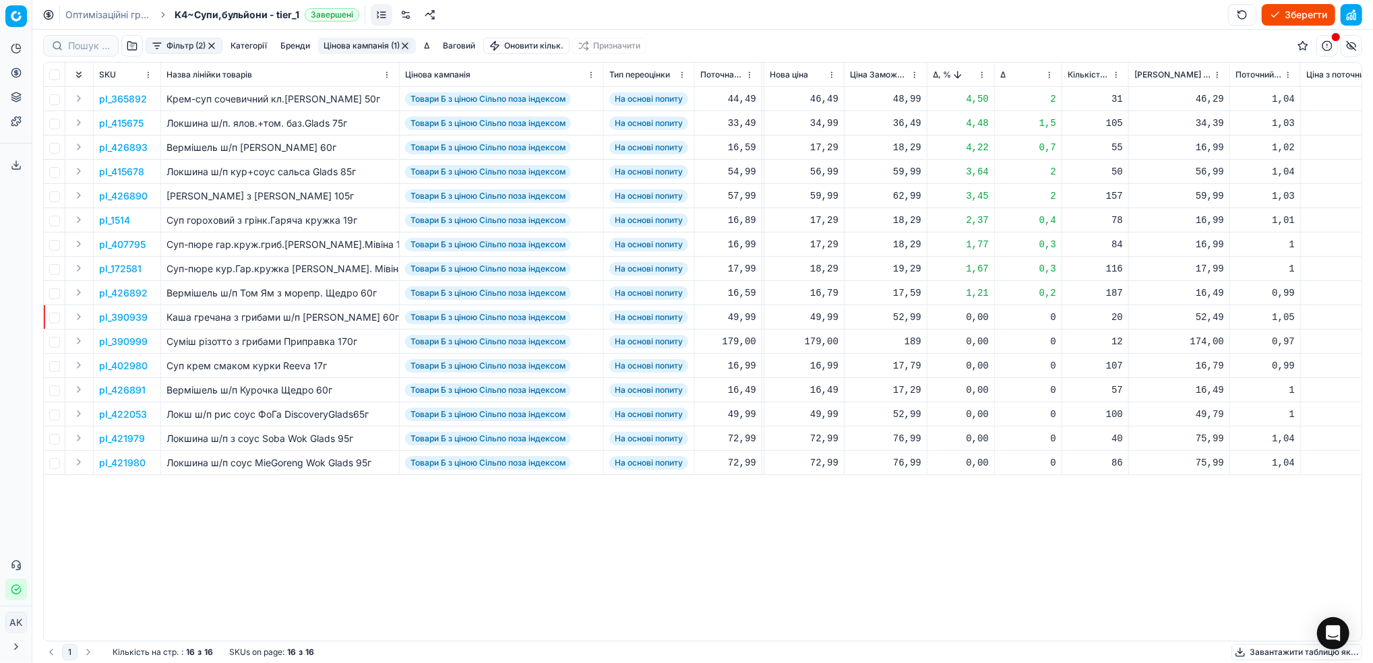
click at [217, 47] on button "button" at bounding box center [211, 45] width 11 height 11
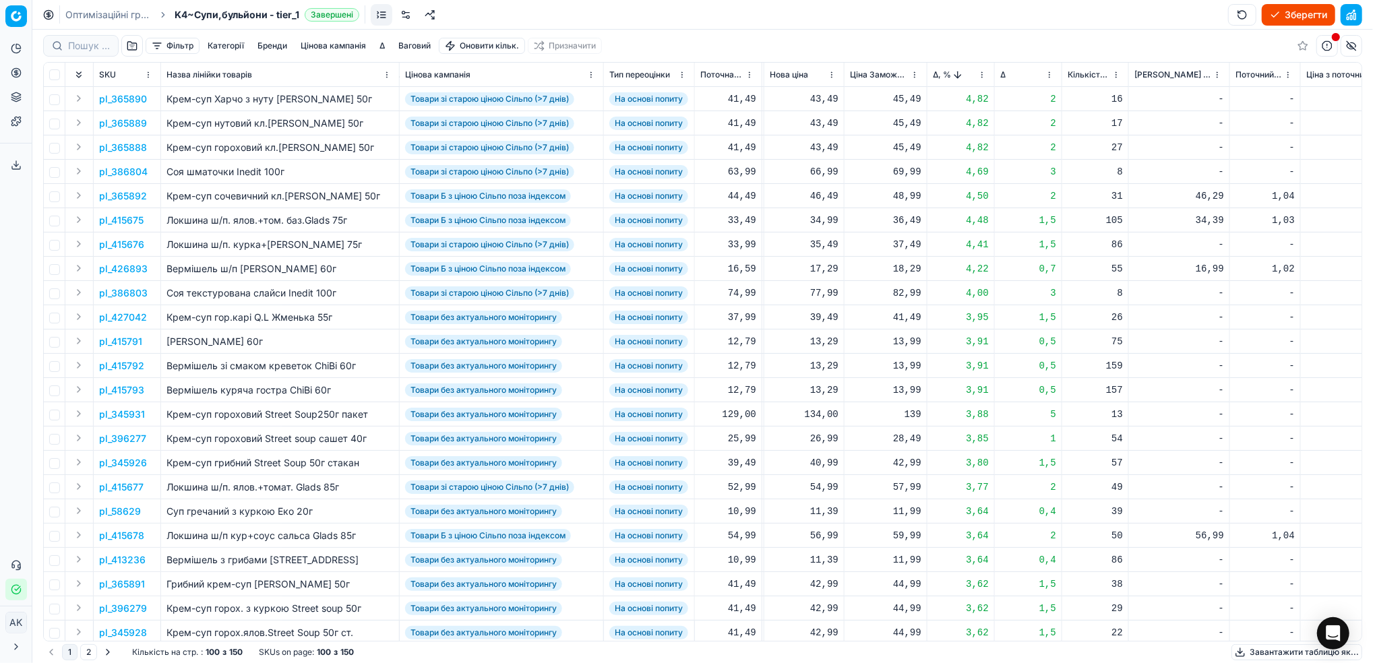
click at [1289, 9] on button "Зберегти" at bounding box center [1298, 15] width 73 height 22
drag, startPoint x: 93, startPoint y: 15, endPoint x: 369, endPoint y: 193, distance: 328.7
click at [93, 15] on link "Оптимізаційні групи" at bounding box center [108, 14] width 86 height 13
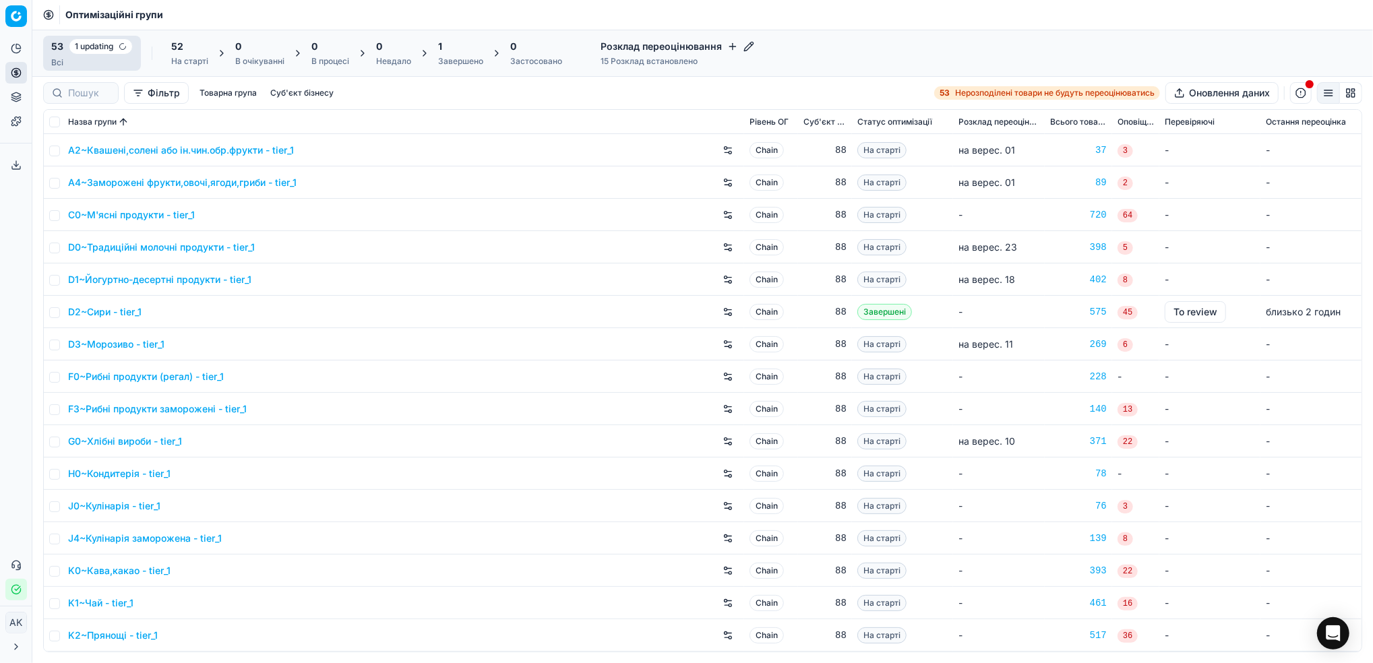
click at [468, 53] on div "1 Завершено" at bounding box center [460, 53] width 45 height 27
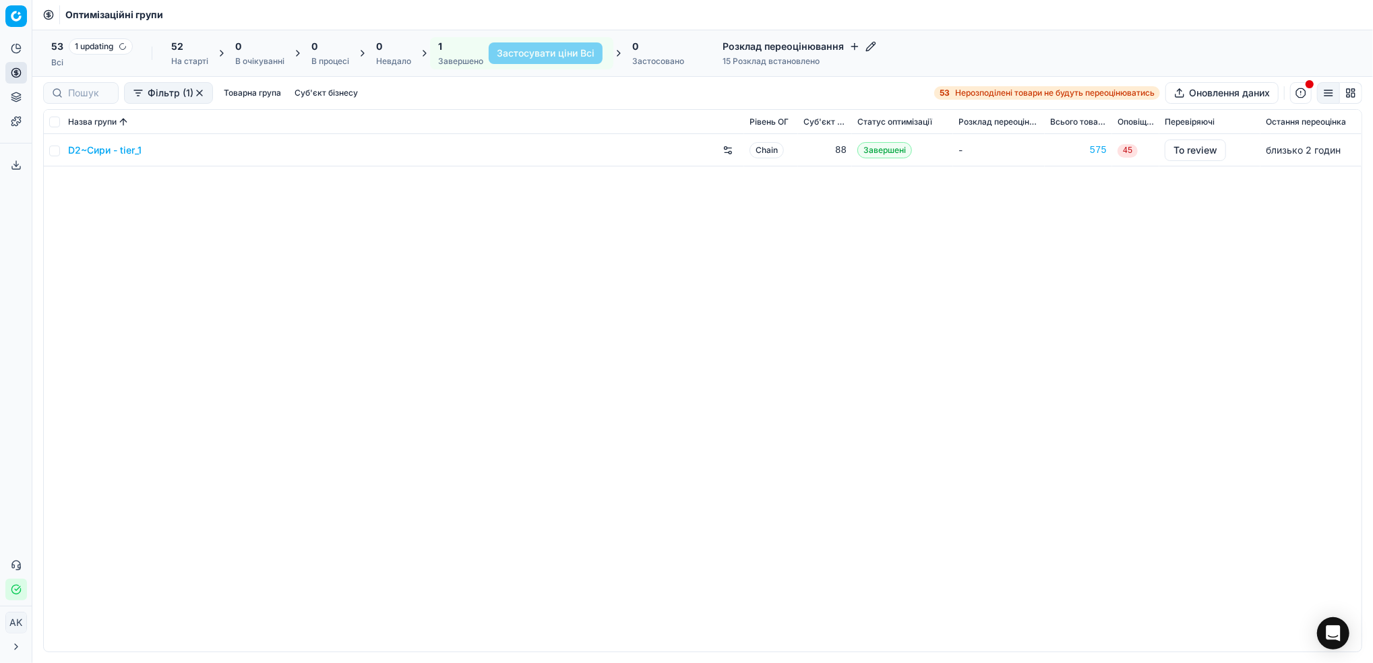
click at [105, 146] on link "D2~Сири - tier_1" at bounding box center [104, 150] width 73 height 13
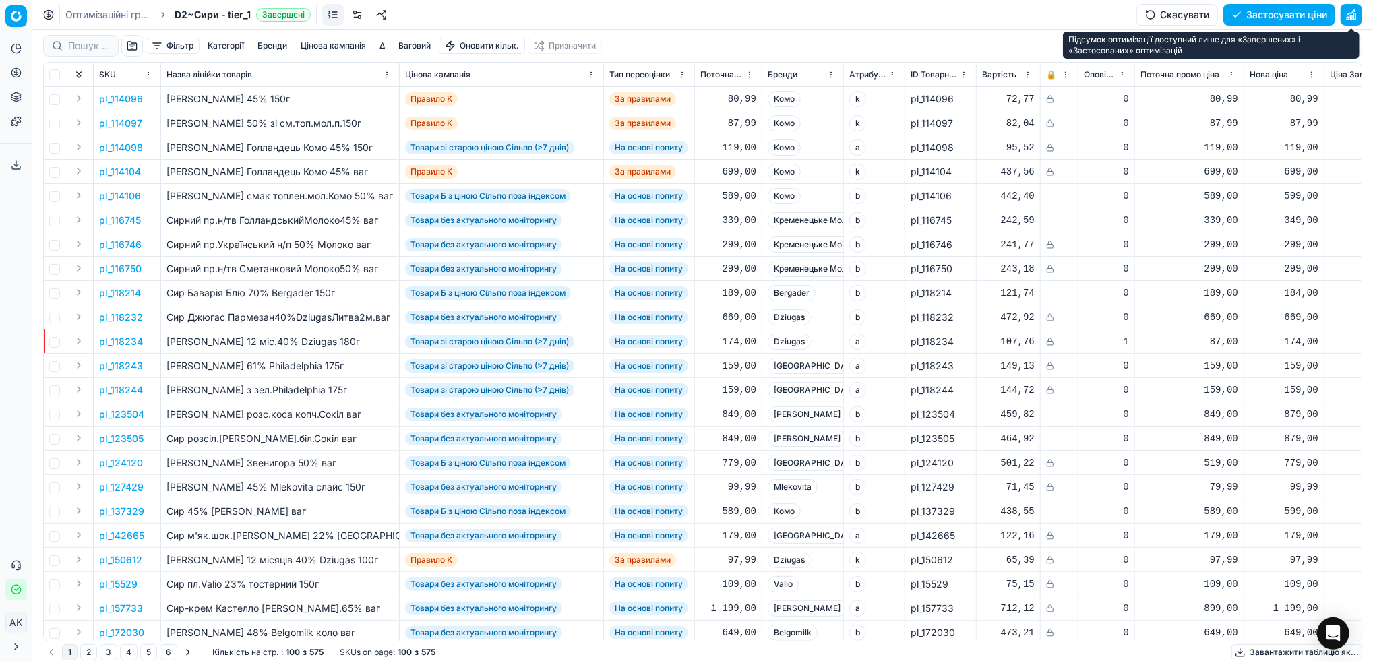
click at [1353, 13] on button "button" at bounding box center [1352, 15] width 22 height 22
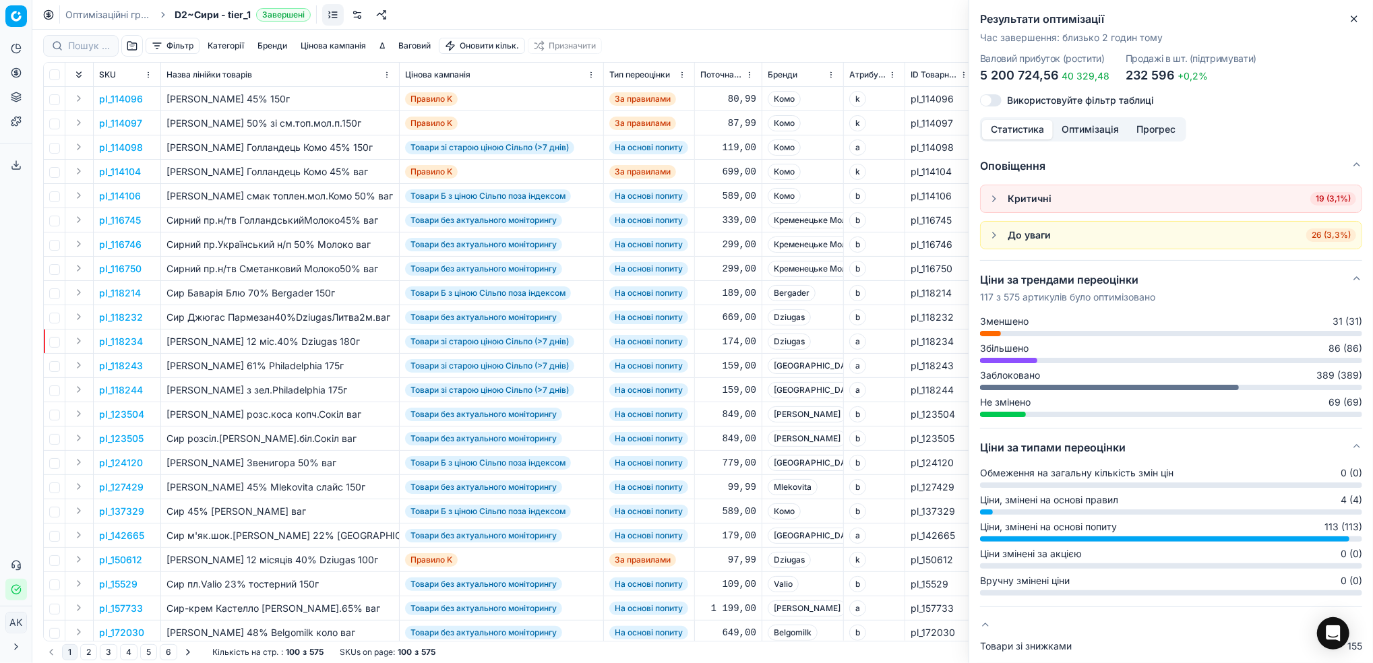
click at [1355, 19] on icon "button" at bounding box center [1354, 18] width 11 height 11
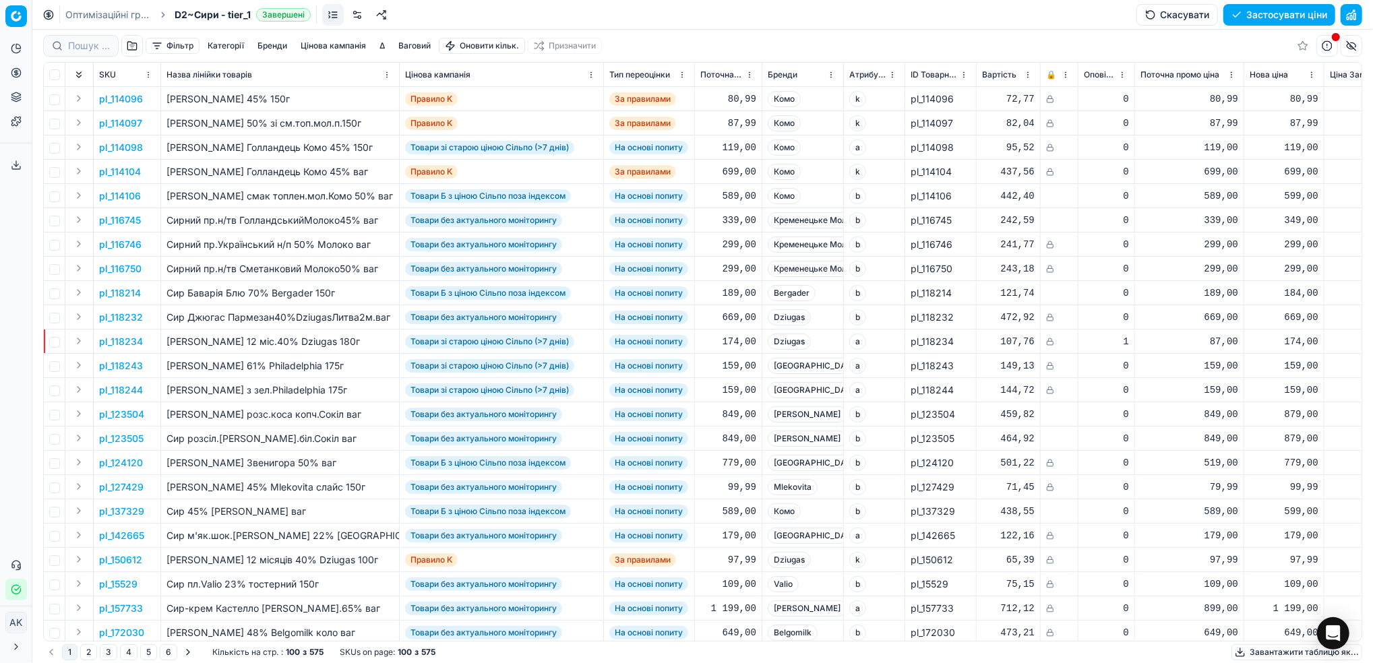
click at [328, 45] on button "Цінова кампанія" at bounding box center [333, 46] width 76 height 16
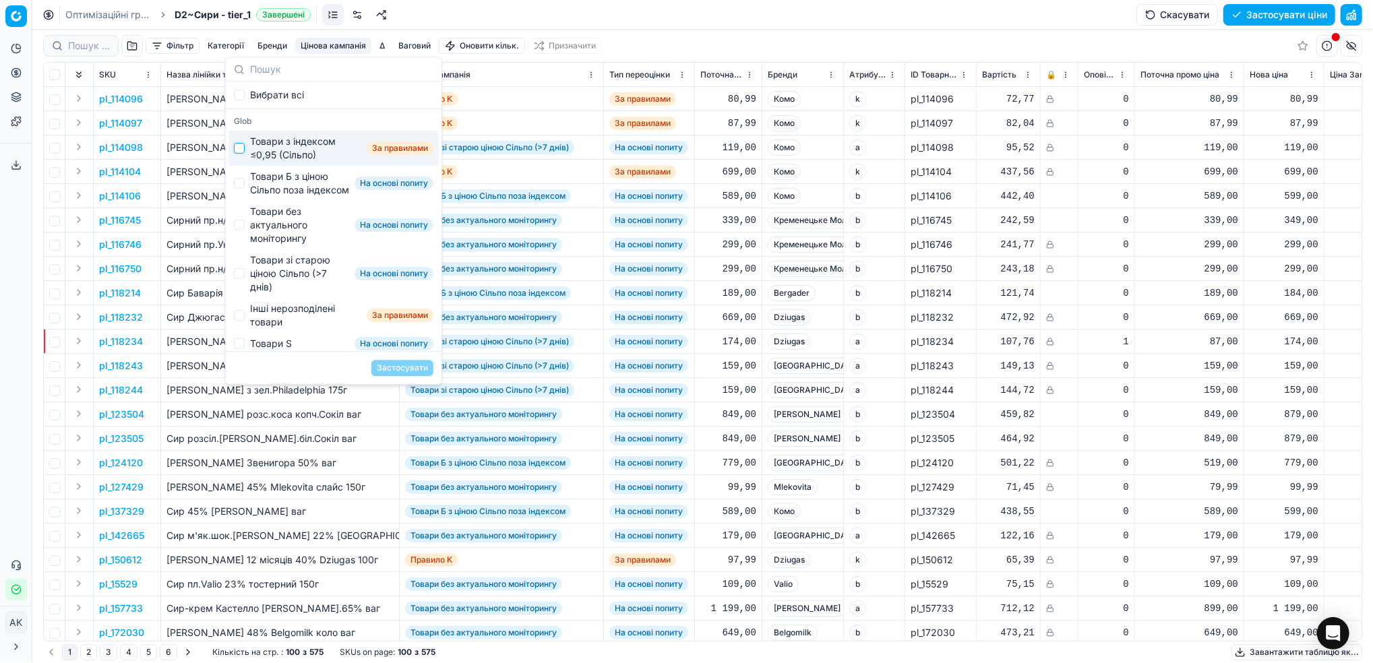
click at [238, 152] on input "Suggestions" at bounding box center [239, 148] width 11 height 11
checkbox input "true"
click at [396, 363] on button "Застосувати" at bounding box center [402, 368] width 62 height 16
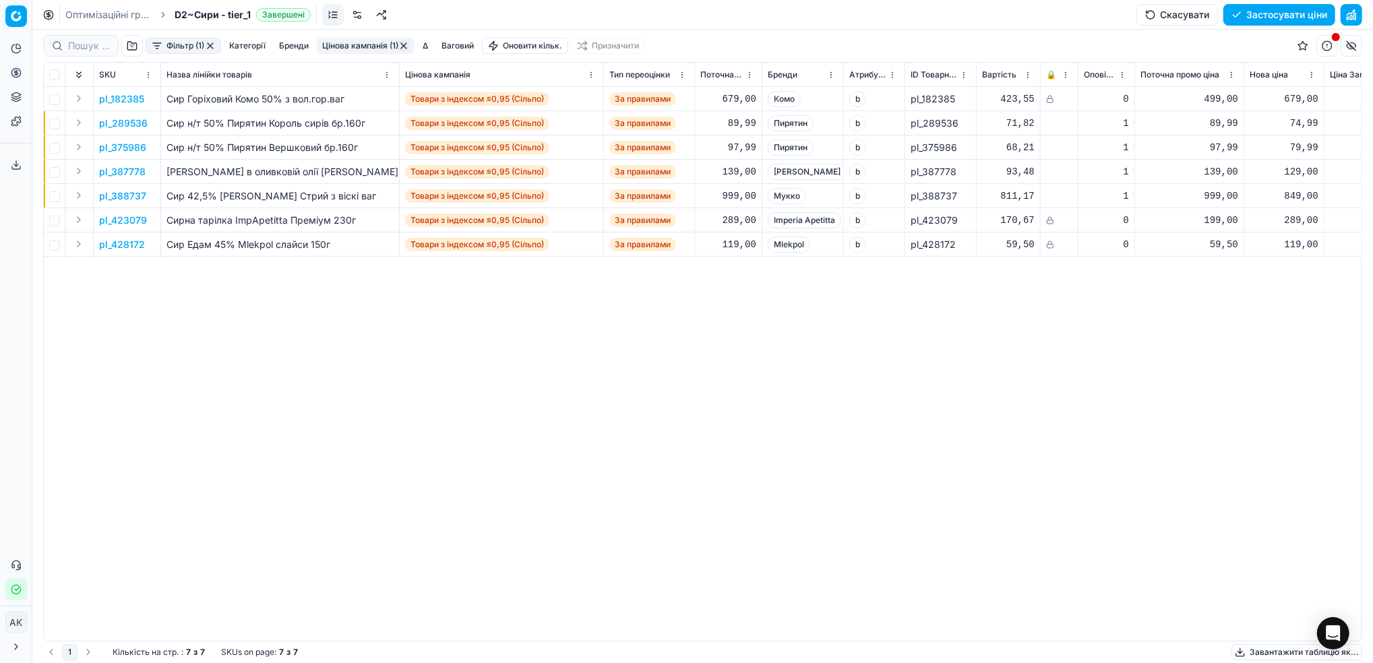
click at [180, 47] on button "Фільтр (1)" at bounding box center [183, 46] width 75 height 16
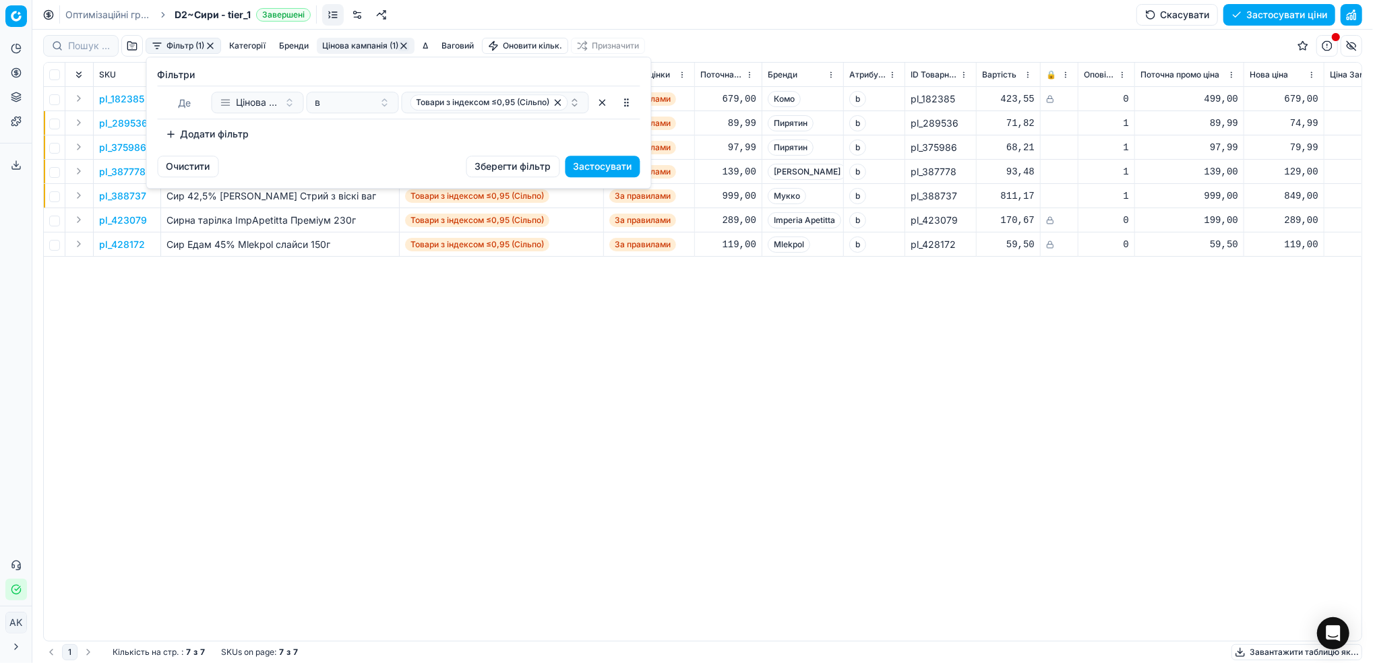
click at [203, 135] on button "Додати фільтр" at bounding box center [208, 134] width 100 height 22
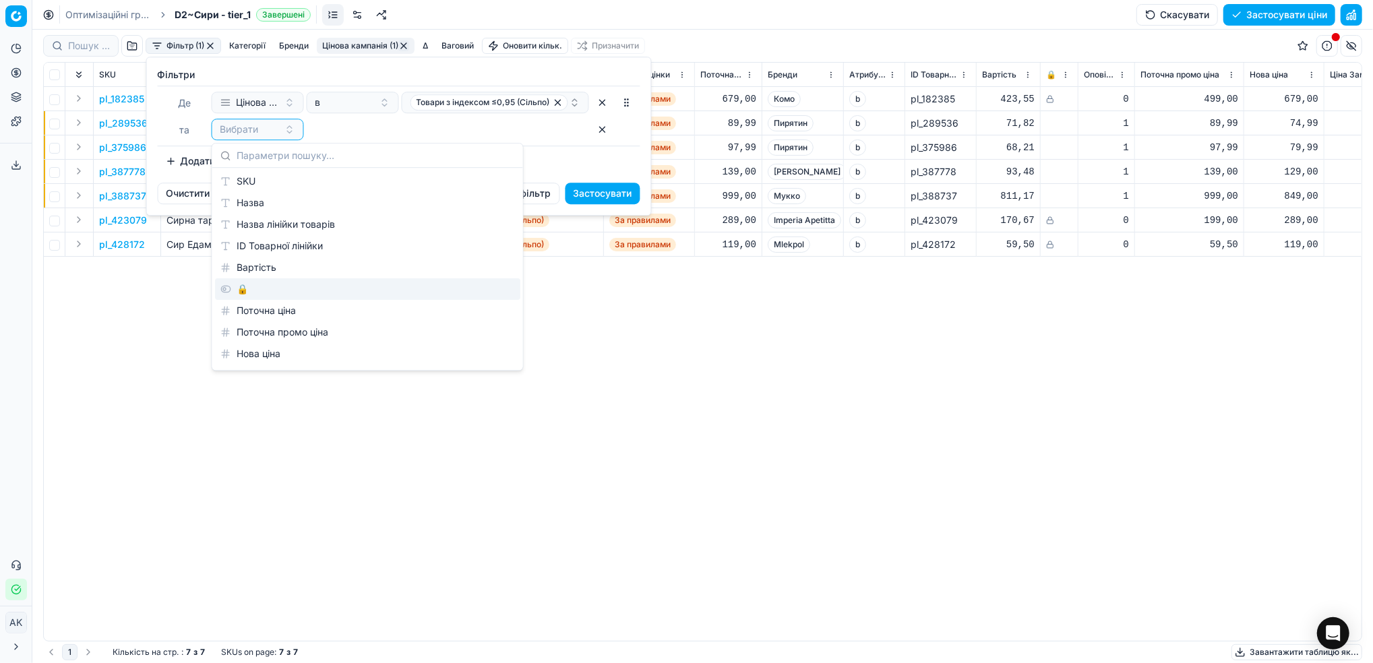
click at [247, 293] on div "🔒" at bounding box center [367, 289] width 305 height 22
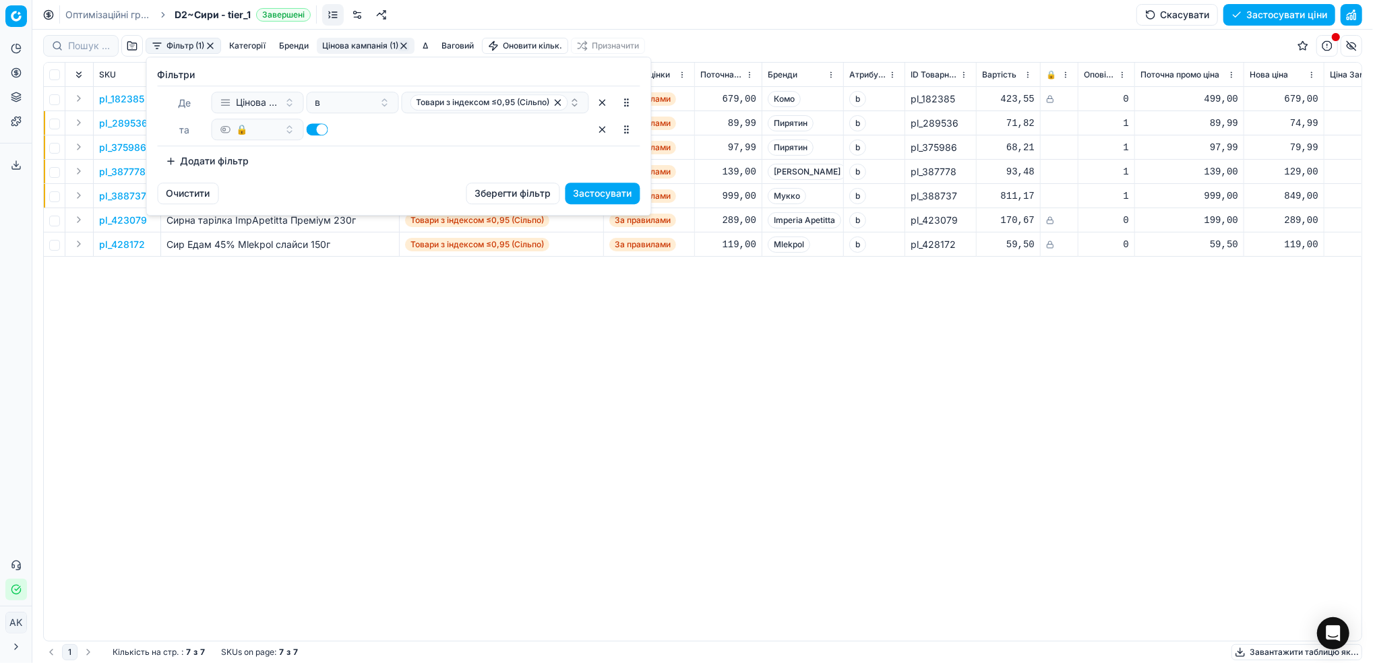
click at [317, 125] on button "button" at bounding box center [318, 129] width 22 height 12
checkbox input "false"
click at [617, 190] on button "Застосувати" at bounding box center [602, 194] width 75 height 22
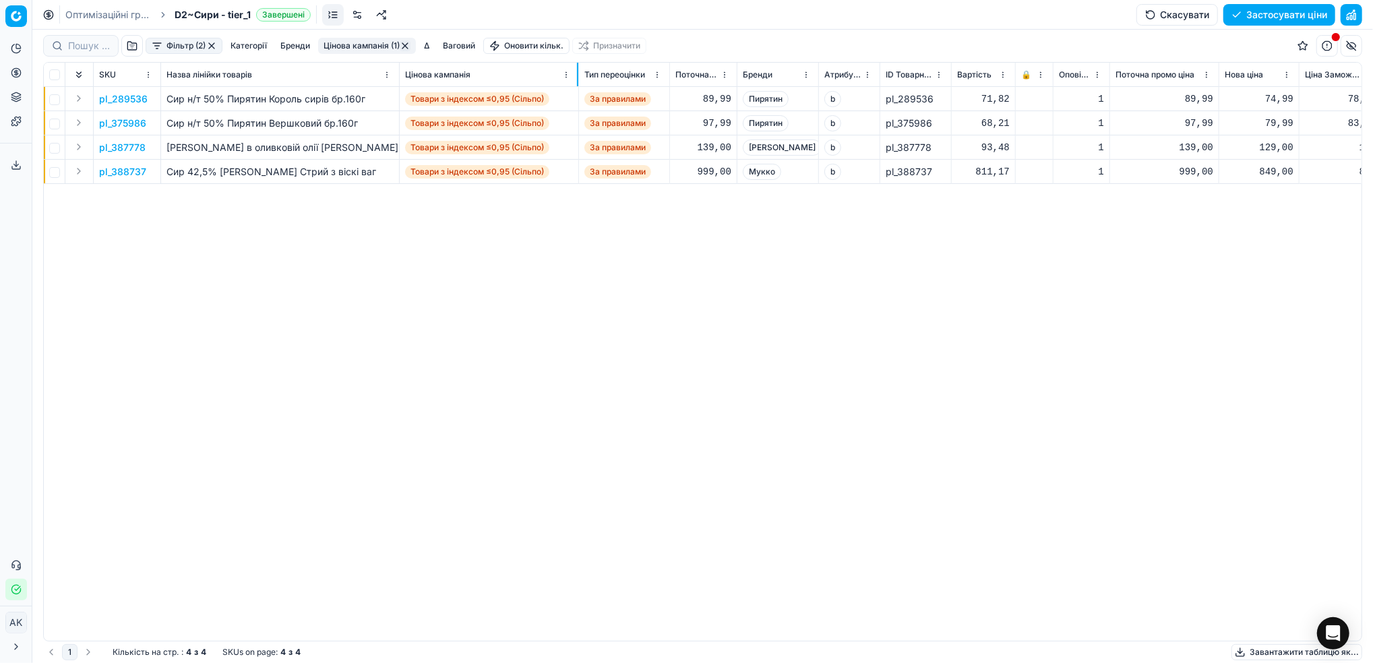
drag, startPoint x: 603, startPoint y: 72, endPoint x: 578, endPoint y: 70, distance: 25.0
click at [578, 70] on div at bounding box center [577, 75] width 1 height 24
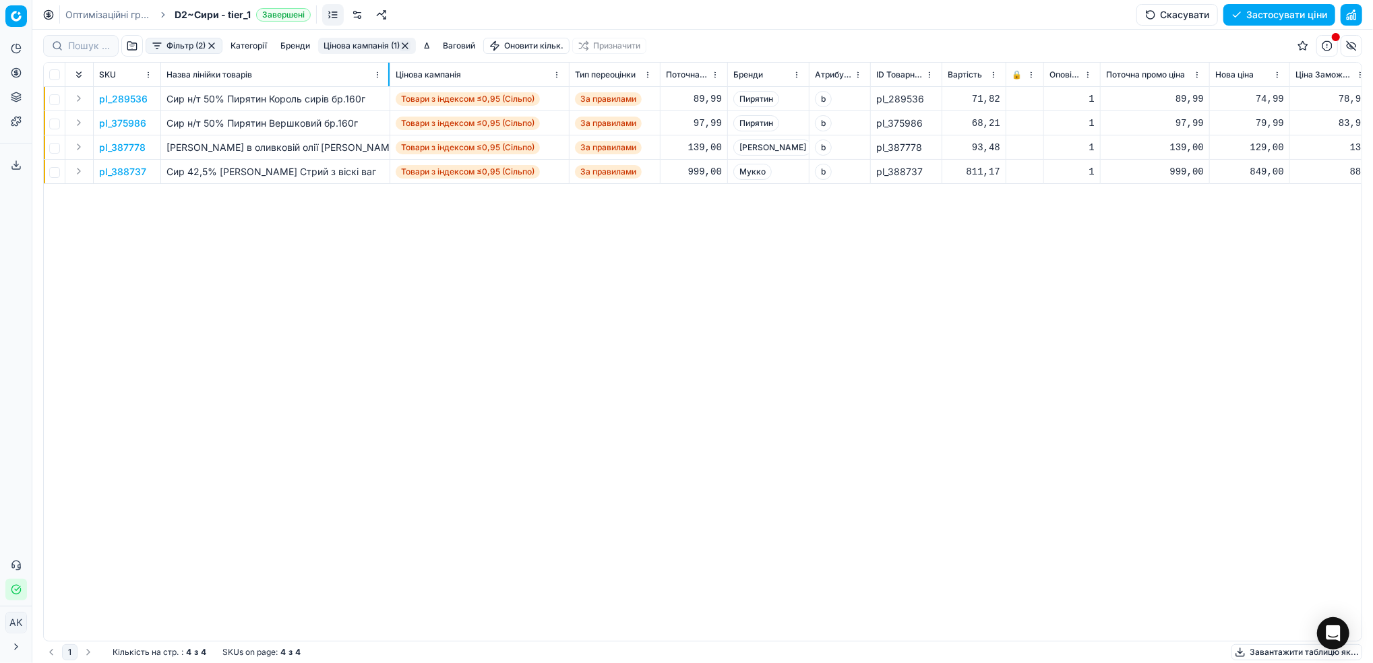
drag, startPoint x: 398, startPoint y: 73, endPoint x: 388, endPoint y: 73, distance: 9.4
click at [388, 73] on div at bounding box center [388, 75] width 1 height 24
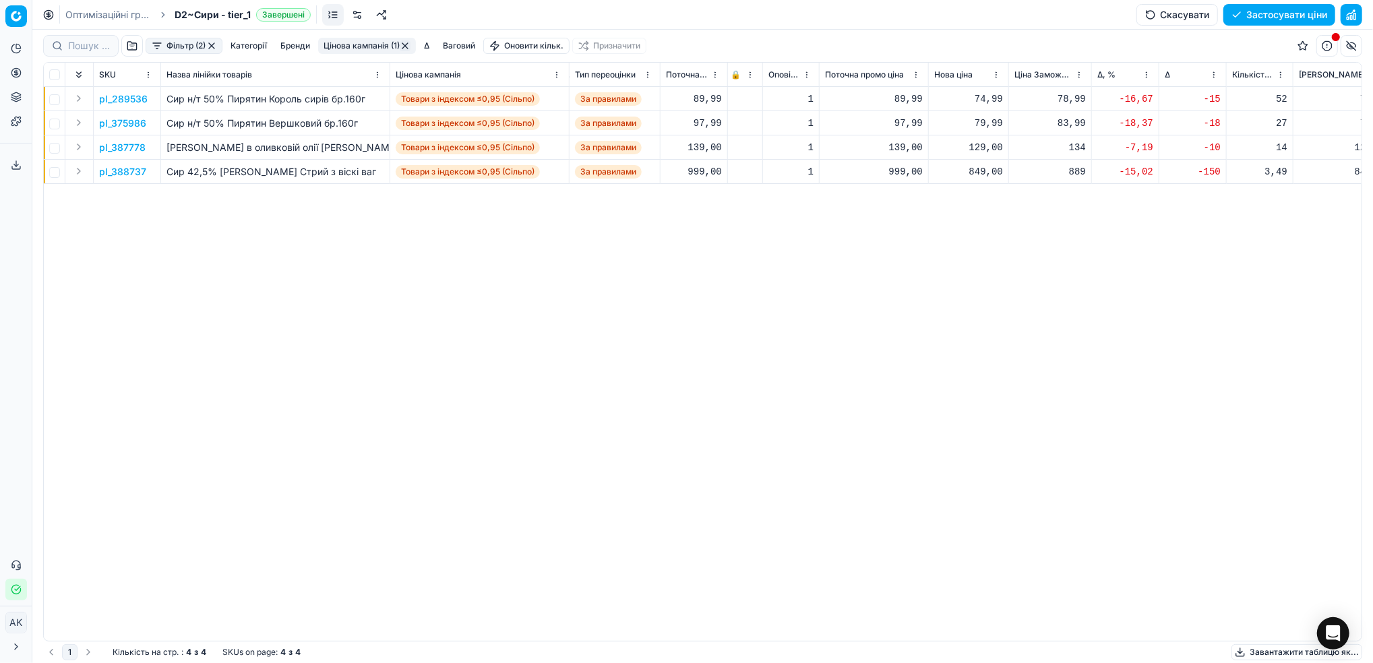
scroll to position [0, 360]
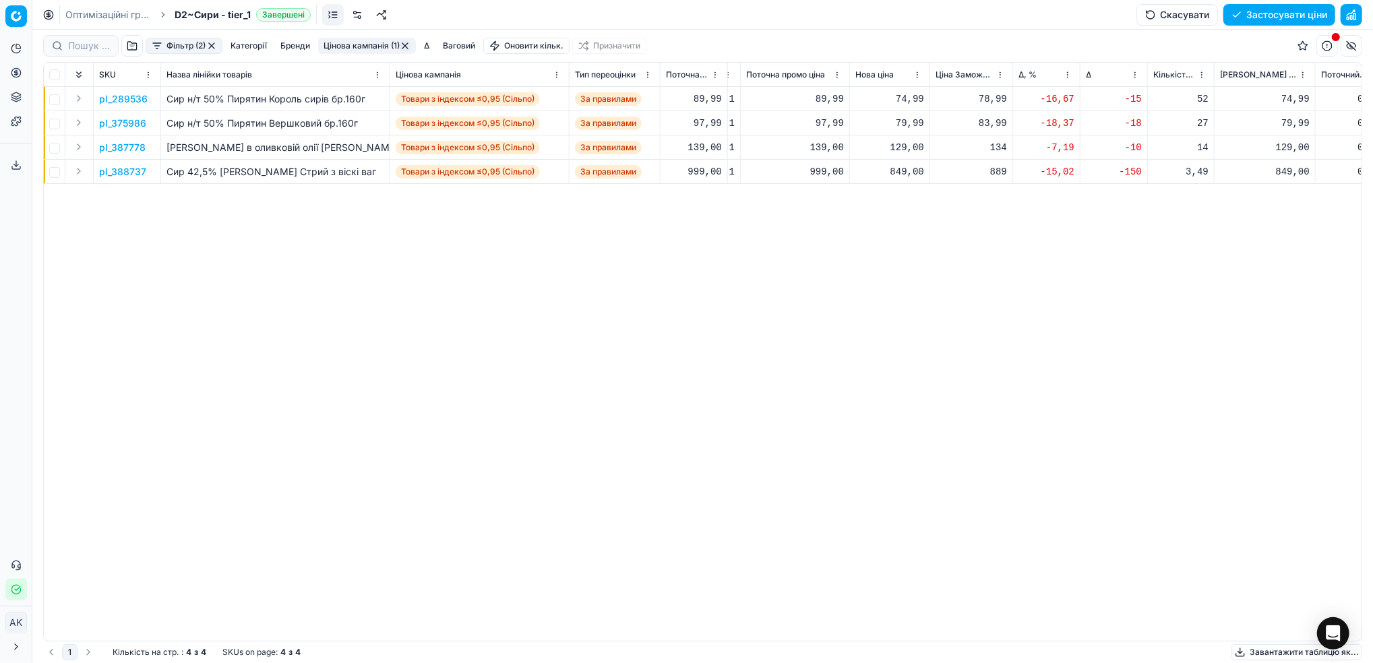
click at [115, 95] on p "pl_289536" at bounding box center [123, 98] width 49 height 13
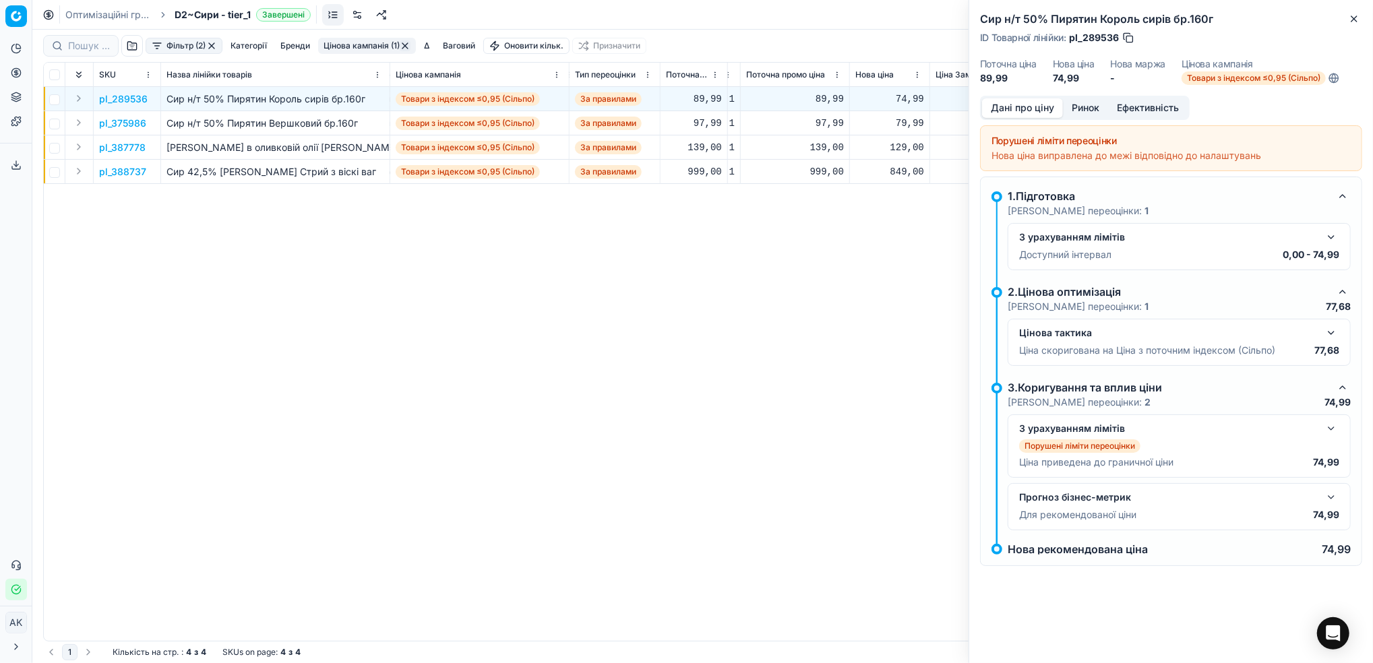
click at [1328, 237] on button "button" at bounding box center [1331, 237] width 16 height 16
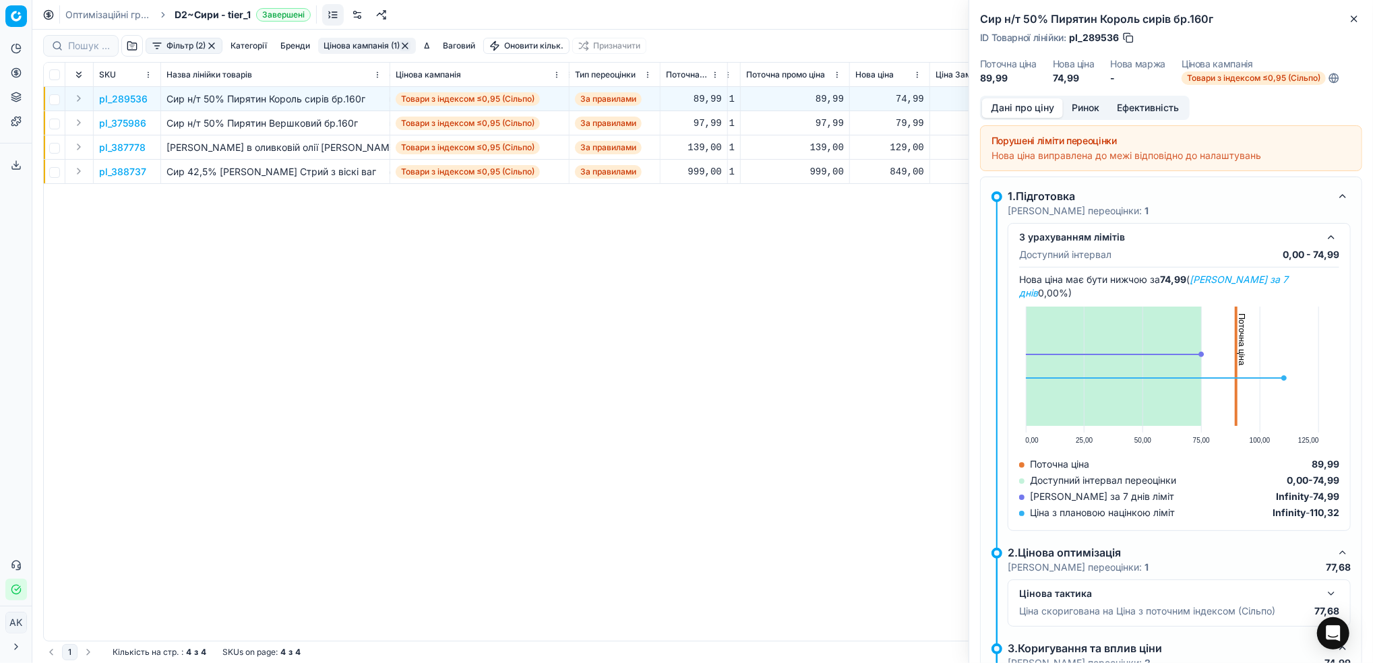
click at [1086, 111] on button "Ринок" at bounding box center [1085, 108] width 45 height 20
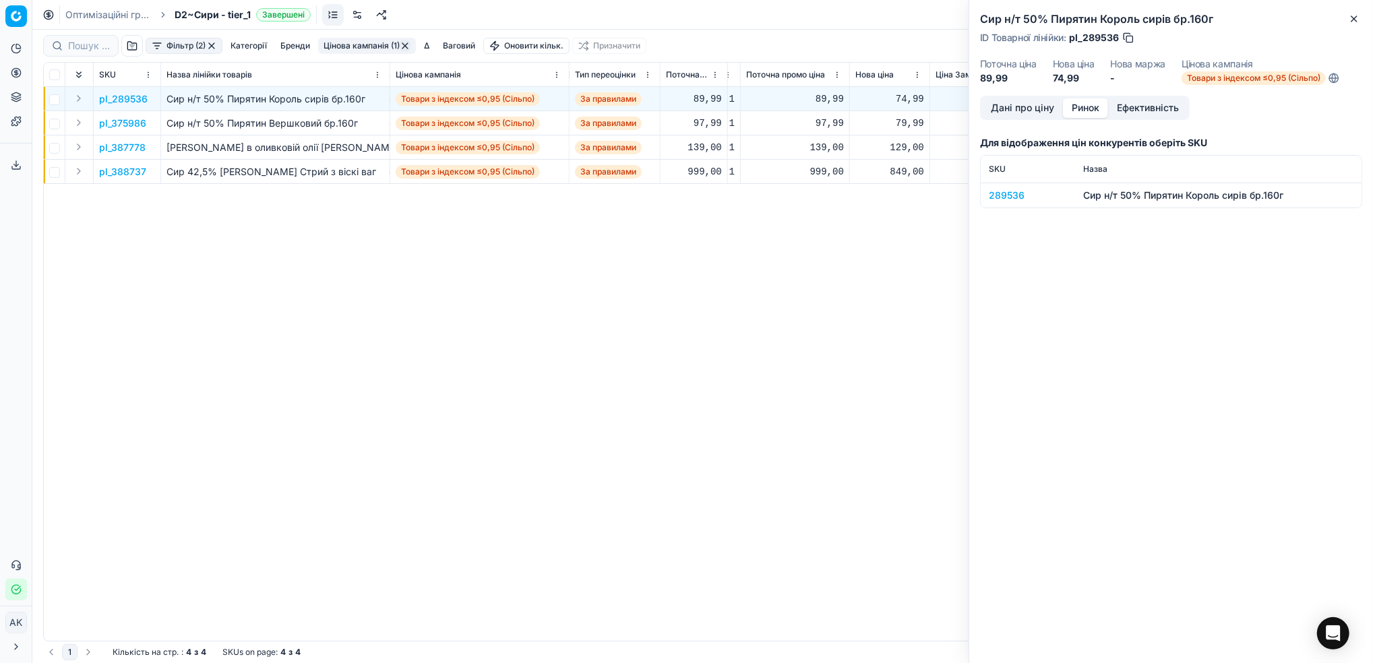
click at [996, 192] on div "289536" at bounding box center [1028, 195] width 78 height 13
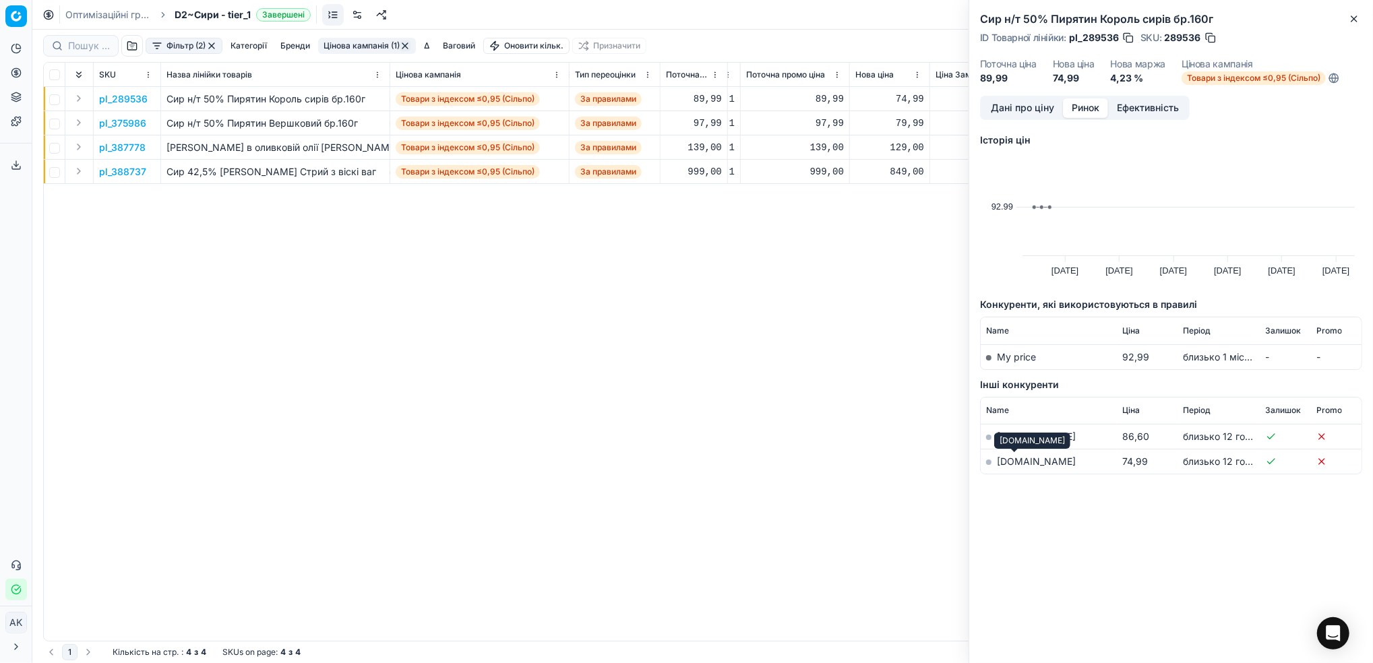
click at [1016, 459] on link "[DOMAIN_NAME]" at bounding box center [1036, 461] width 79 height 11
click at [1023, 99] on button "Дані про ціну" at bounding box center [1022, 108] width 81 height 20
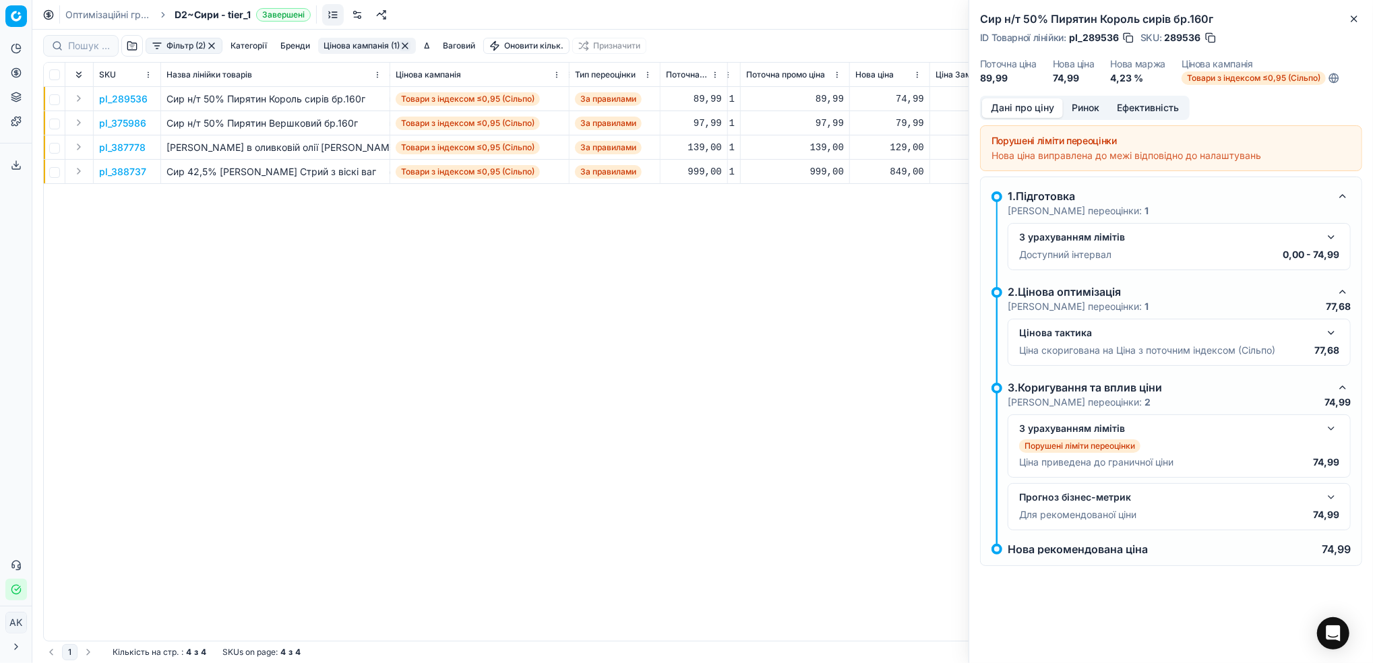
click at [1333, 332] on button "button" at bounding box center [1331, 333] width 16 height 16
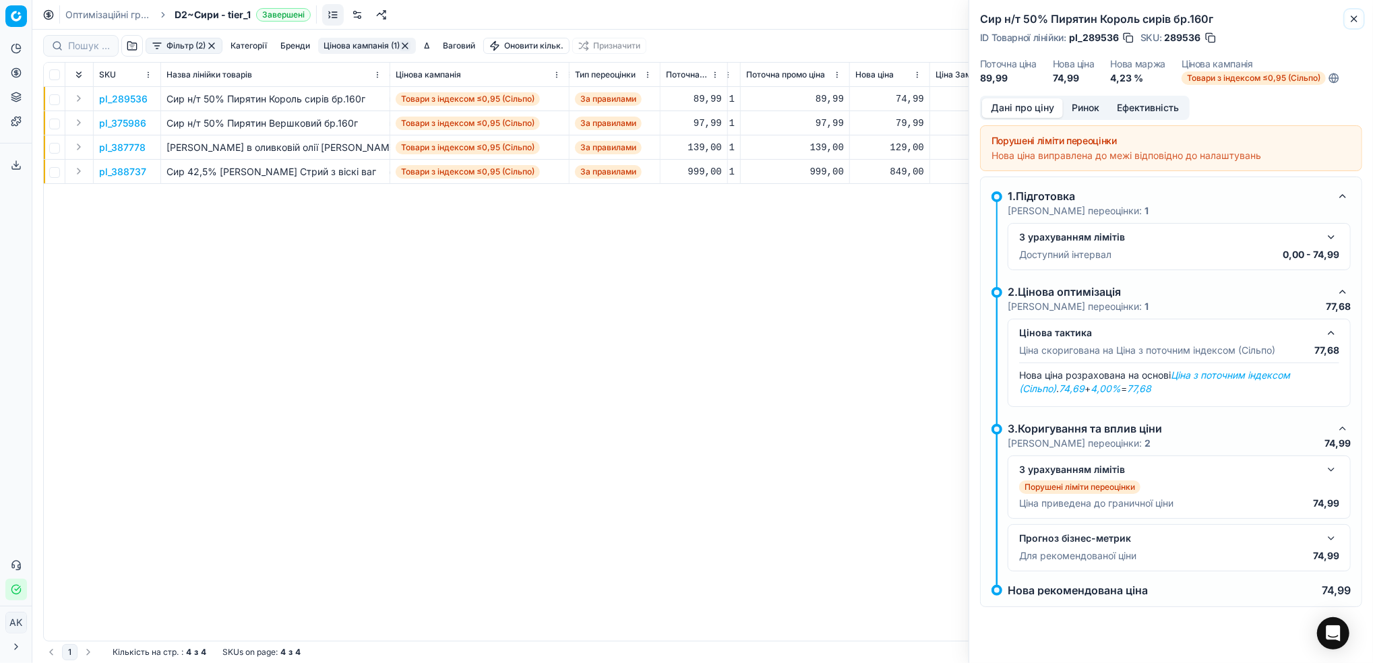
click at [1359, 20] on icon "button" at bounding box center [1354, 18] width 11 height 11
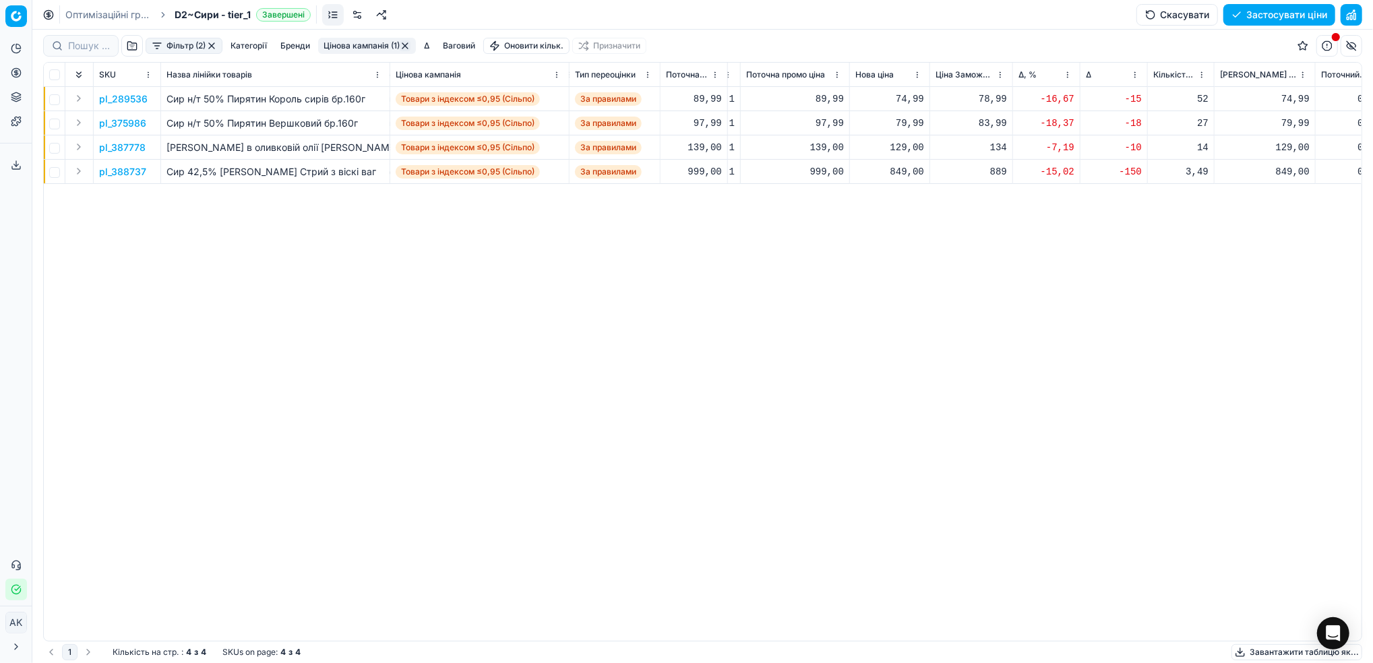
click at [122, 94] on p "pl_289536" at bounding box center [123, 98] width 49 height 13
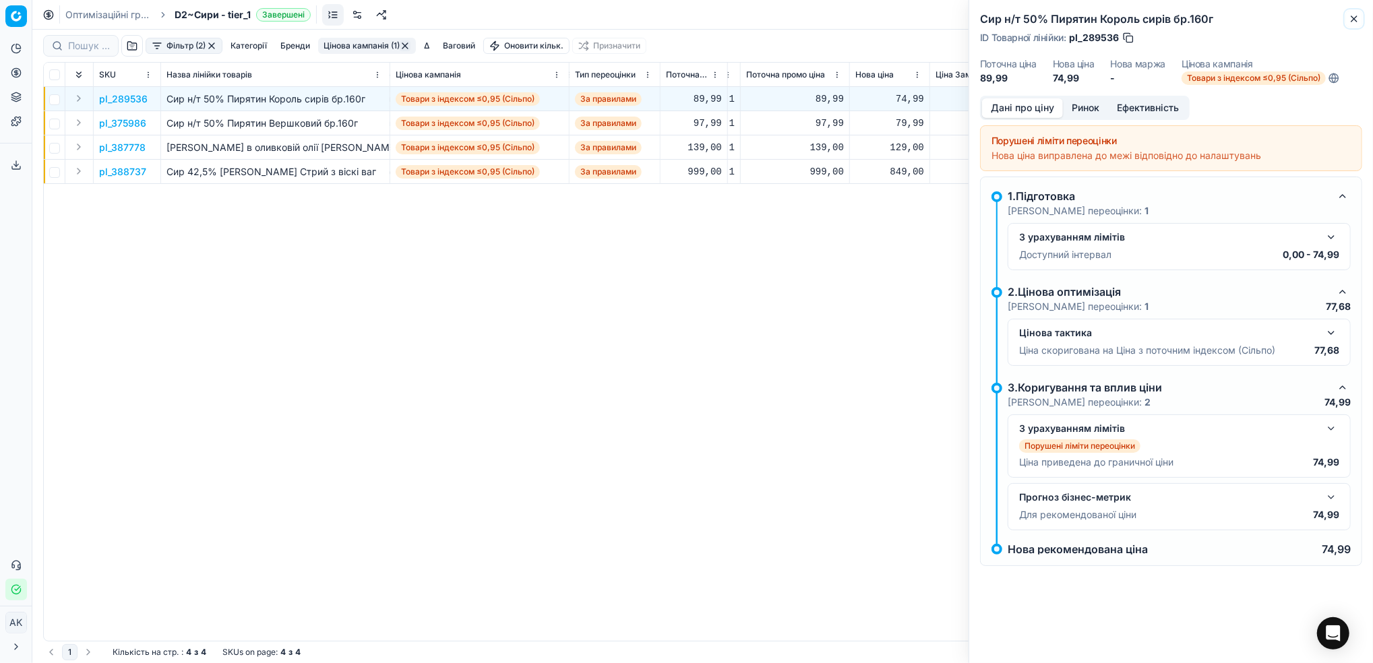
click at [1351, 21] on icon "button" at bounding box center [1354, 18] width 11 height 11
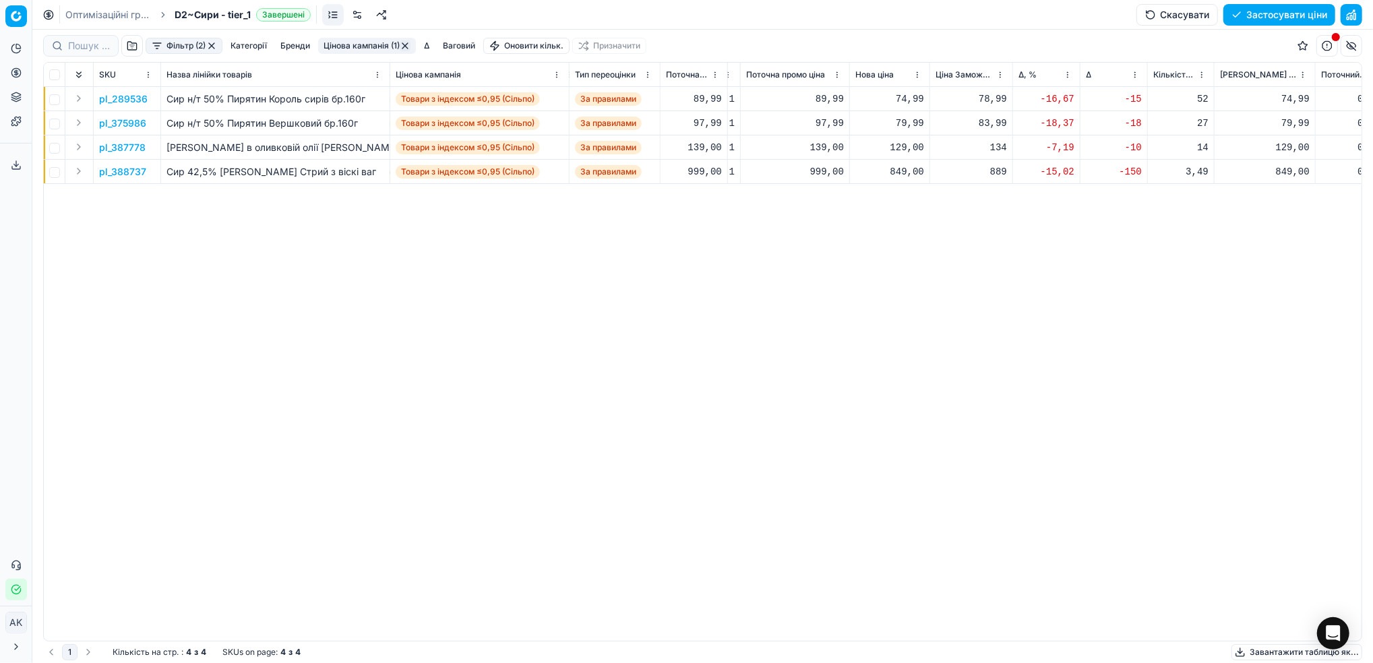
click at [117, 123] on p "pl_375986" at bounding box center [122, 123] width 47 height 13
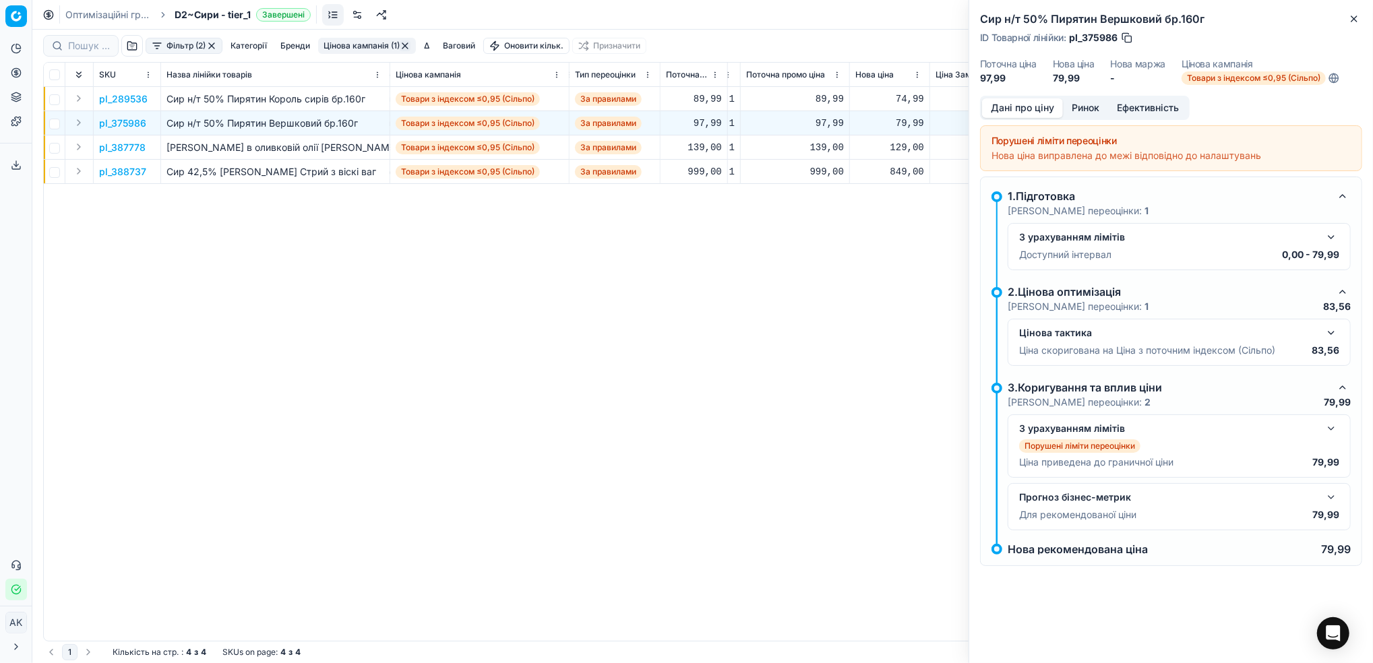
click at [1333, 239] on button "button" at bounding box center [1331, 237] width 16 height 16
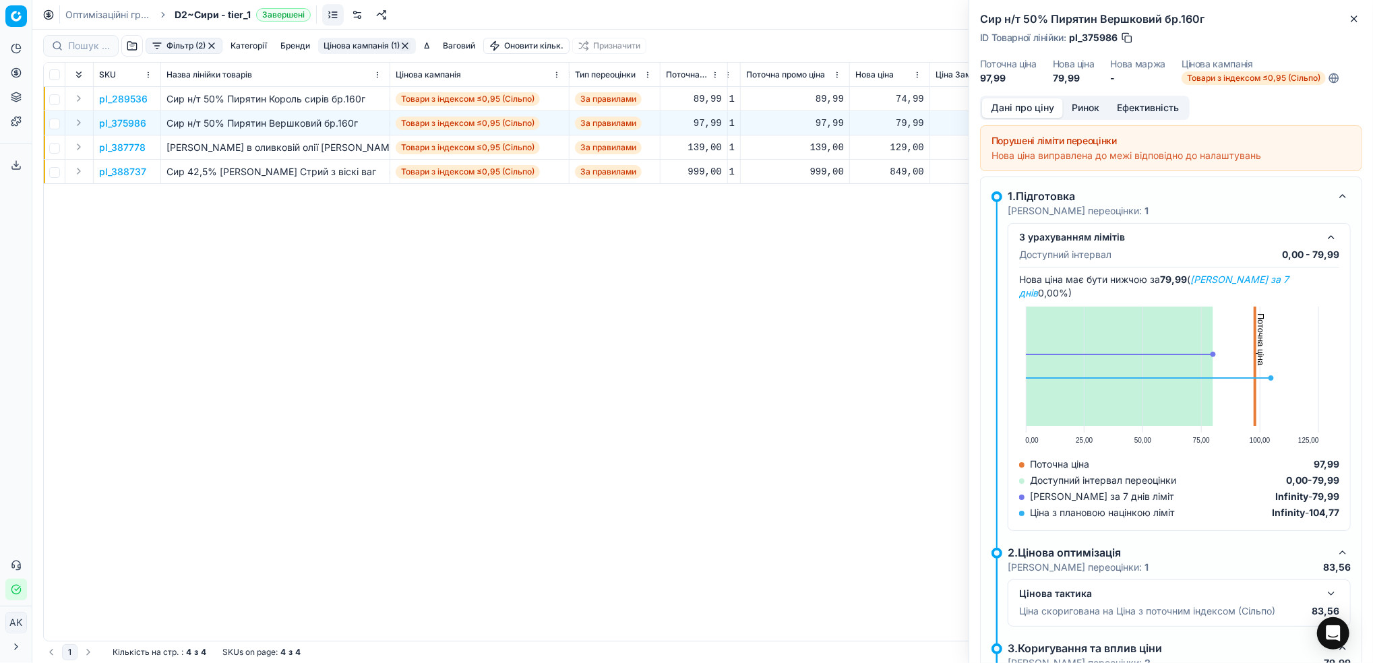
click at [1333, 239] on div "З урахуванням лімітів Доступний інтервал 0,00 - 79,99 Нова ціна має бути нижчою…" at bounding box center [1179, 377] width 343 height 308
click at [1082, 109] on button "Ринок" at bounding box center [1085, 108] width 45 height 20
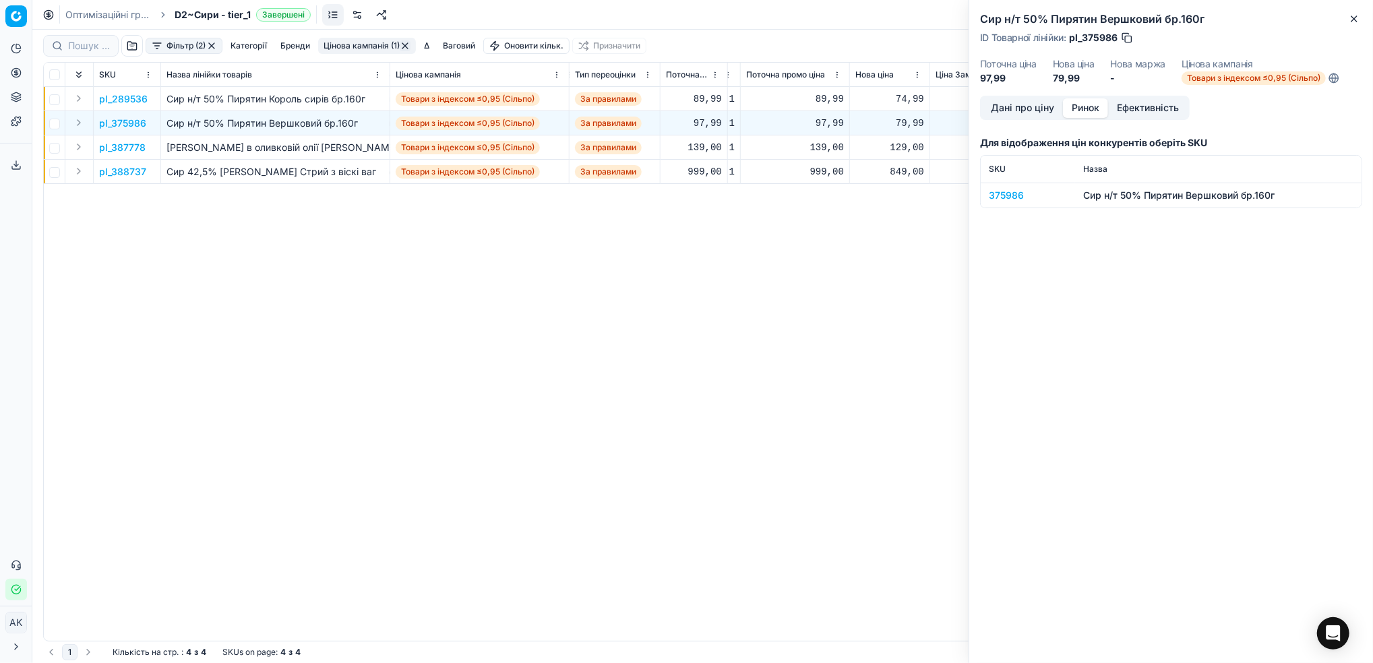
click at [998, 197] on div "375986" at bounding box center [1028, 195] width 78 height 13
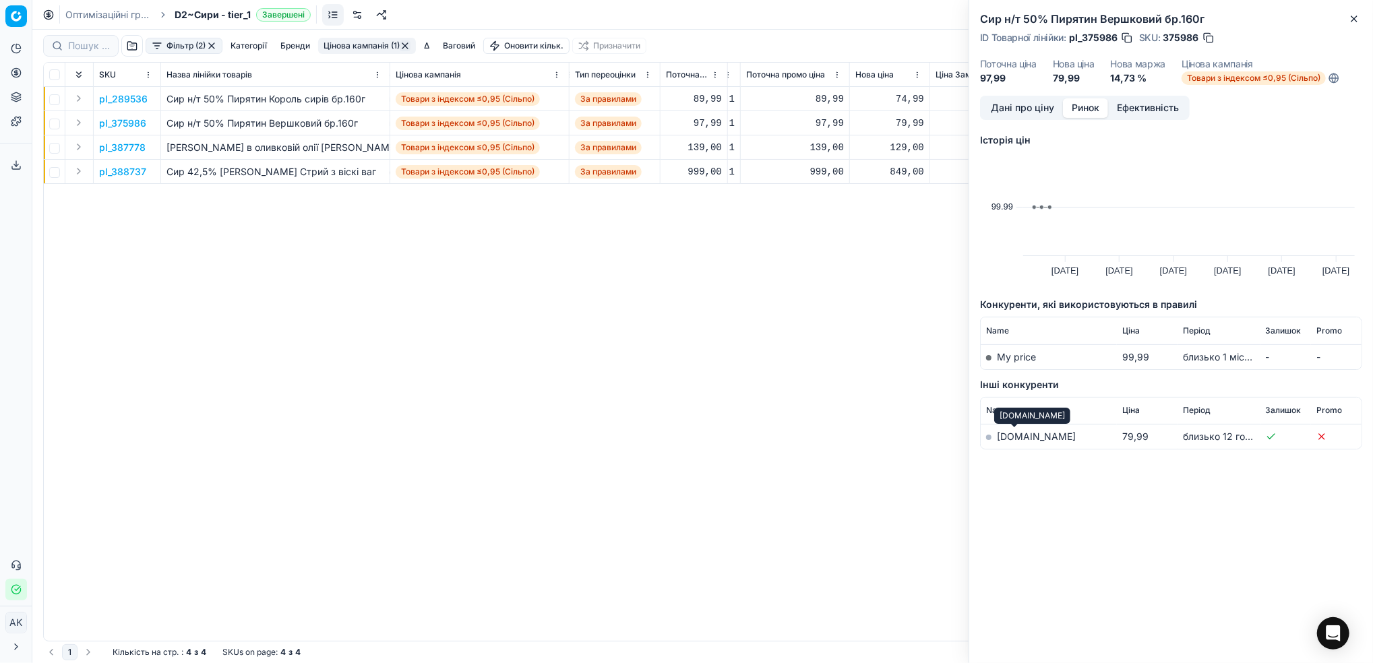
click at [1011, 435] on link "[DOMAIN_NAME]" at bounding box center [1036, 436] width 79 height 11
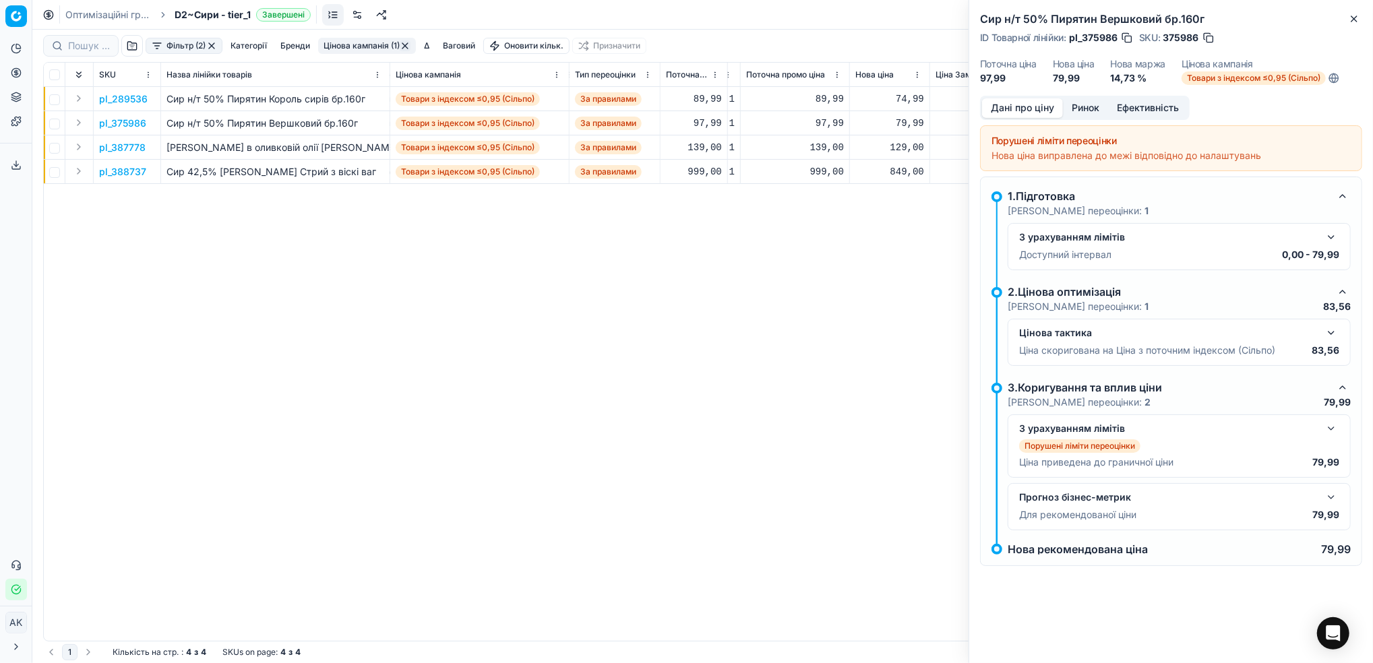
click at [1014, 104] on button "Дані про ціну" at bounding box center [1022, 108] width 81 height 20
click at [1351, 21] on icon "button" at bounding box center [1354, 18] width 11 height 11
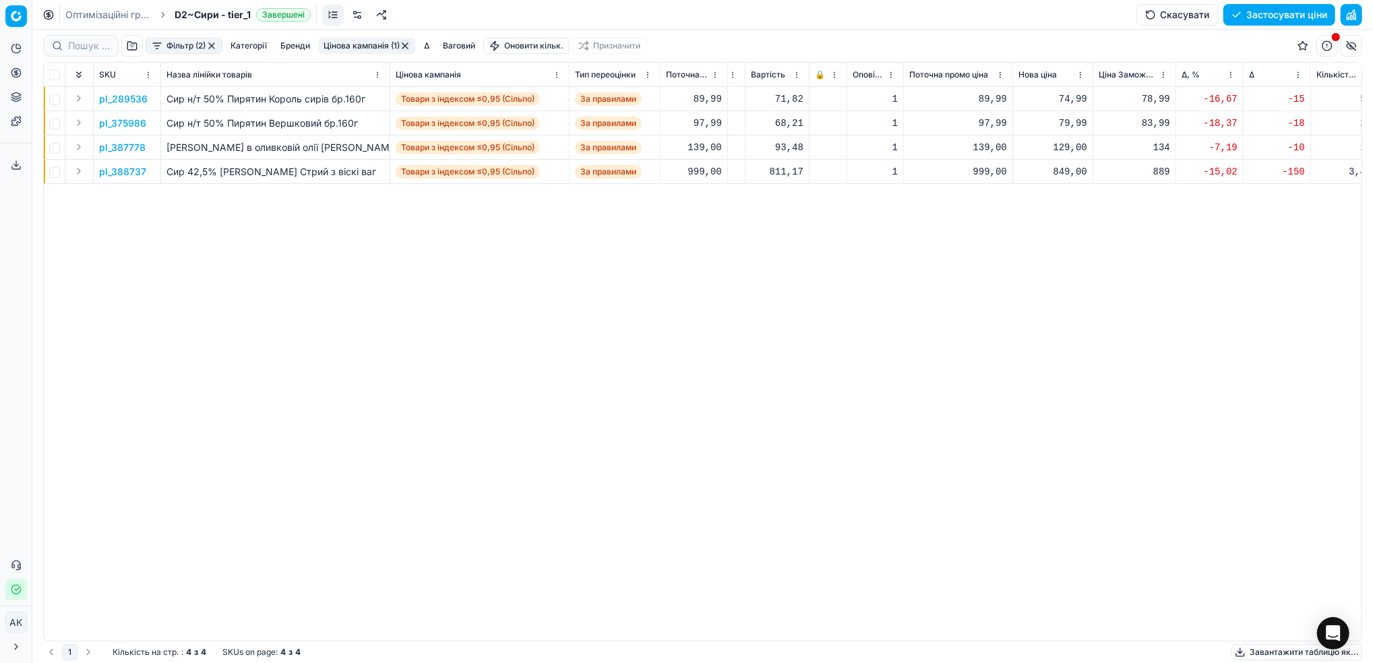
scroll to position [0, 208]
click at [121, 124] on p "pl_375986" at bounding box center [122, 123] width 47 height 13
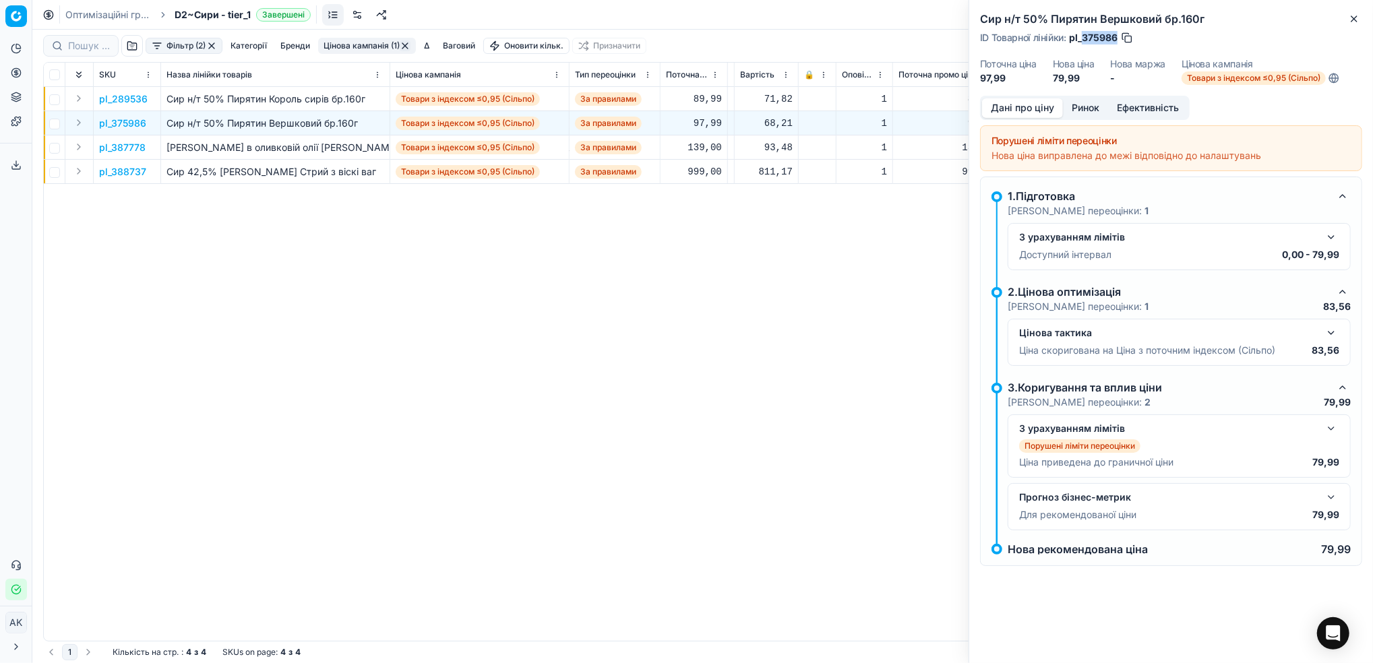
drag, startPoint x: 1117, startPoint y: 34, endPoint x: 1082, endPoint y: 35, distance: 34.4
click at [1082, 35] on span "pl_375986" at bounding box center [1093, 37] width 49 height 13
copy span "375986"
click at [1355, 27] on div "Сир н/т 50% Пирятин Вершковий бр.160г ID Товарної лінійки : pl_375986 Поточна ц…" at bounding box center [1171, 48] width 404 height 96
click at [1355, 19] on icon "button" at bounding box center [1354, 18] width 11 height 11
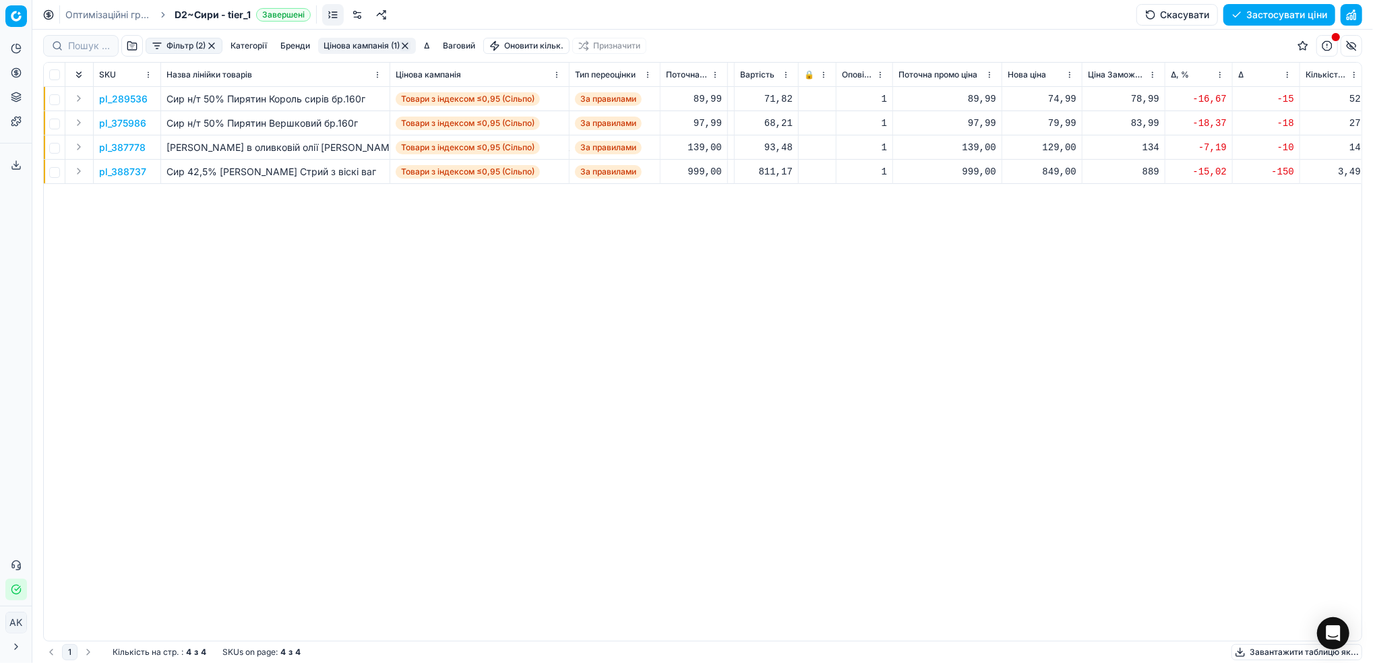
click at [125, 98] on p "pl_289536" at bounding box center [123, 98] width 49 height 13
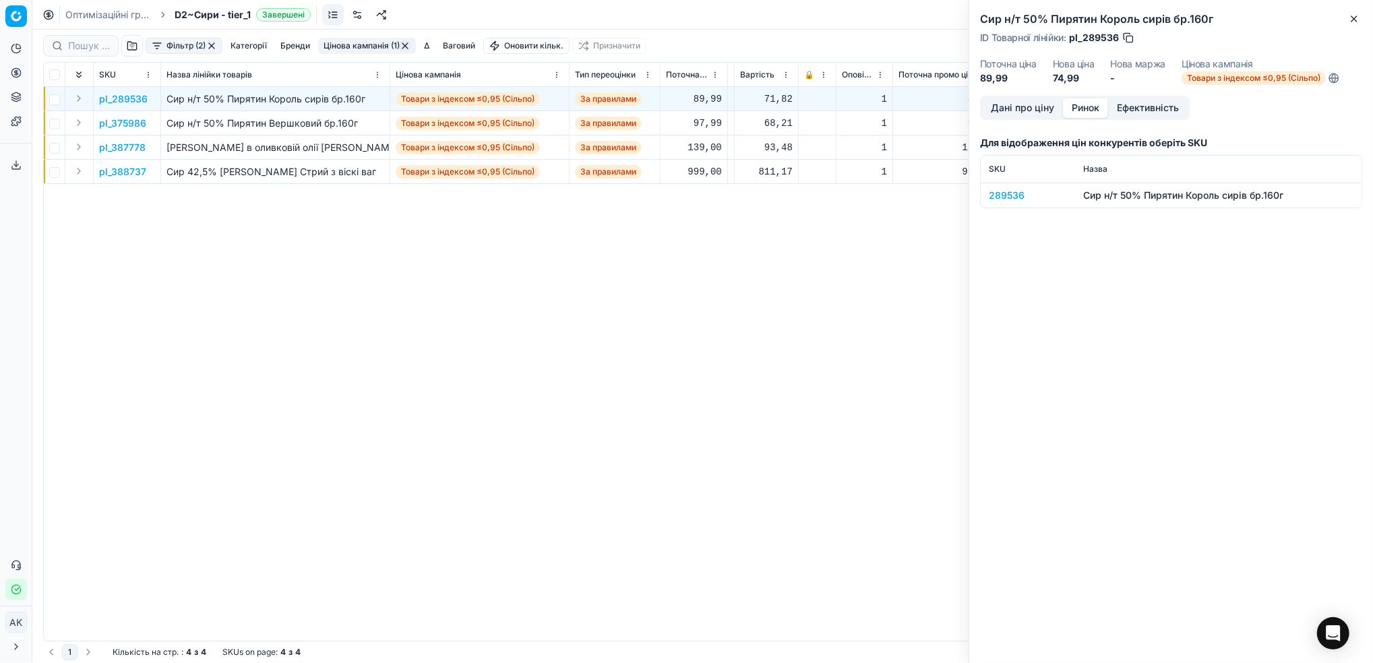
click at [1072, 104] on button "Ринок" at bounding box center [1085, 108] width 45 height 20
click at [1007, 194] on div "289536" at bounding box center [1028, 195] width 78 height 13
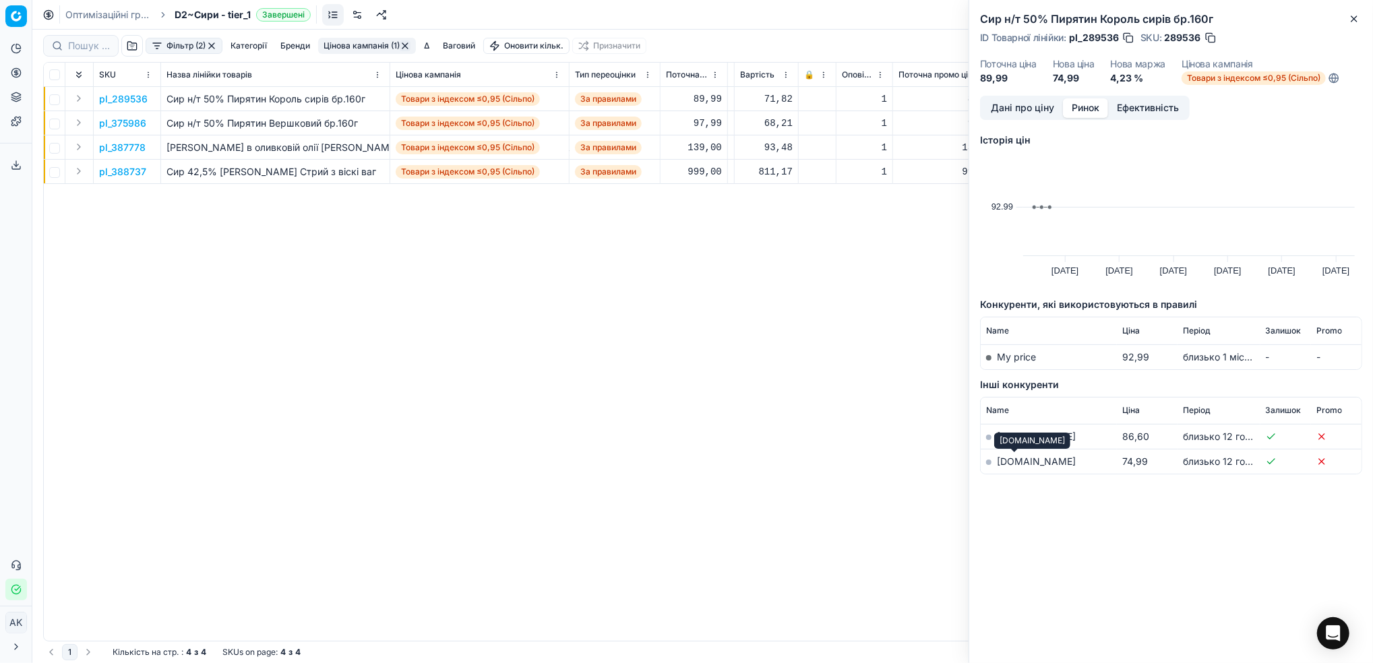
click at [1014, 464] on link "[DOMAIN_NAME]" at bounding box center [1036, 461] width 79 height 11
click at [1368, 12] on div "Сир н/т 50% Пирятин Король сирів бр.160г ID Товарної лінійки : pl_289536 SKU : …" at bounding box center [1171, 48] width 404 height 96
click at [1355, 21] on icon "button" at bounding box center [1354, 18] width 11 height 11
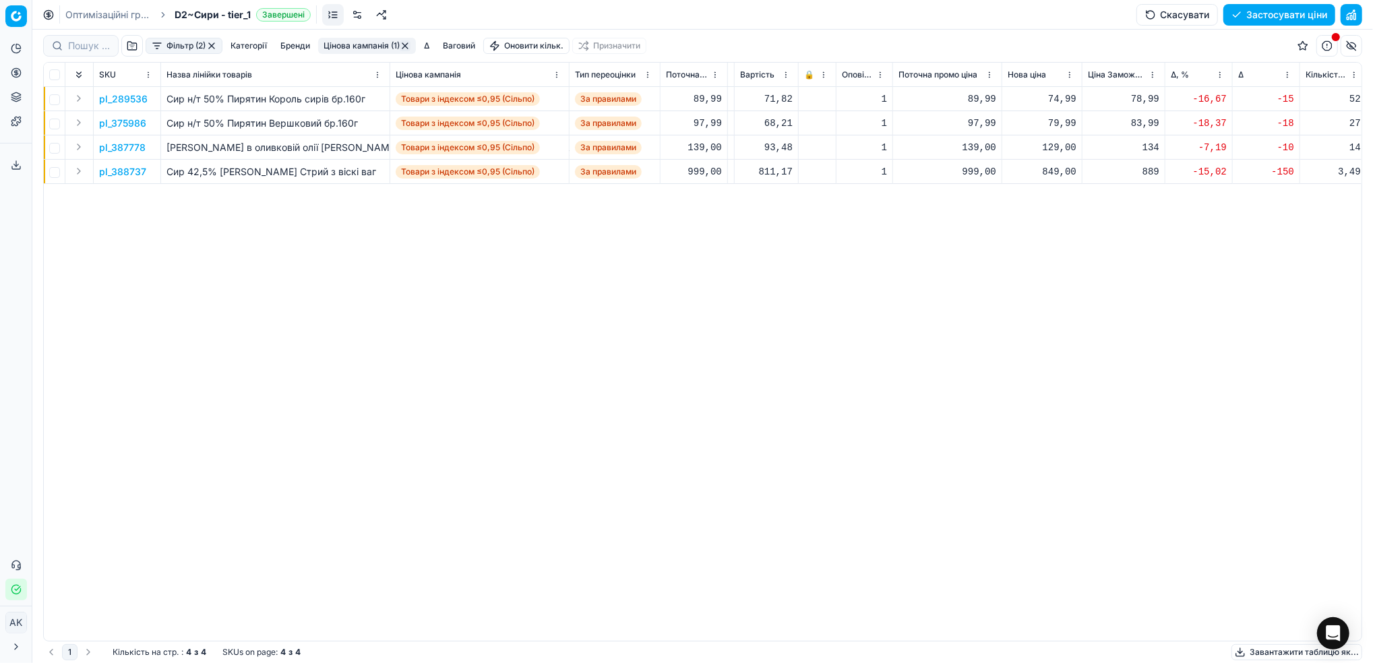
click at [120, 124] on p "pl_375986" at bounding box center [122, 123] width 47 height 13
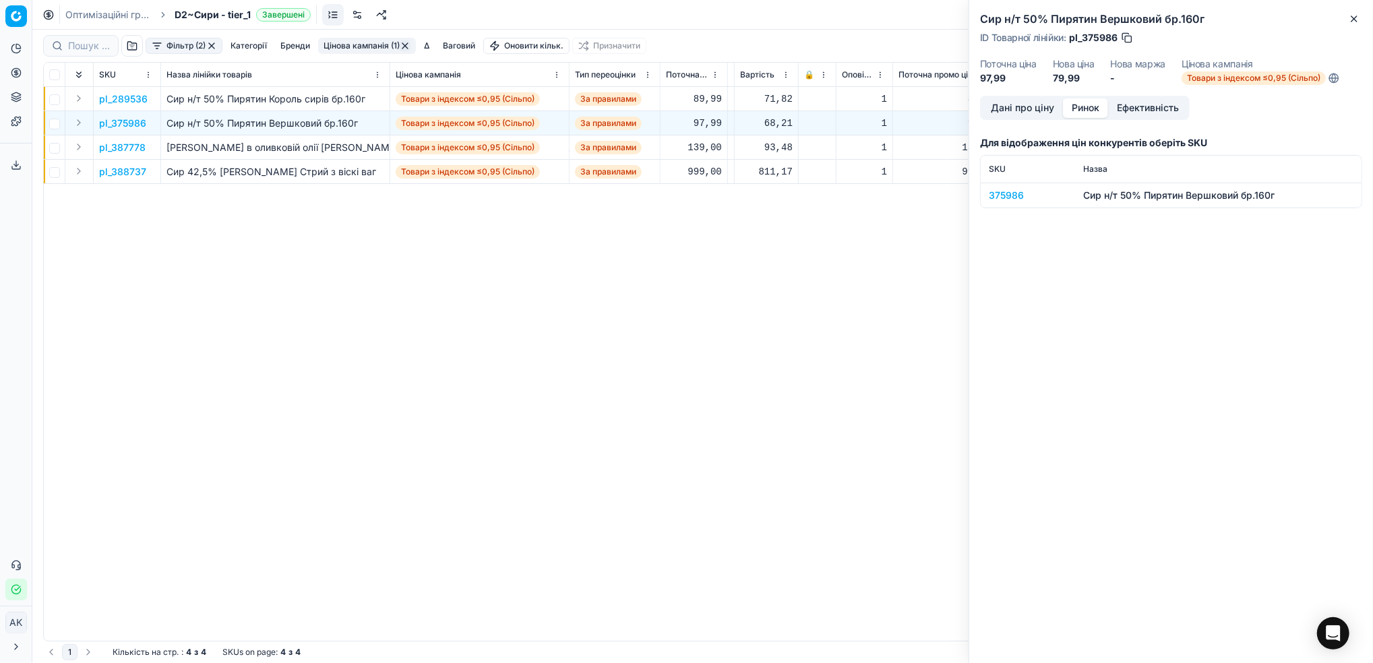
click at [1080, 111] on button "Ринок" at bounding box center [1085, 108] width 45 height 20
click at [994, 194] on div "375986" at bounding box center [1028, 195] width 78 height 13
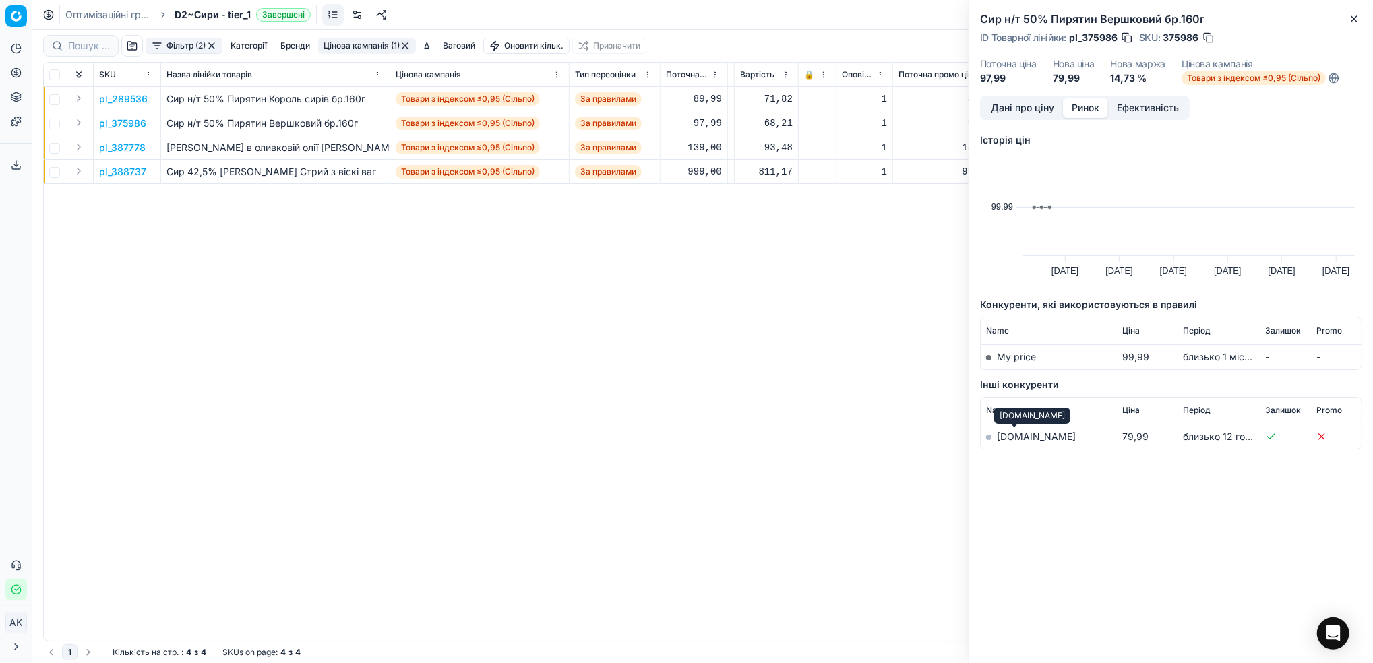
click at [1015, 435] on link "[DOMAIN_NAME]" at bounding box center [1036, 436] width 79 height 11
